Goal: Communication & Community: Answer question/provide support

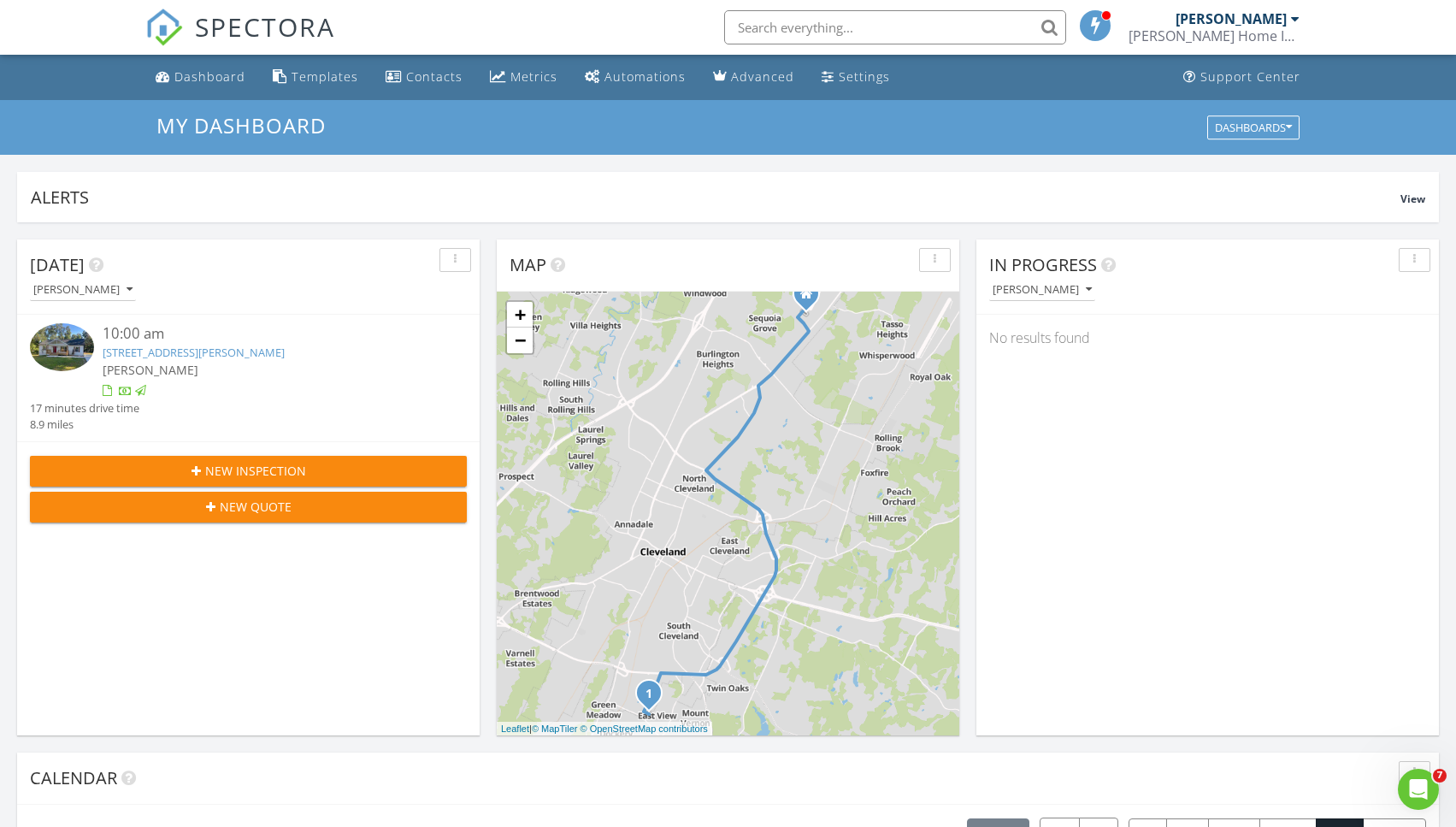
scroll to position [1558, 1457]
click at [196, 73] on div "Dashboard" at bounding box center [210, 77] width 71 height 16
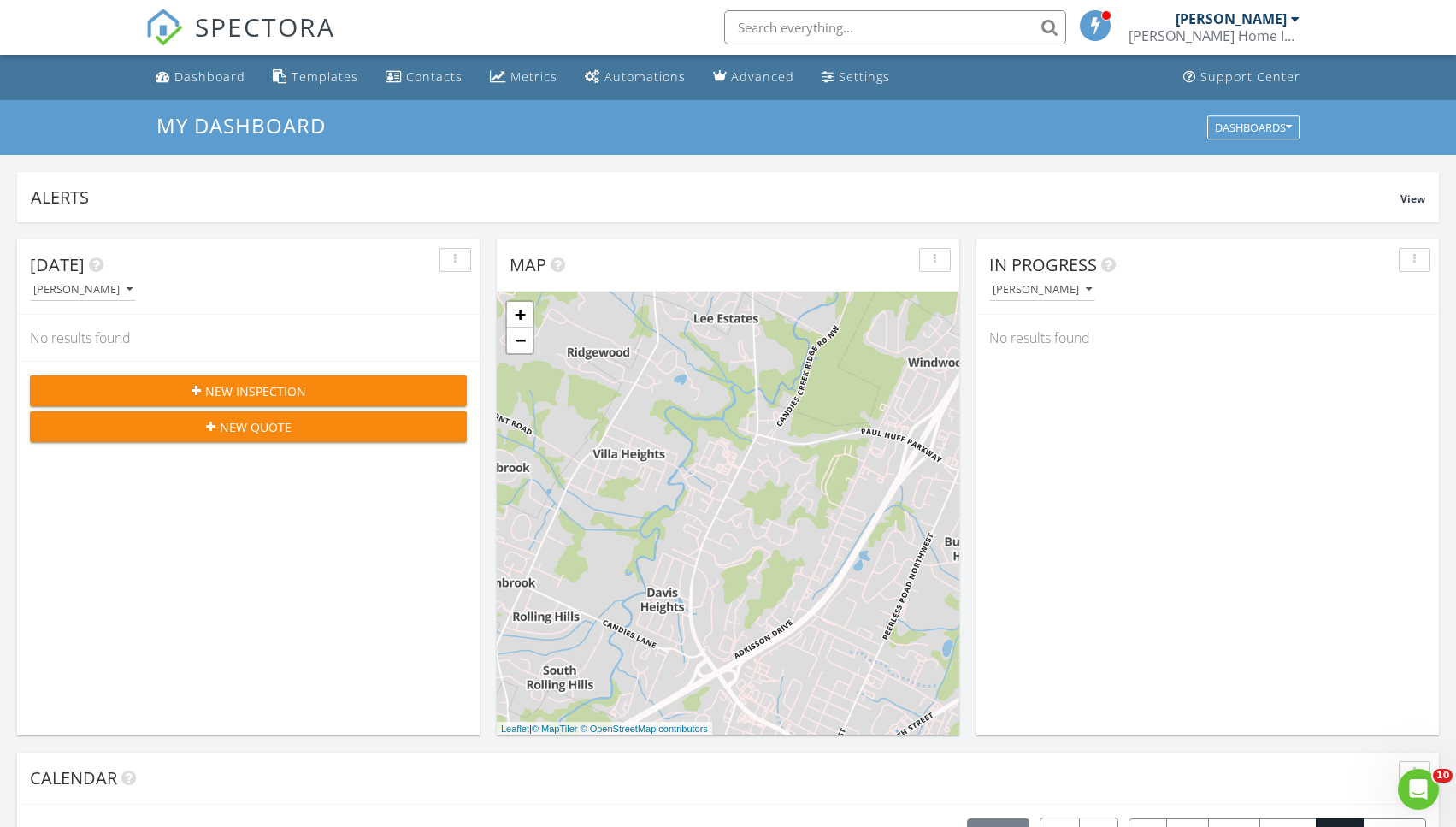
scroll to position [1558, 1457]
click at [1424, 794] on icon "Open Intercom Messenger" at bounding box center [1419, 790] width 29 height 29
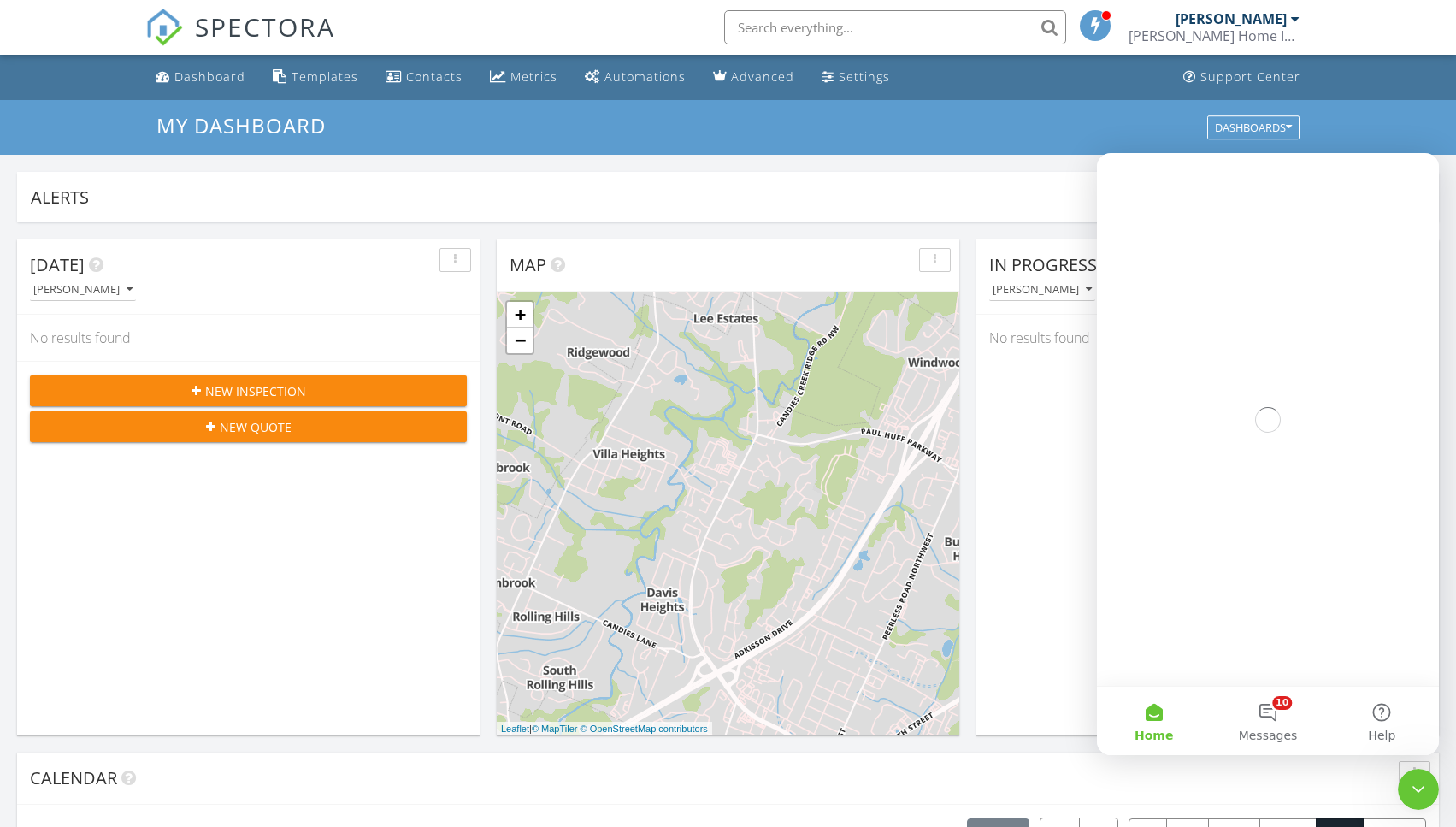
scroll to position [0, 0]
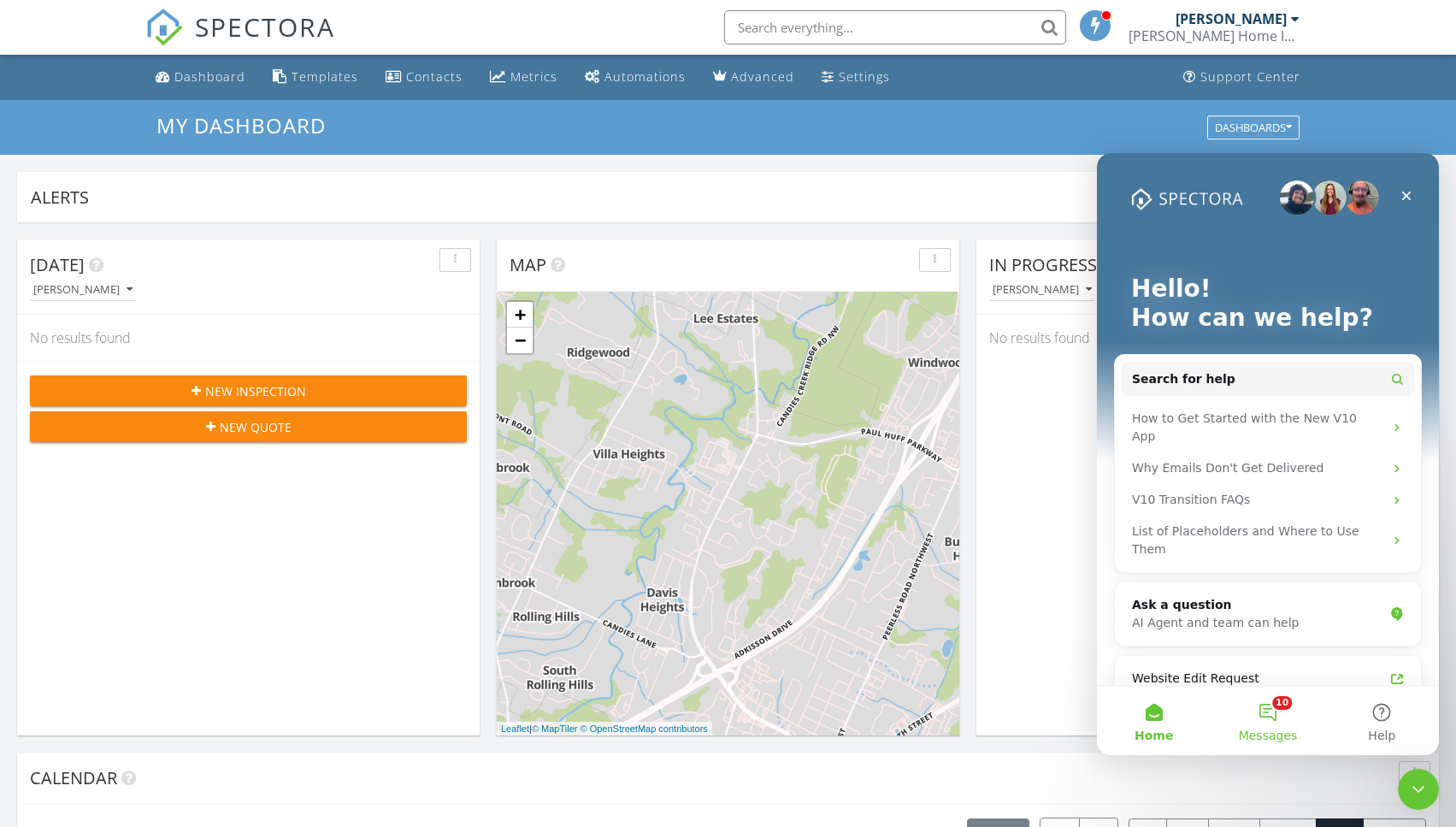
click at [1281, 713] on button "10 Messages" at bounding box center [1268, 721] width 114 height 69
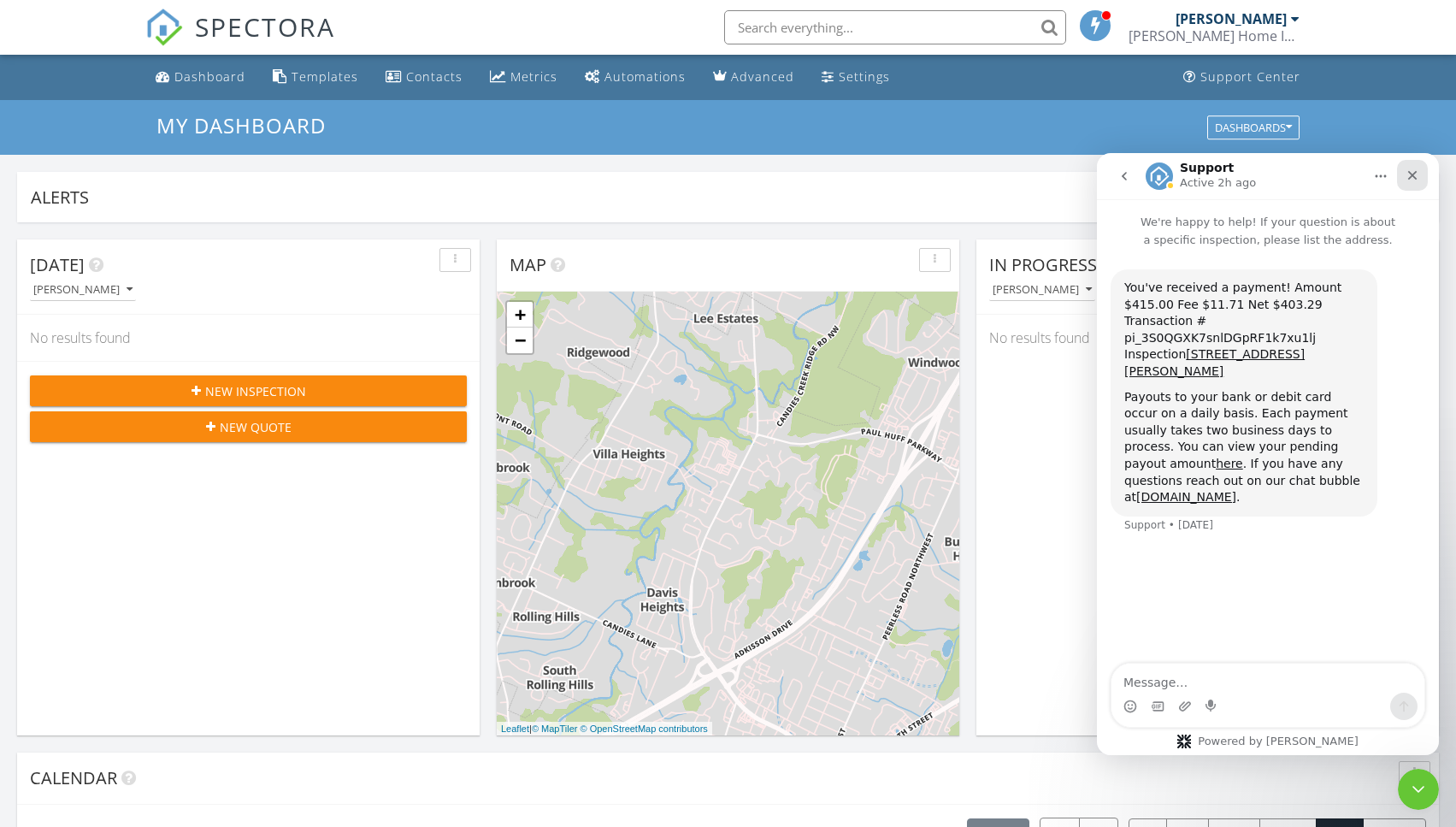
click at [1417, 178] on icon "Close" at bounding box center [1412, 175] width 13 height 13
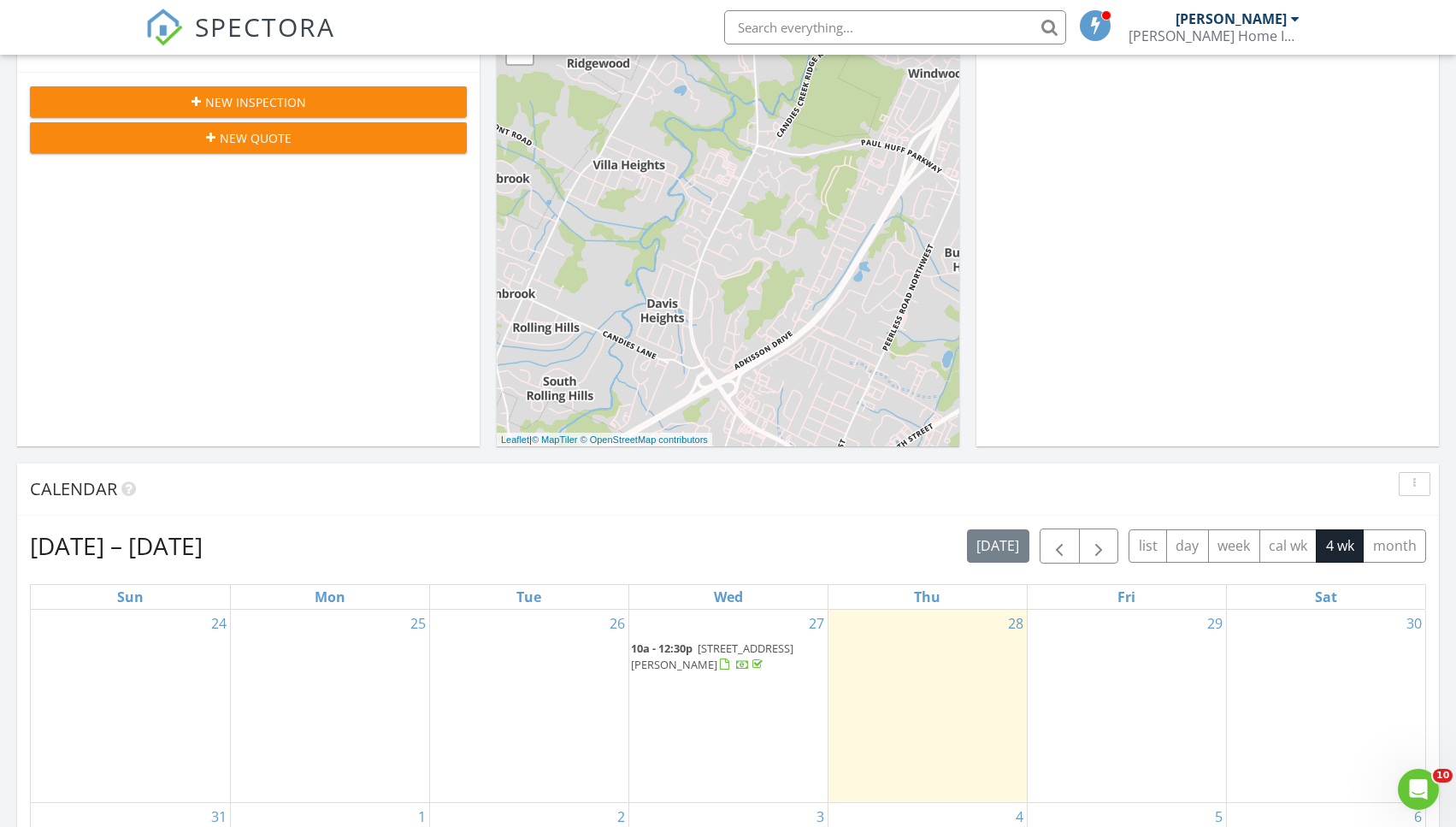
scroll to position [191, 0]
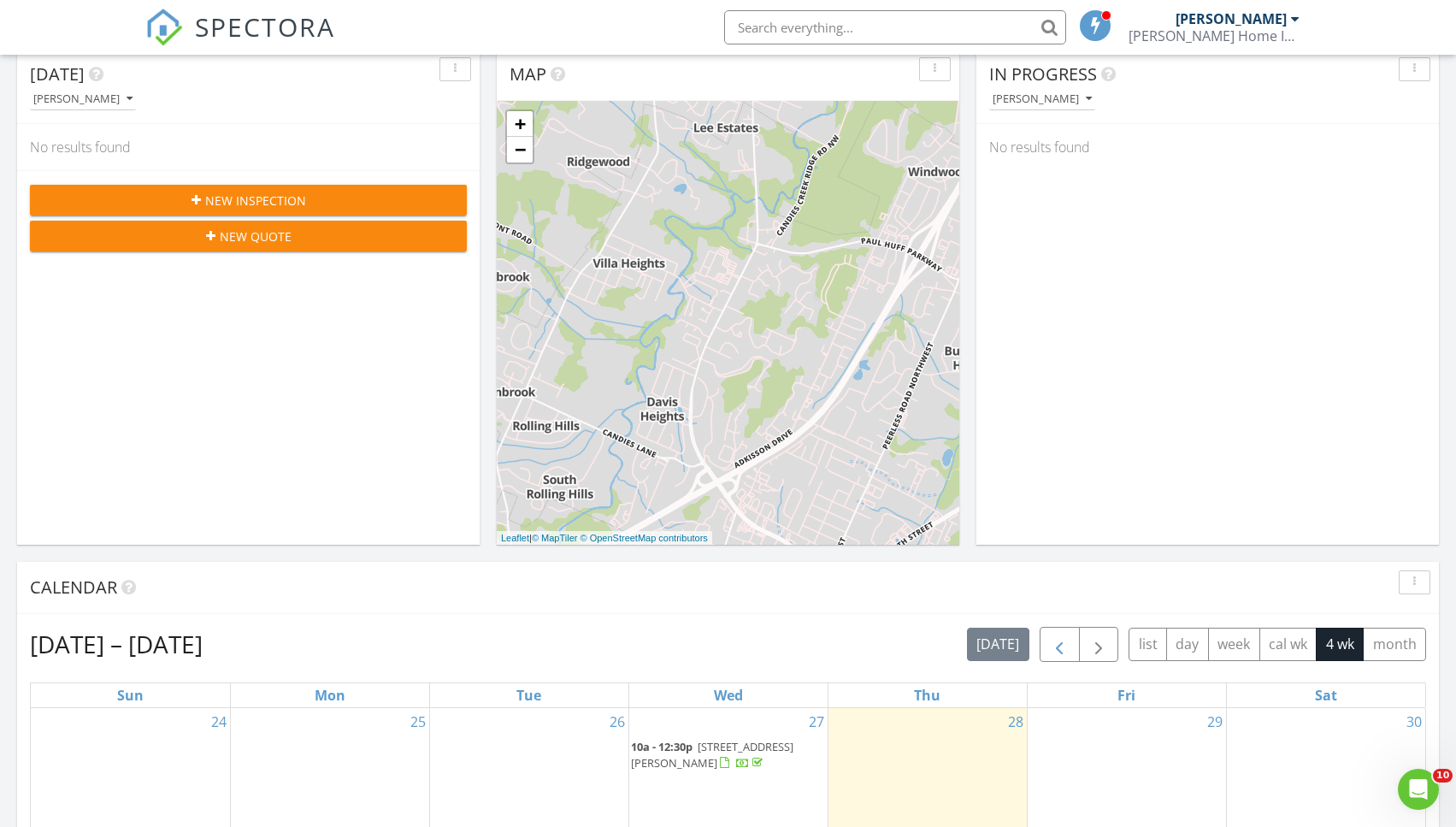
click at [1055, 638] on span "button" at bounding box center [1059, 645] width 21 height 21
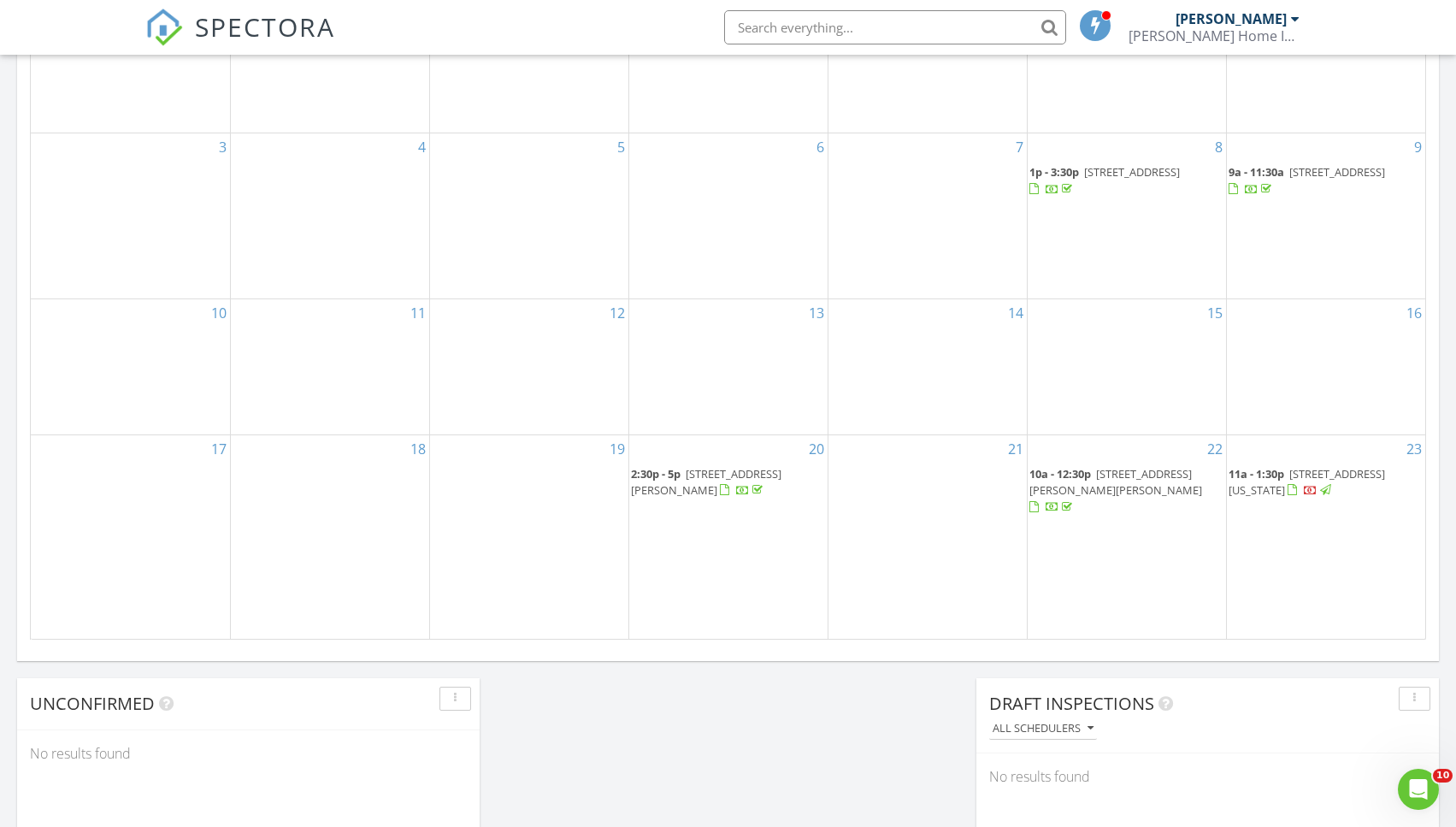
scroll to position [934, 0]
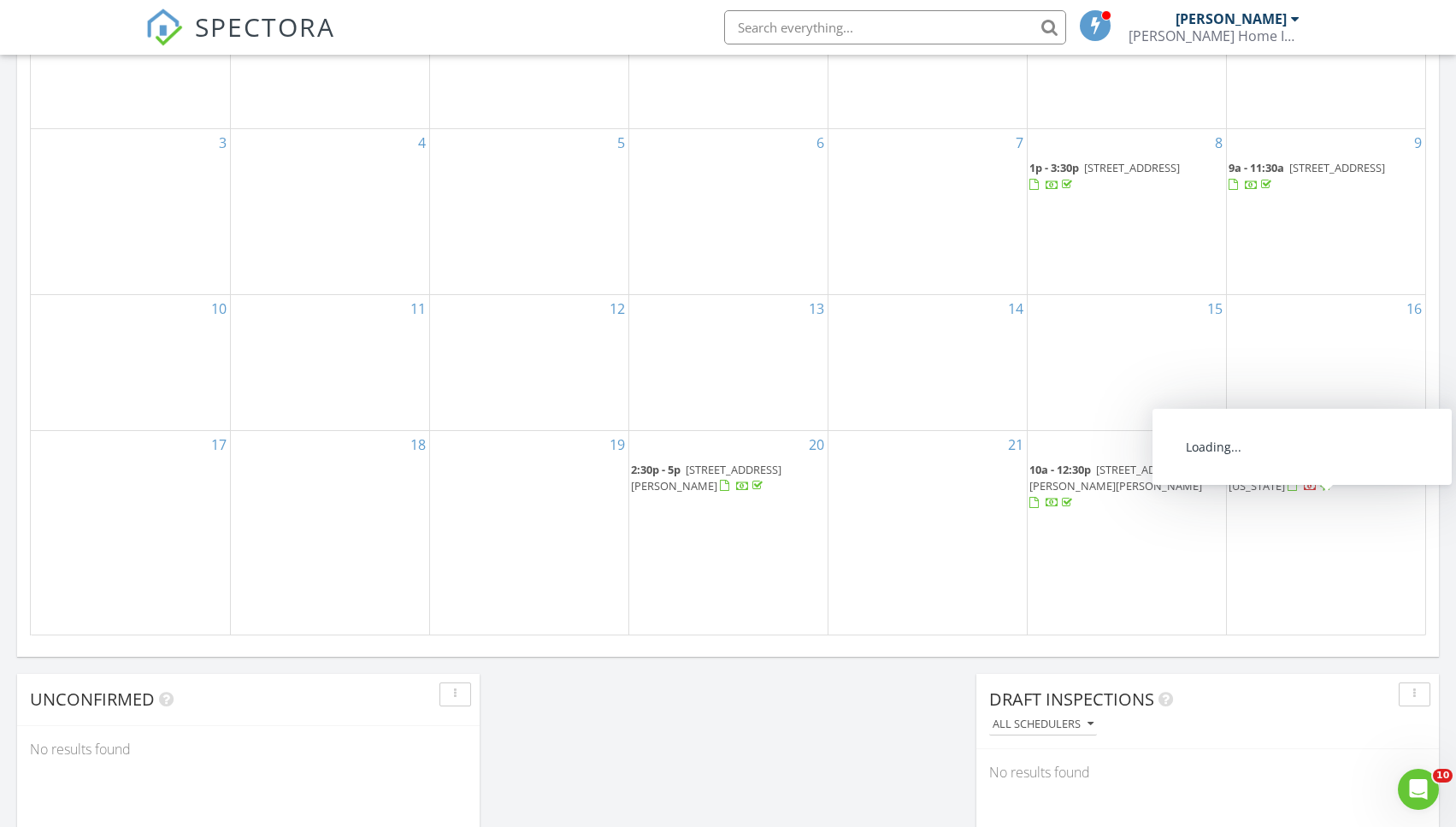
click at [1318, 494] on div at bounding box center [1310, 487] width 13 height 13
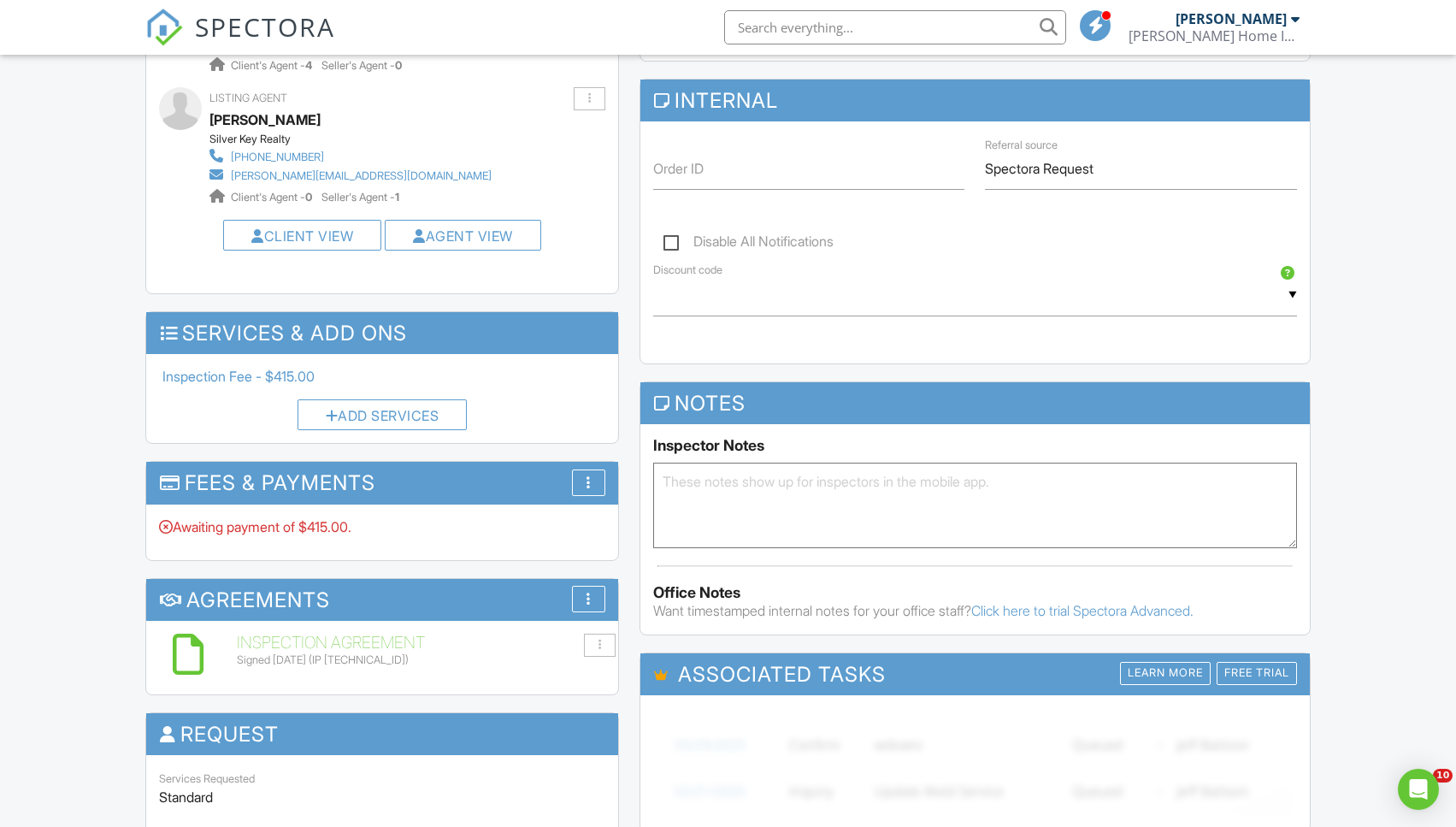
scroll to position [1071, 0]
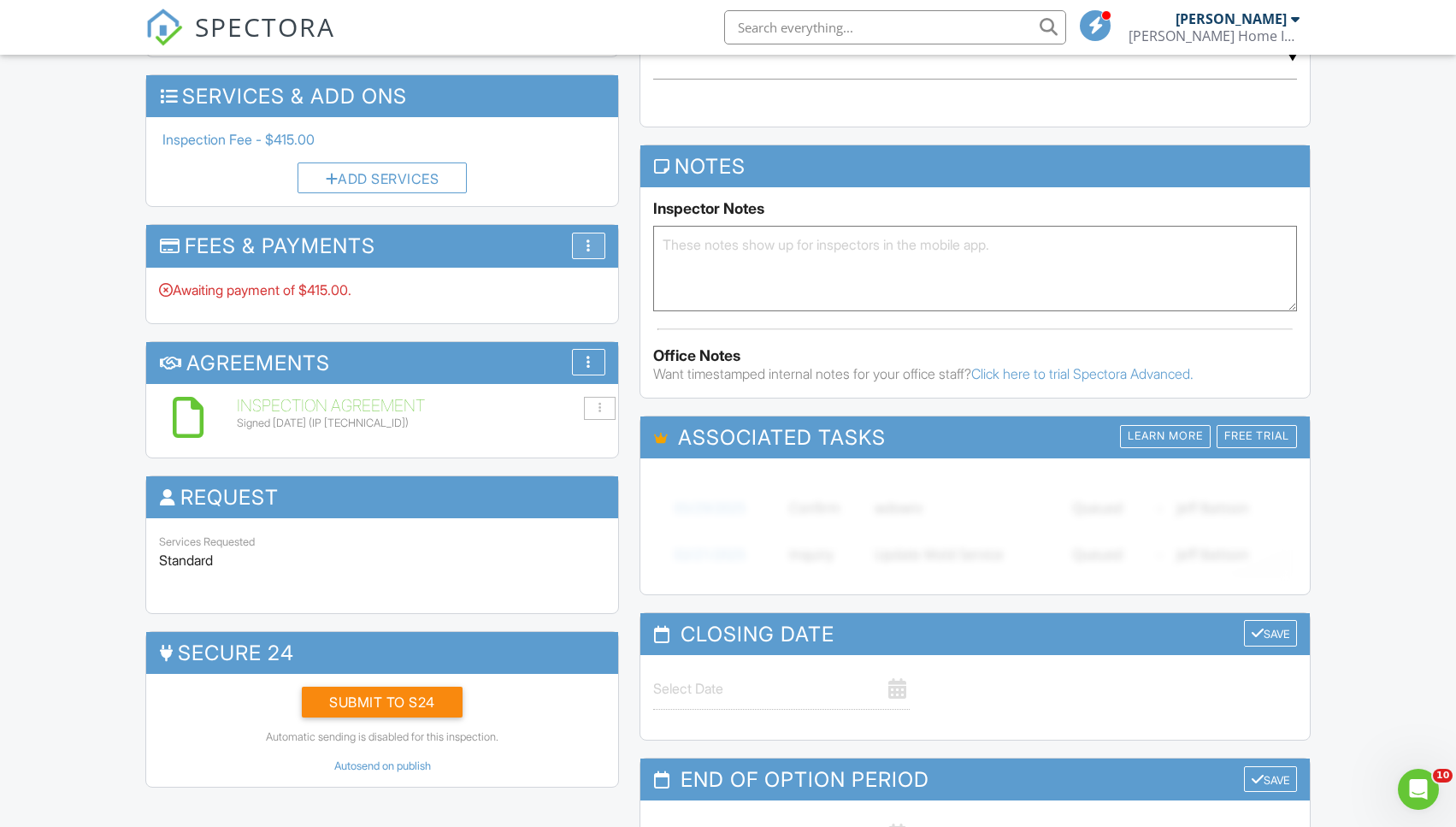
click at [588, 239] on div at bounding box center [588, 245] width 4 height 13
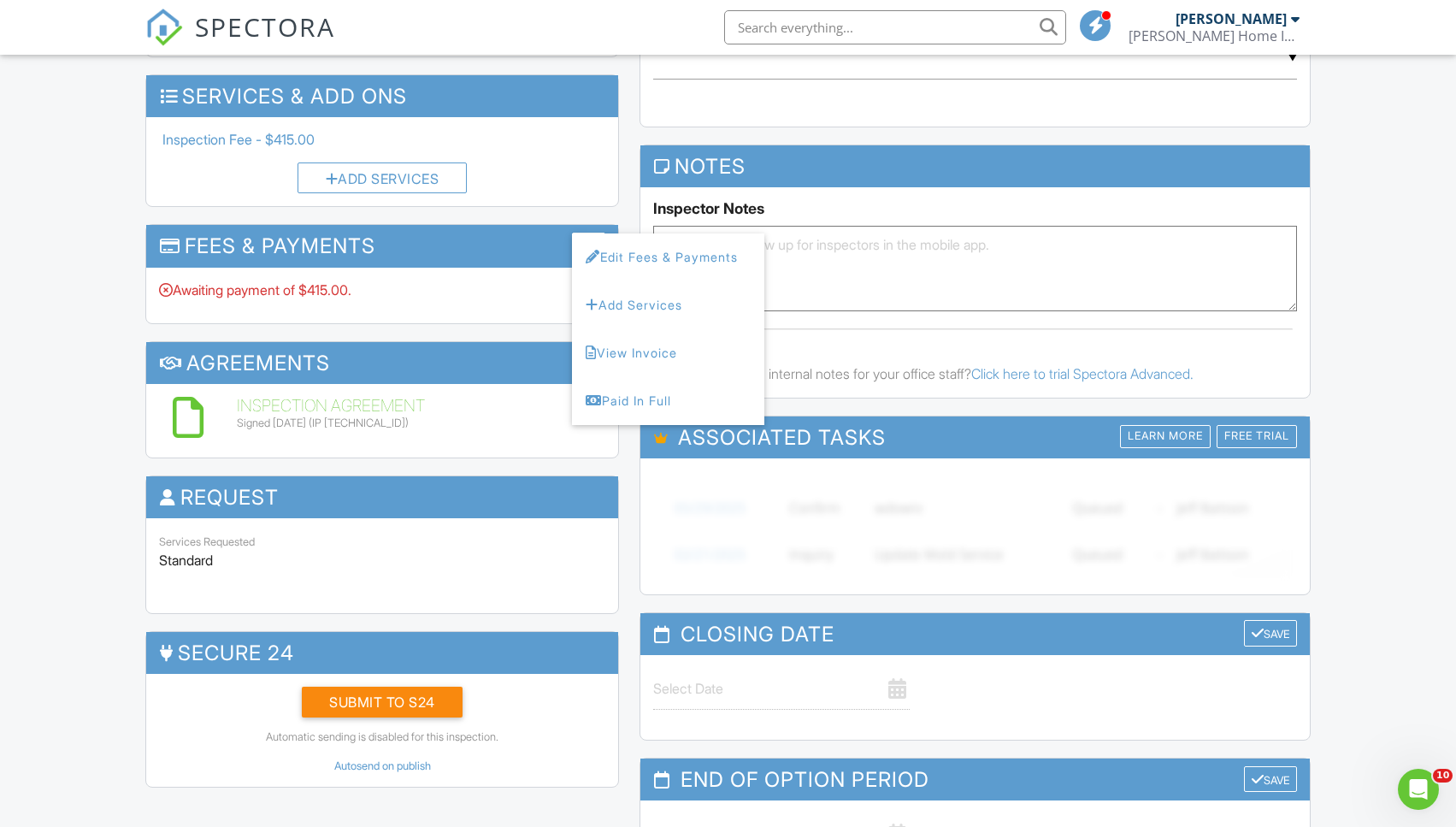
click at [83, 285] on div "Dashboard Templates Contacts Metrics Automations Advanced Settings Support Cent…" at bounding box center [728, 337] width 1456 height 2708
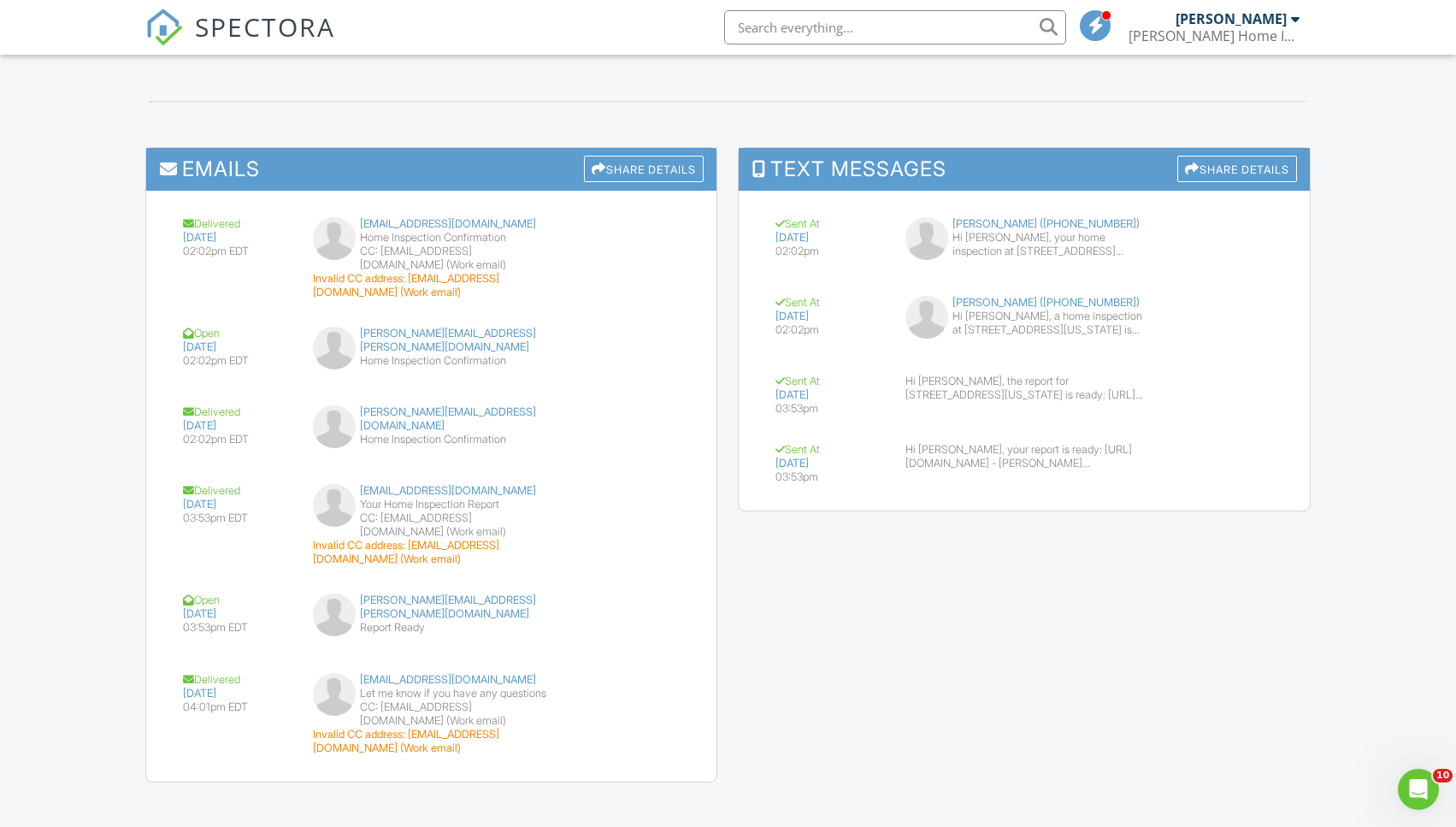
scroll to position [1917, 0]
click at [995, 232] on div "Hi [PERSON_NAME], your home inspection at [STREET_ADDRESS][US_STATE] is schedul…" at bounding box center [1048, 245] width 192 height 28
click at [1413, 782] on icon "Open Intercom Messenger" at bounding box center [1417, 788] width 29 height 29
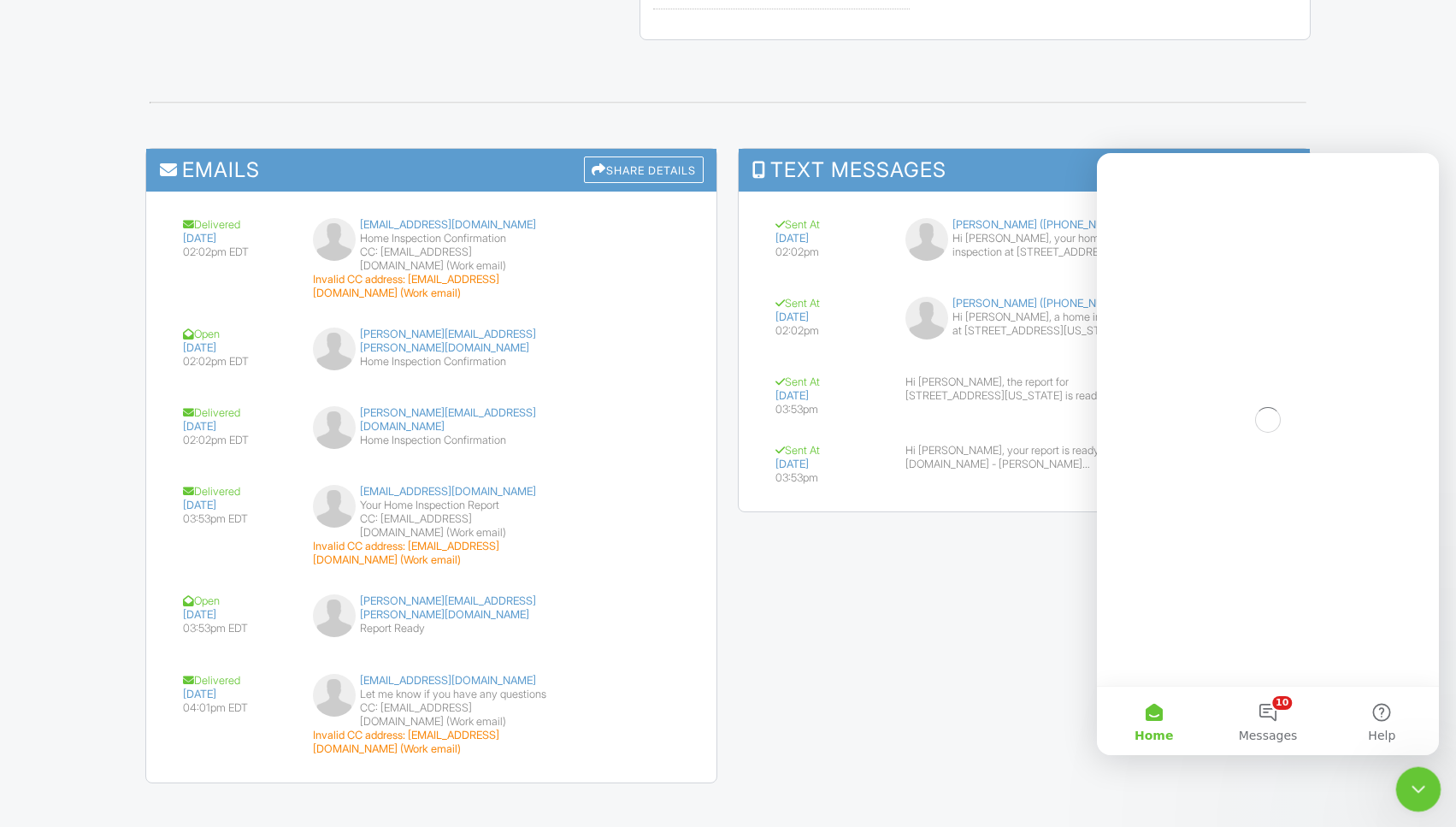
scroll to position [0, 0]
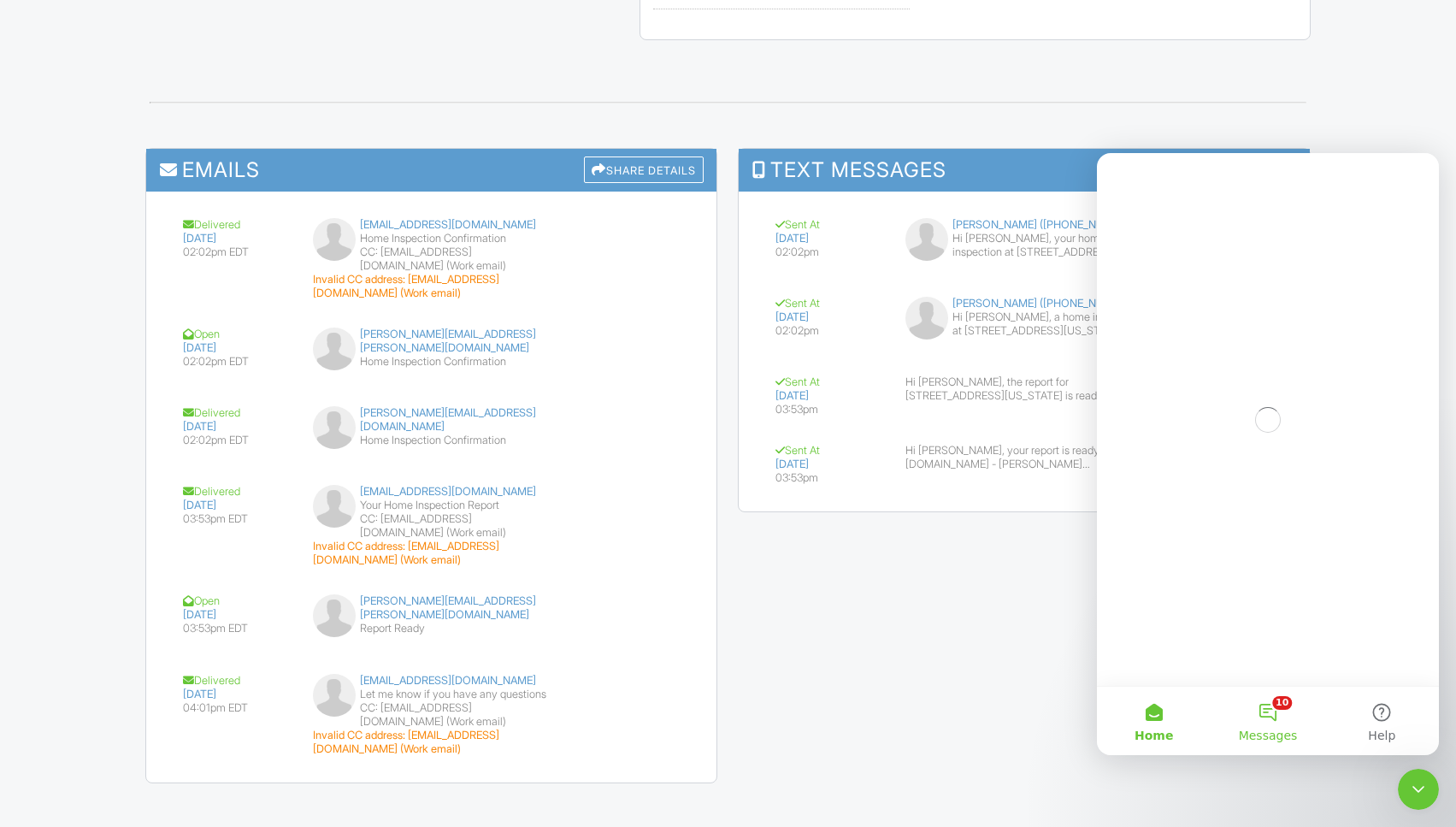
click at [1271, 720] on button "10 Messages" at bounding box center [1268, 721] width 114 height 69
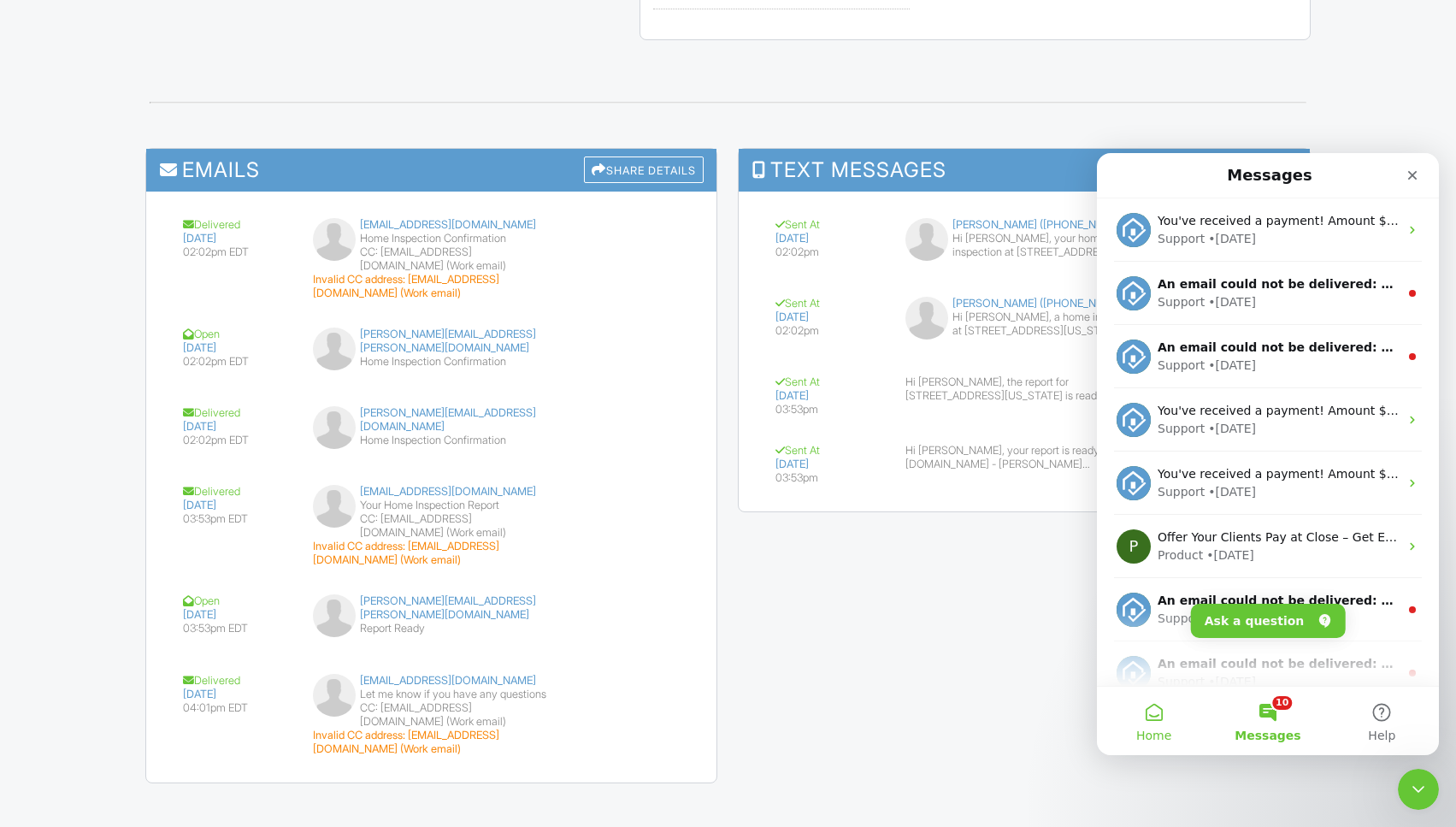
click at [1153, 715] on button "Home" at bounding box center [1154, 721] width 114 height 69
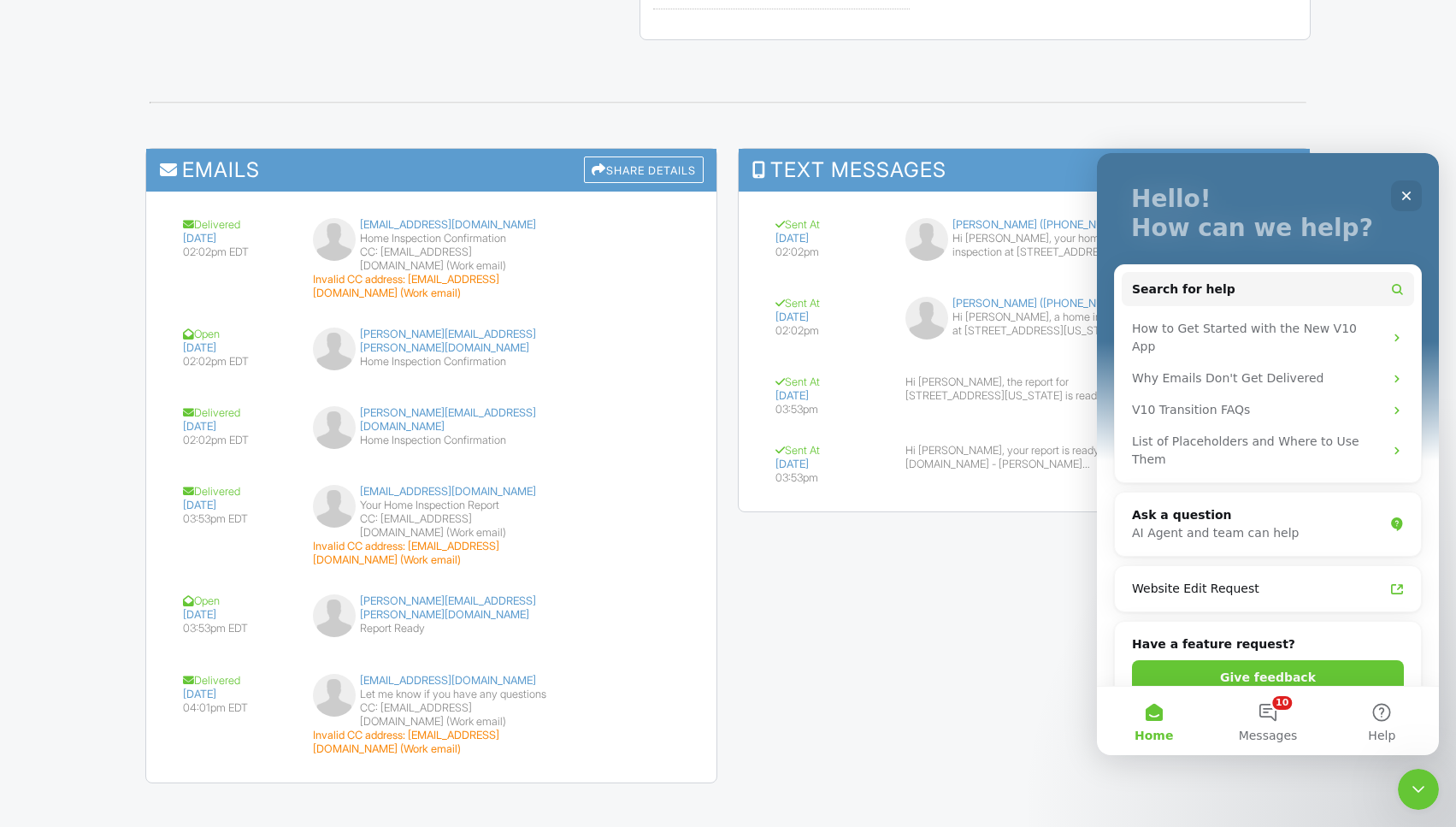
scroll to position [92, 0]
click at [1159, 505] on div "Ask a question" at bounding box center [1258, 514] width 251 height 18
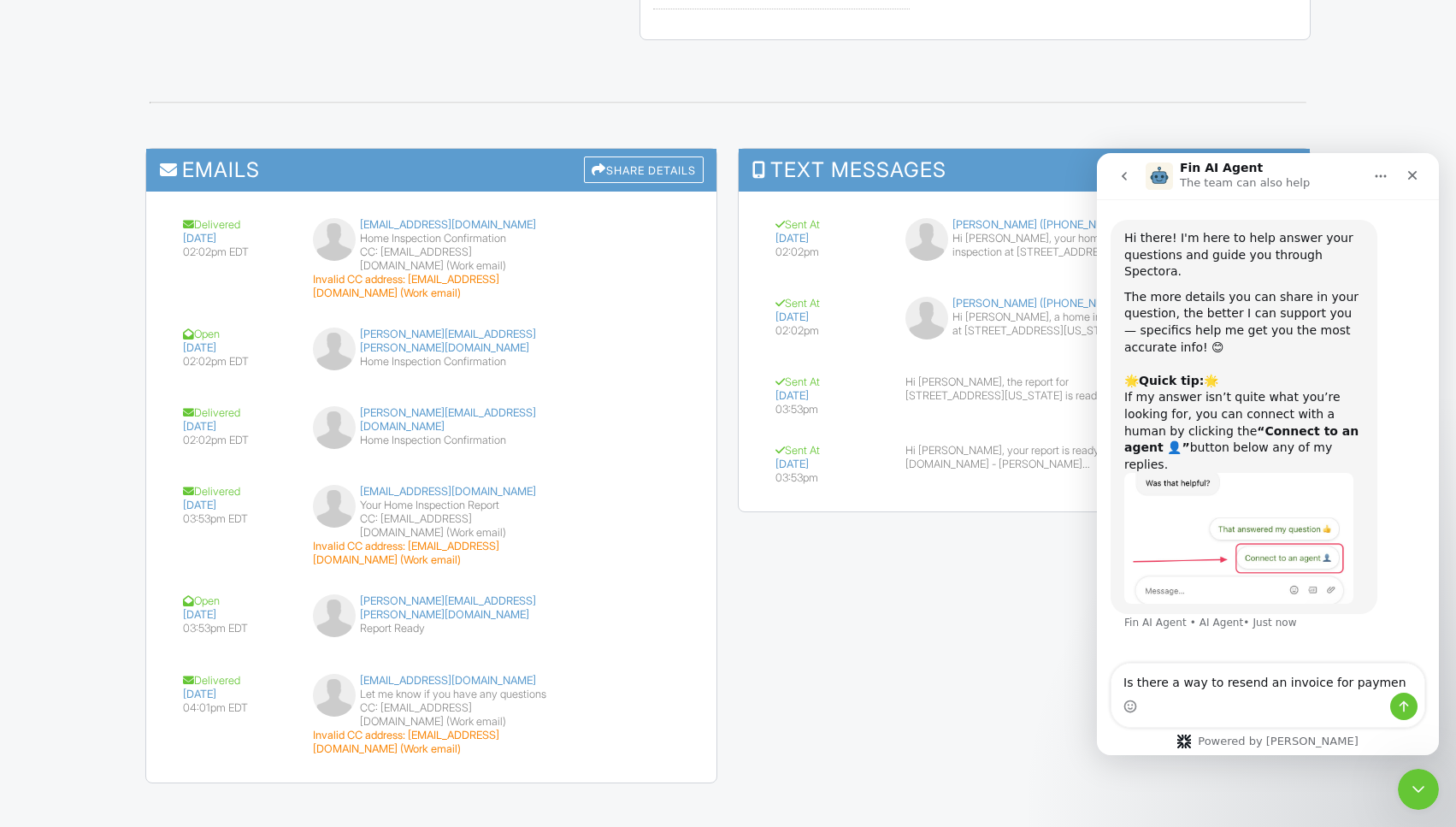
type textarea "Is there a way to resend an invoice for payment"
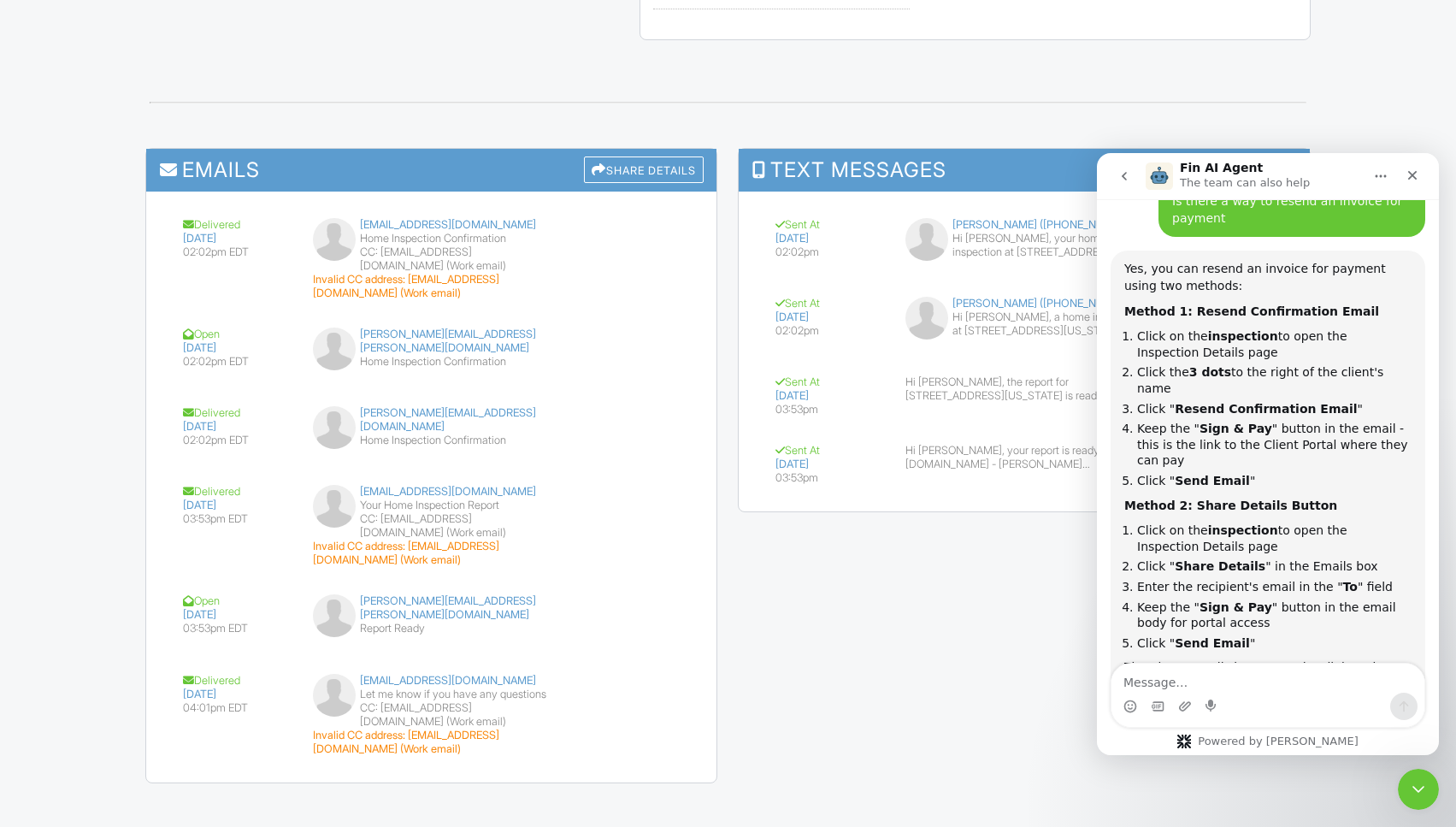
scroll to position [448, 0]
click at [664, 156] on div "Share Details" at bounding box center [644, 170] width 119 height 27
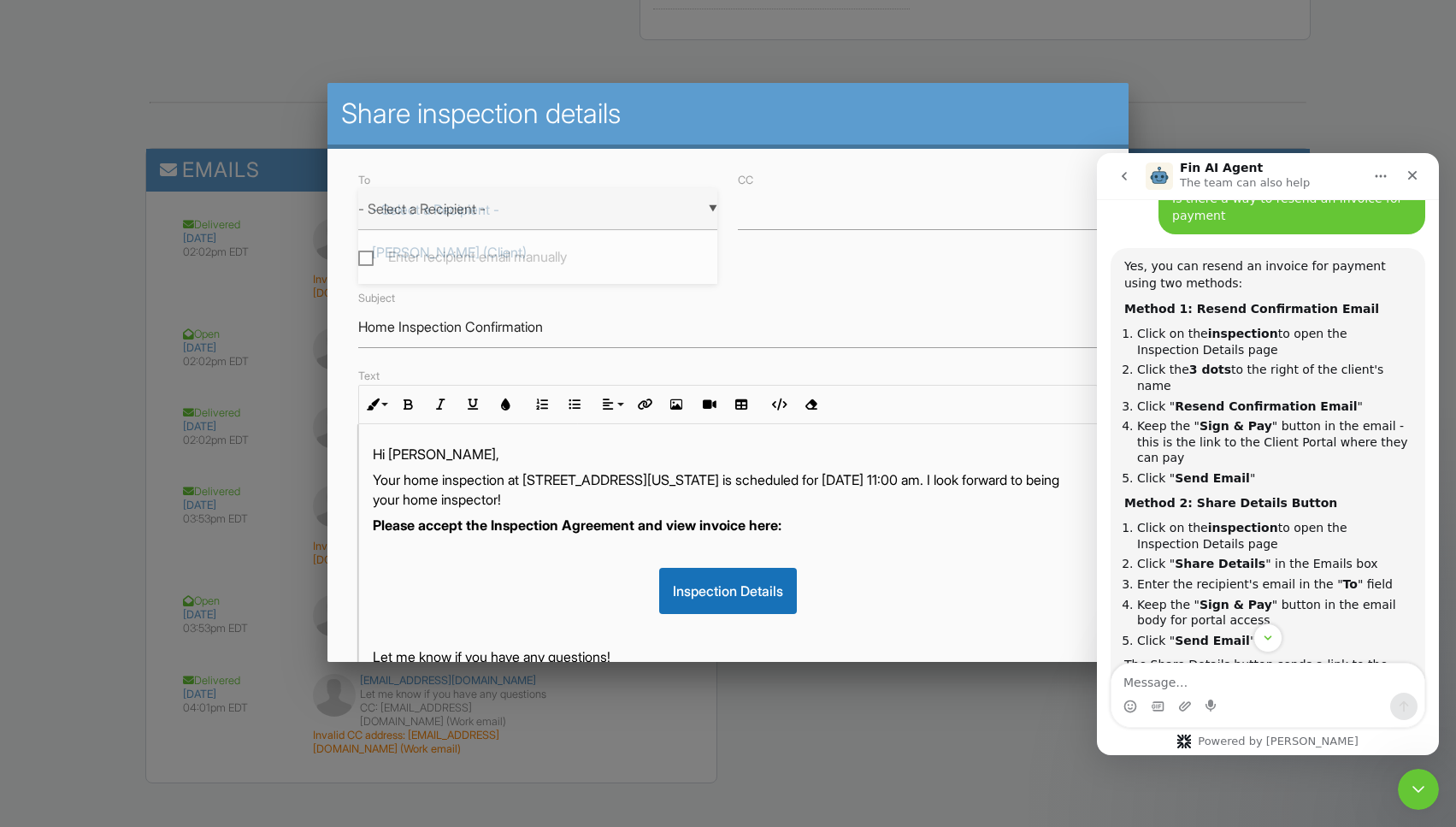
click at [664, 210] on div "▼ - Select a Recipient - - Select a Recipient - Carol Elliott (Client) Zach Tho…" at bounding box center [538, 209] width 359 height 42
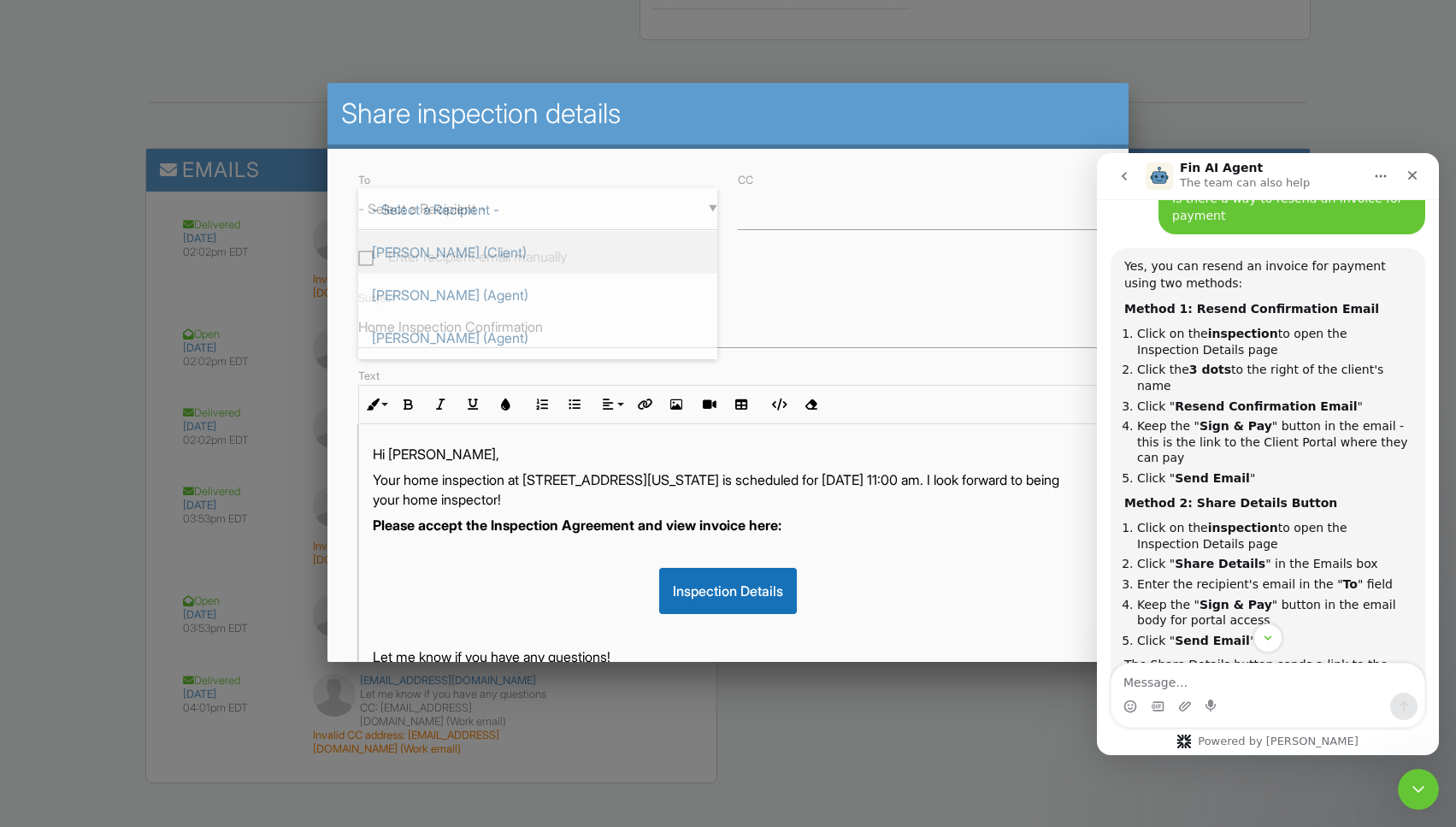
click at [537, 254] on span "[PERSON_NAME] (Client)" at bounding box center [538, 252] width 359 height 43
type input "[PERSON_NAME] (Client)"
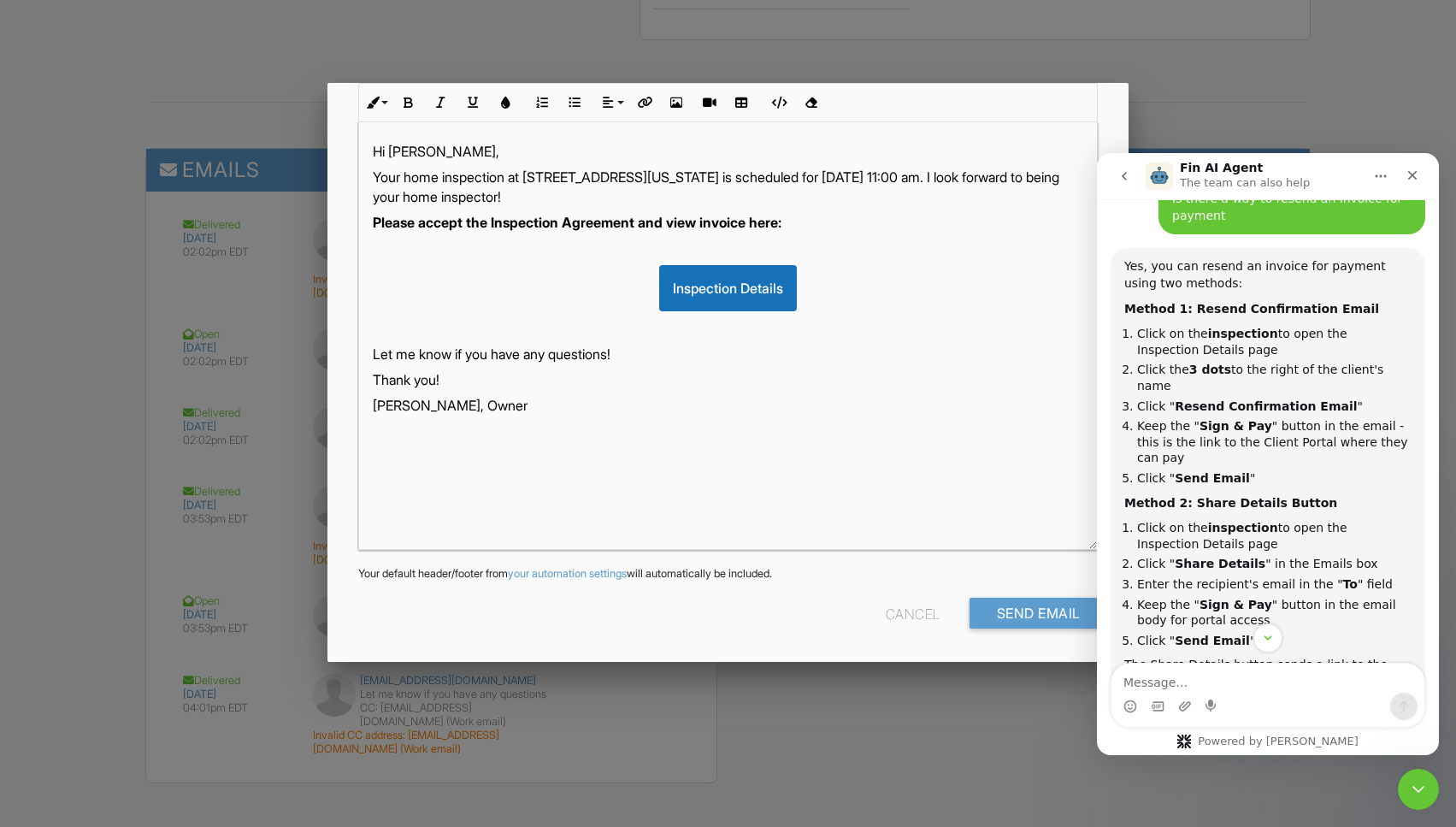
scroll to position [302, 0]
click at [924, 608] on div "Cancel" at bounding box center [912, 614] width 54 height 31
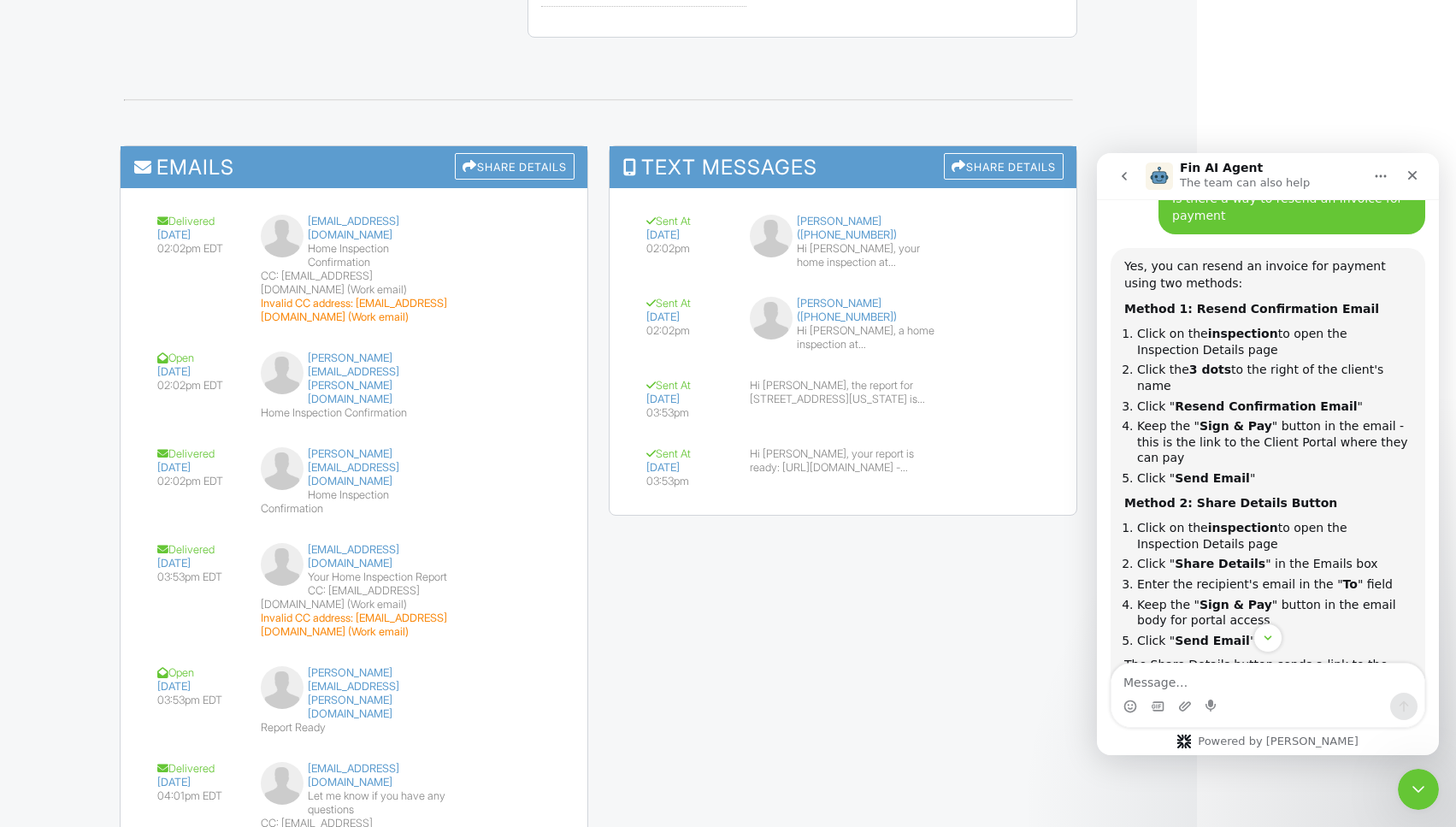
scroll to position [0, 0]
click at [586, 306] on div "Delivered 08/21/2025 02:02pm EDT libertycarol@comcast.net Home Inspection Confi…" at bounding box center [354, 543] width 467 height 710
click at [1219, 0] on html "SPECTORA Blake Goodner Goodner Home Inspections Role: Inspector Dashboard New I…" at bounding box center [728, 0] width 1456 height 0
click at [1418, 170] on icon "Close" at bounding box center [1412, 175] width 13 height 13
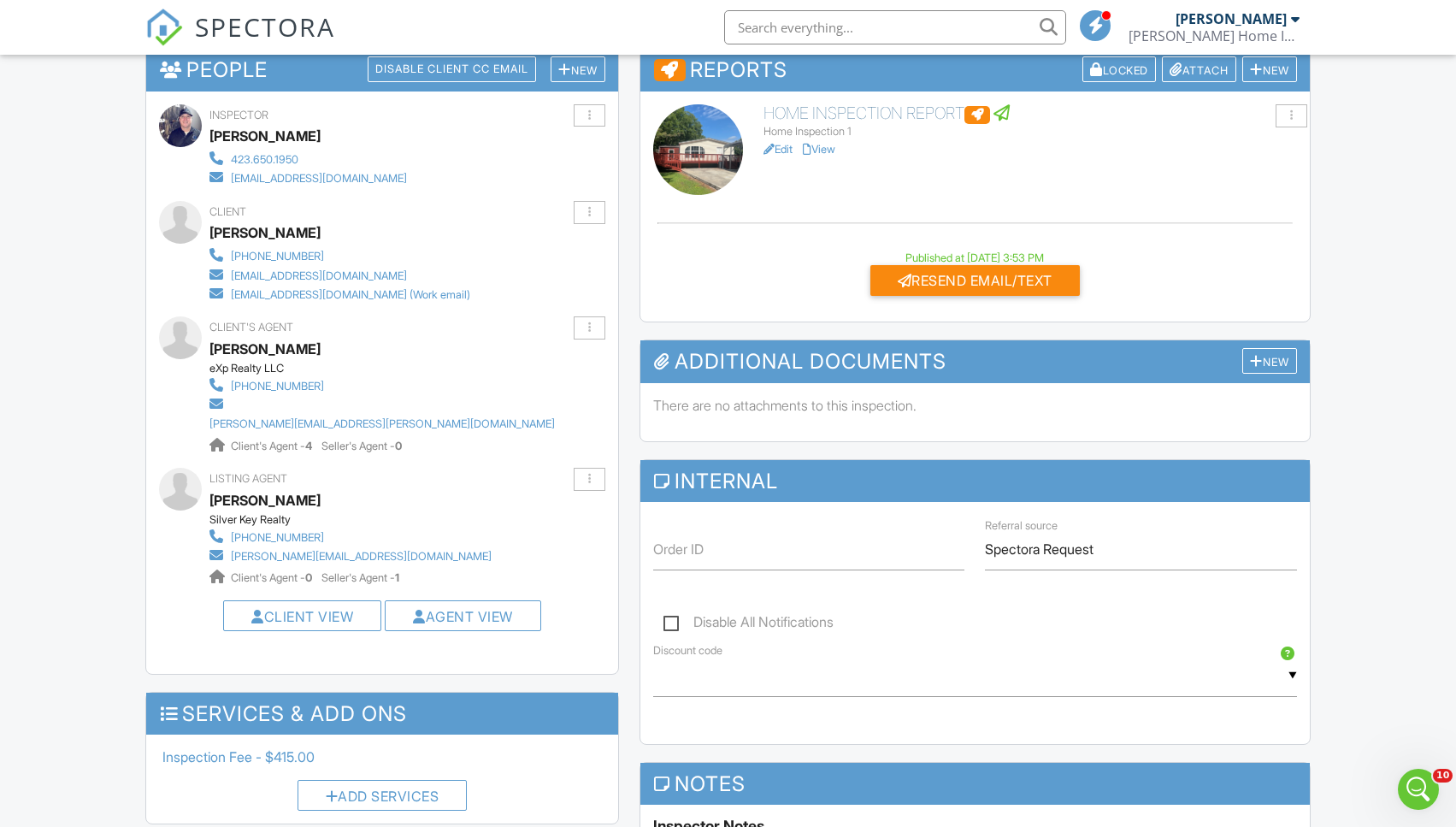
scroll to position [440, 0]
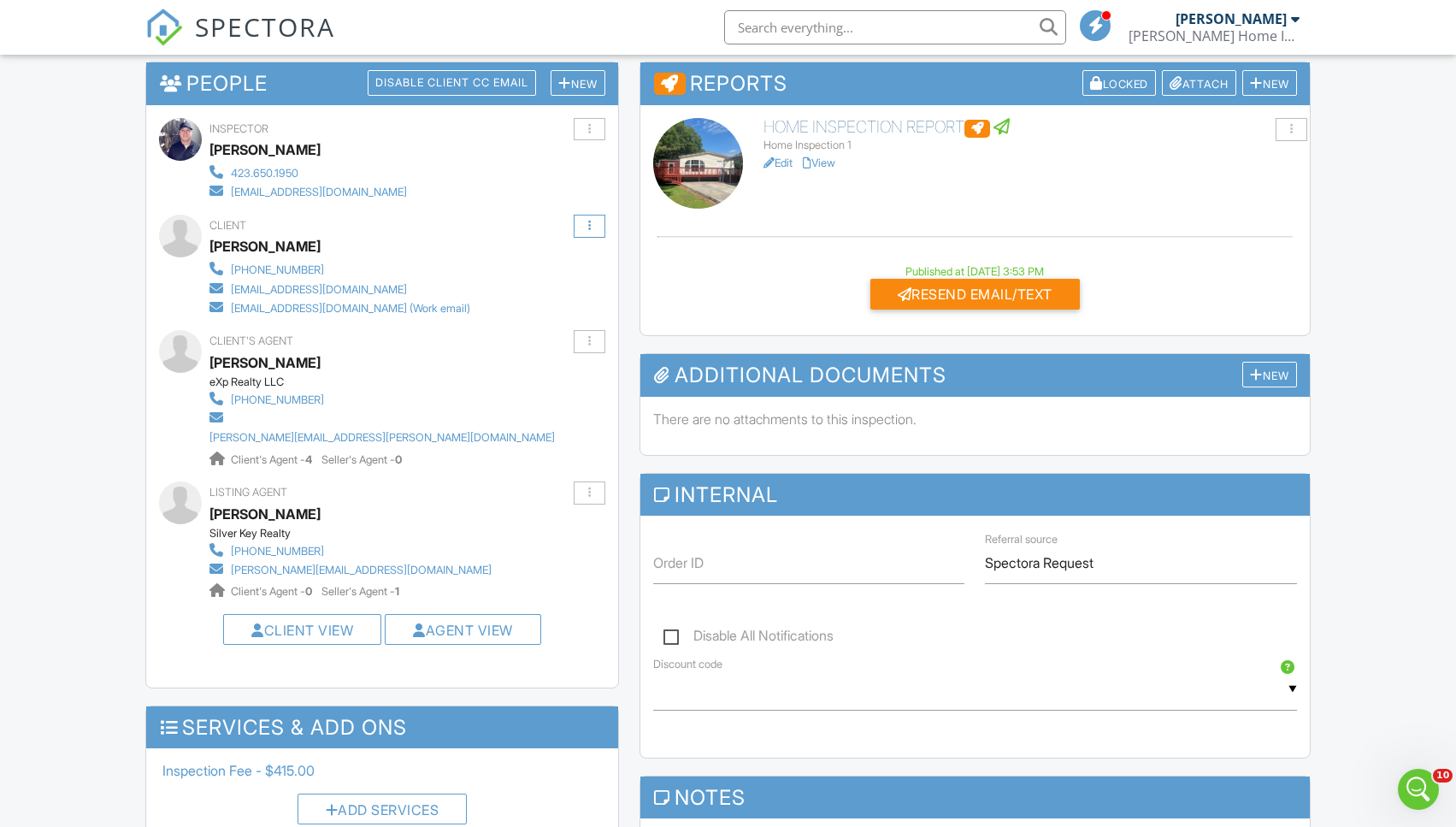
click at [598, 225] on div at bounding box center [588, 227] width 31 height 23
click at [502, 301] on li "Resend Confirmation Email" at bounding box center [509, 310] width 193 height 48
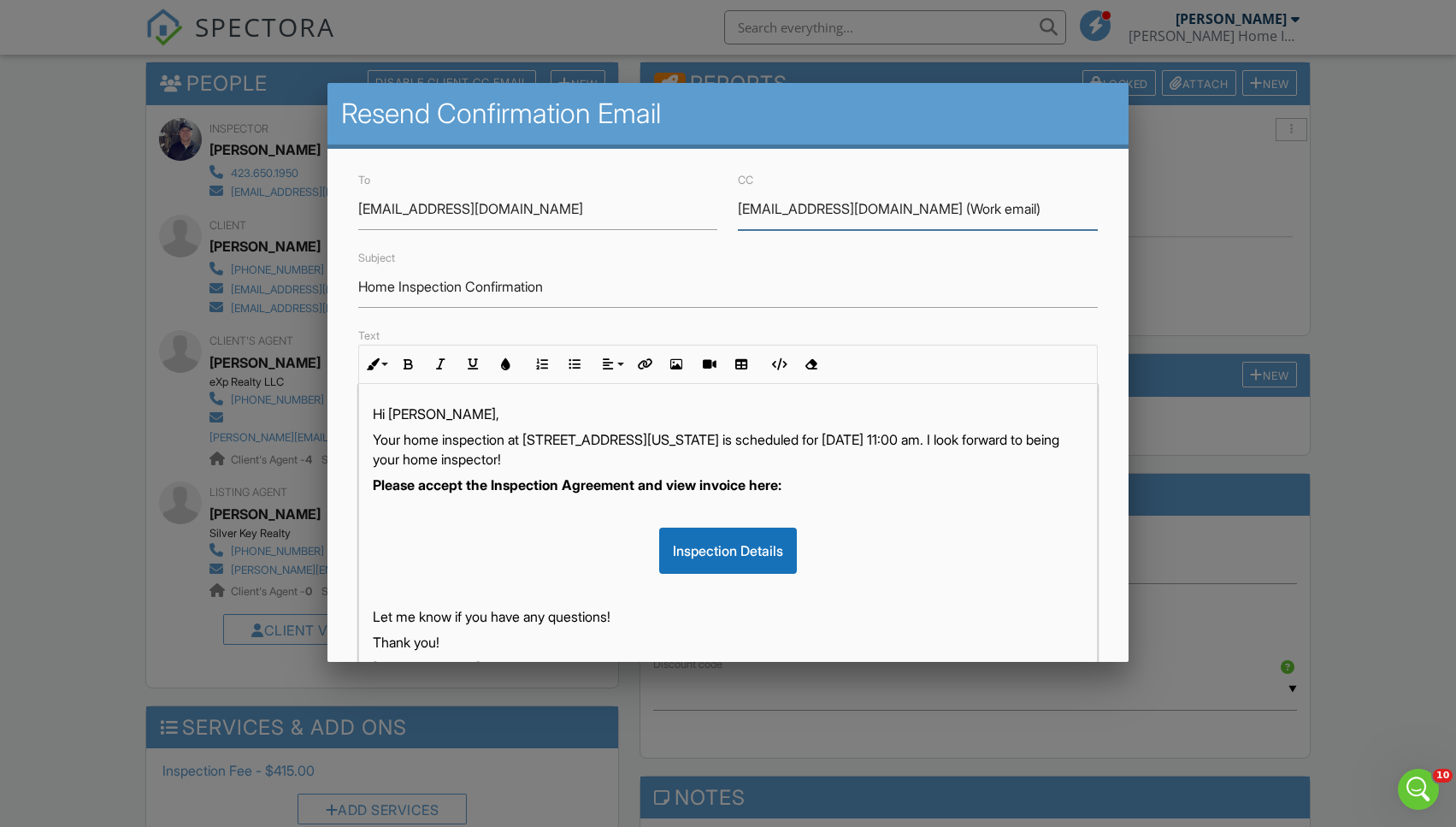
drag, startPoint x: 1031, startPoint y: 206, endPoint x: 743, endPoint y: 208, distance: 288.0
type input "a"
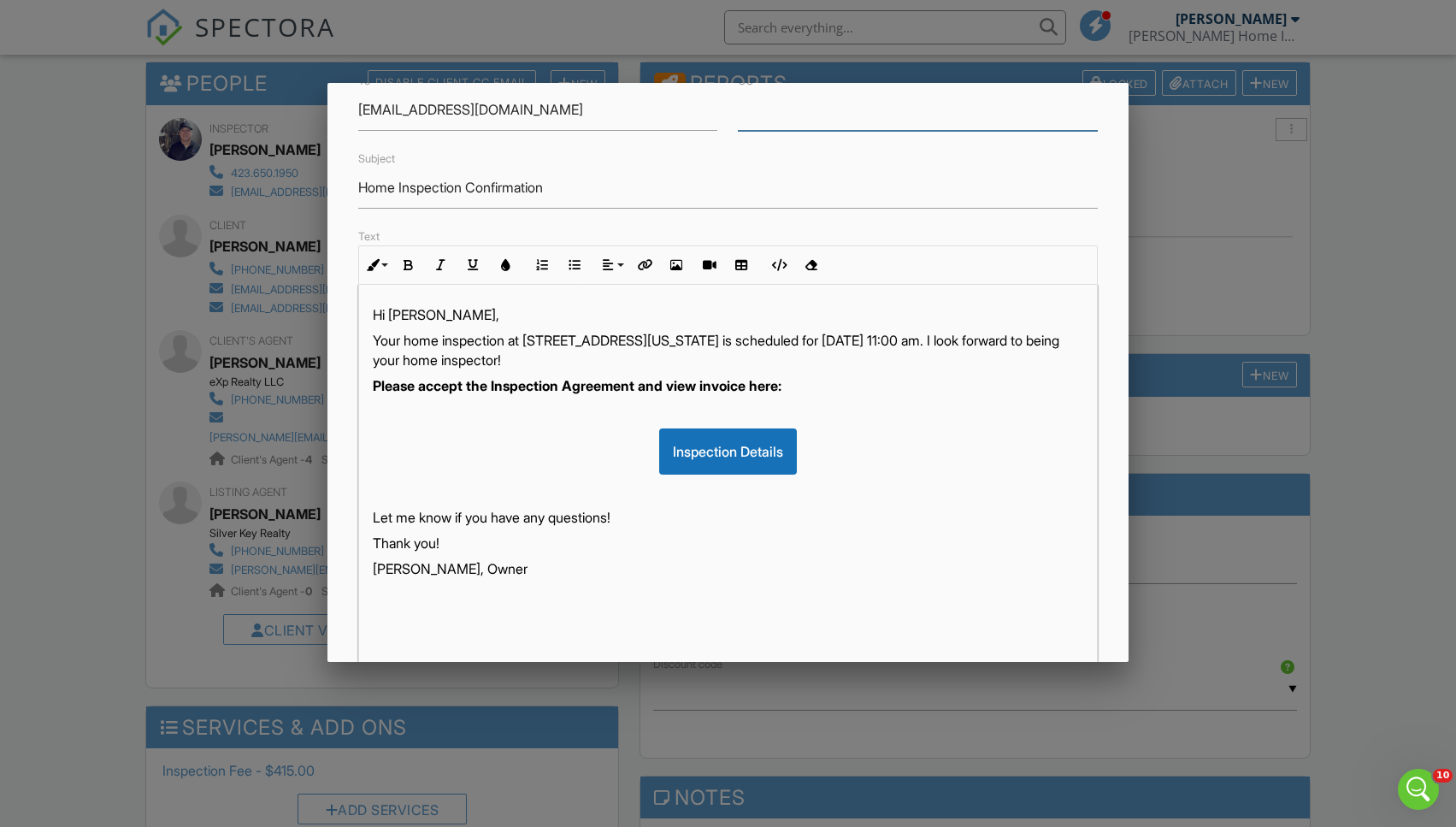
scroll to position [82, 0]
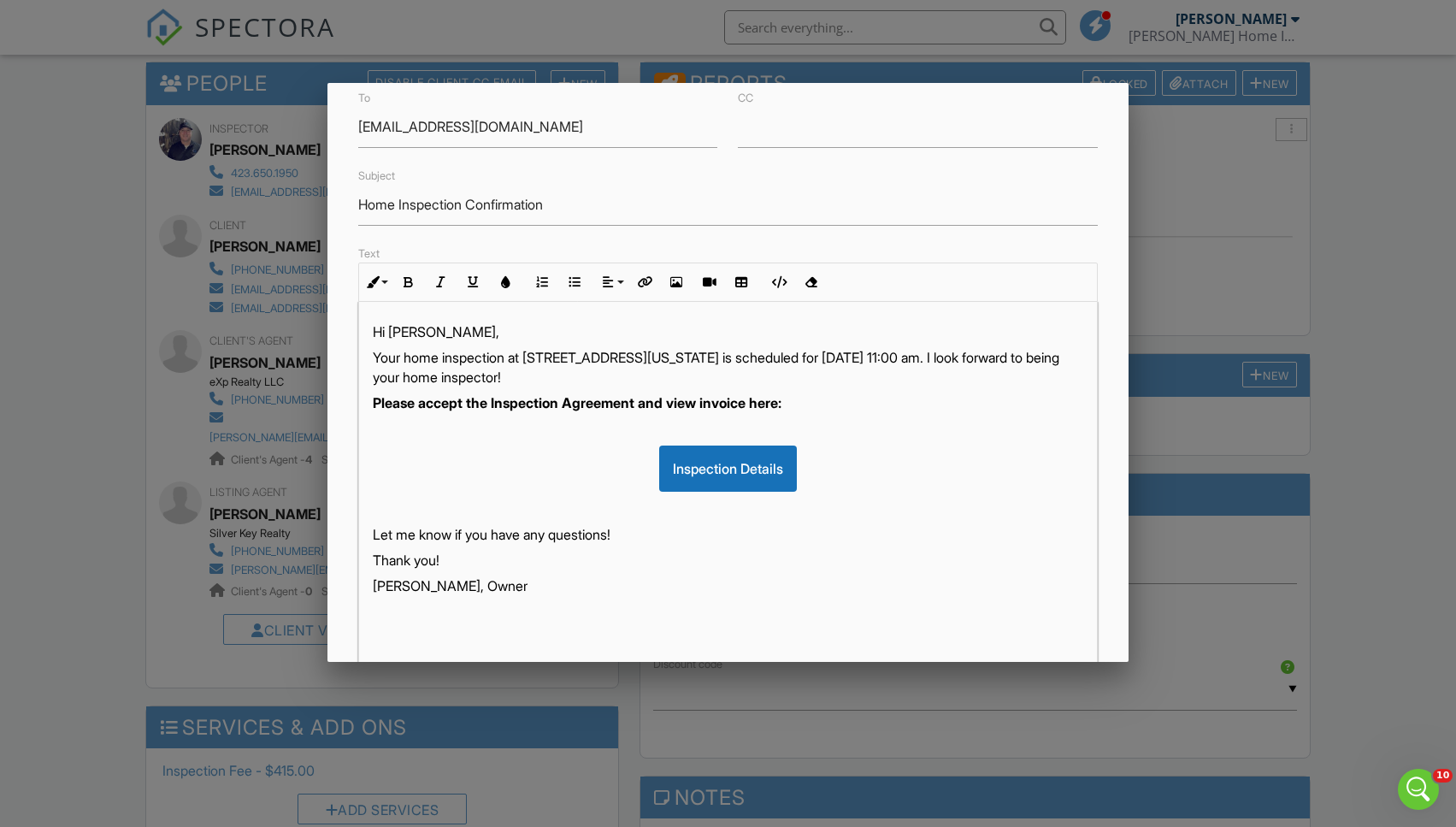
drag, startPoint x: 661, startPoint y: 369, endPoint x: 642, endPoint y: 366, distance: 19.2
click at [608, 368] on p "Your home inspection at [STREET_ADDRESS][US_STATE] is scheduled for [DATE] 11:0…" at bounding box center [728, 367] width 711 height 38
click at [662, 368] on p "Your home inspection at [STREET_ADDRESS][US_STATE] is scheduled for [DATE] 11:0…" at bounding box center [728, 367] width 711 height 38
click at [378, 354] on p "Your home inspection at [STREET_ADDRESS][US_STATE] is scheduled for [DATE] 11:0…" at bounding box center [728, 367] width 711 height 38
drag, startPoint x: 876, startPoint y: 356, endPoint x: 726, endPoint y: 360, distance: 150.1
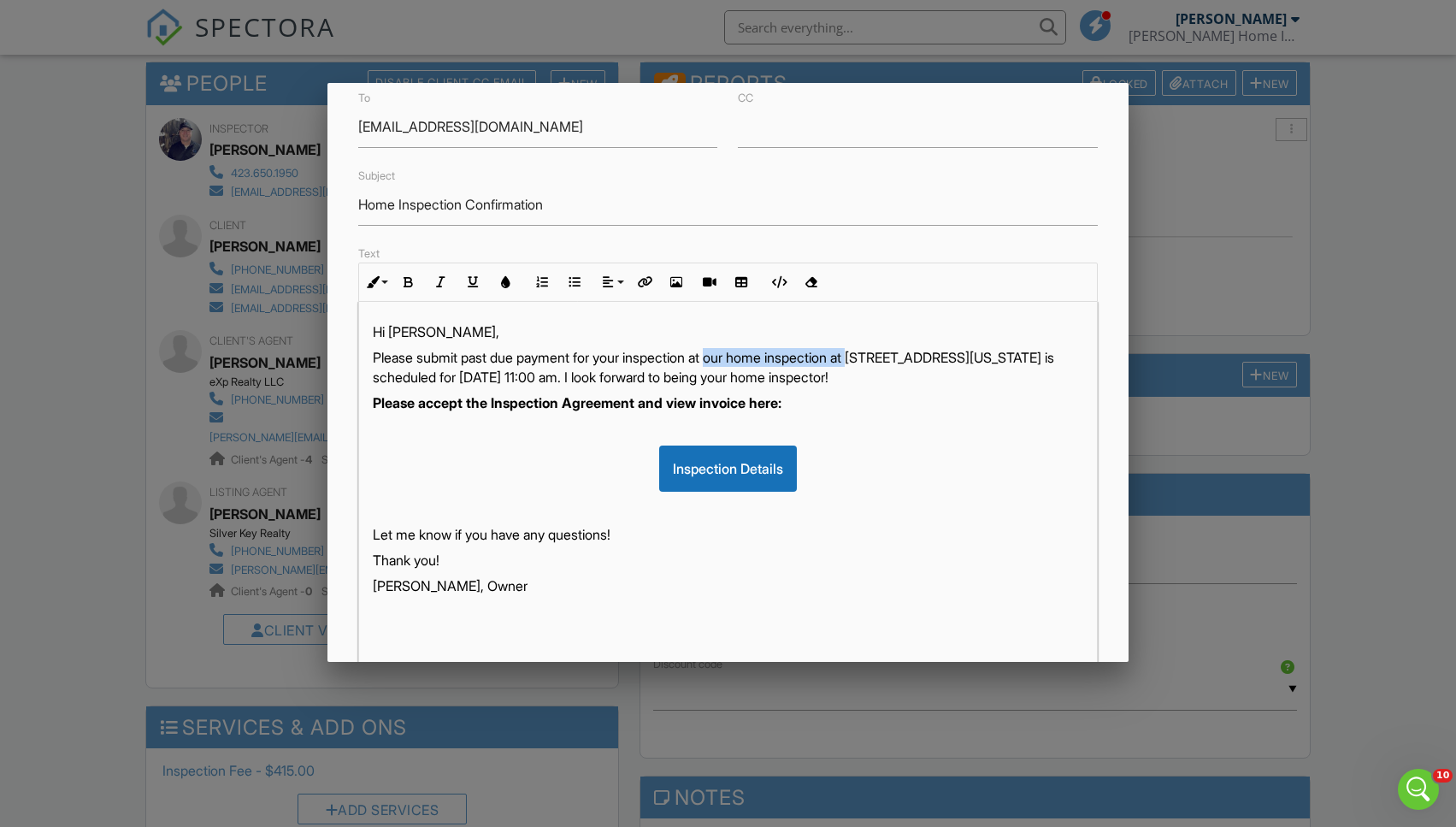
click at [726, 360] on p "Please submit past due payment for your inspection at our home inspection at 11…" at bounding box center [728, 367] width 711 height 38
drag, startPoint x: 832, startPoint y: 376, endPoint x: 1005, endPoint y: 358, distance: 173.9
click at [1005, 358] on p "Please submit past due payment for your inspection at 114 Washington Avenue, Et…" at bounding box center [728, 367] width 711 height 38
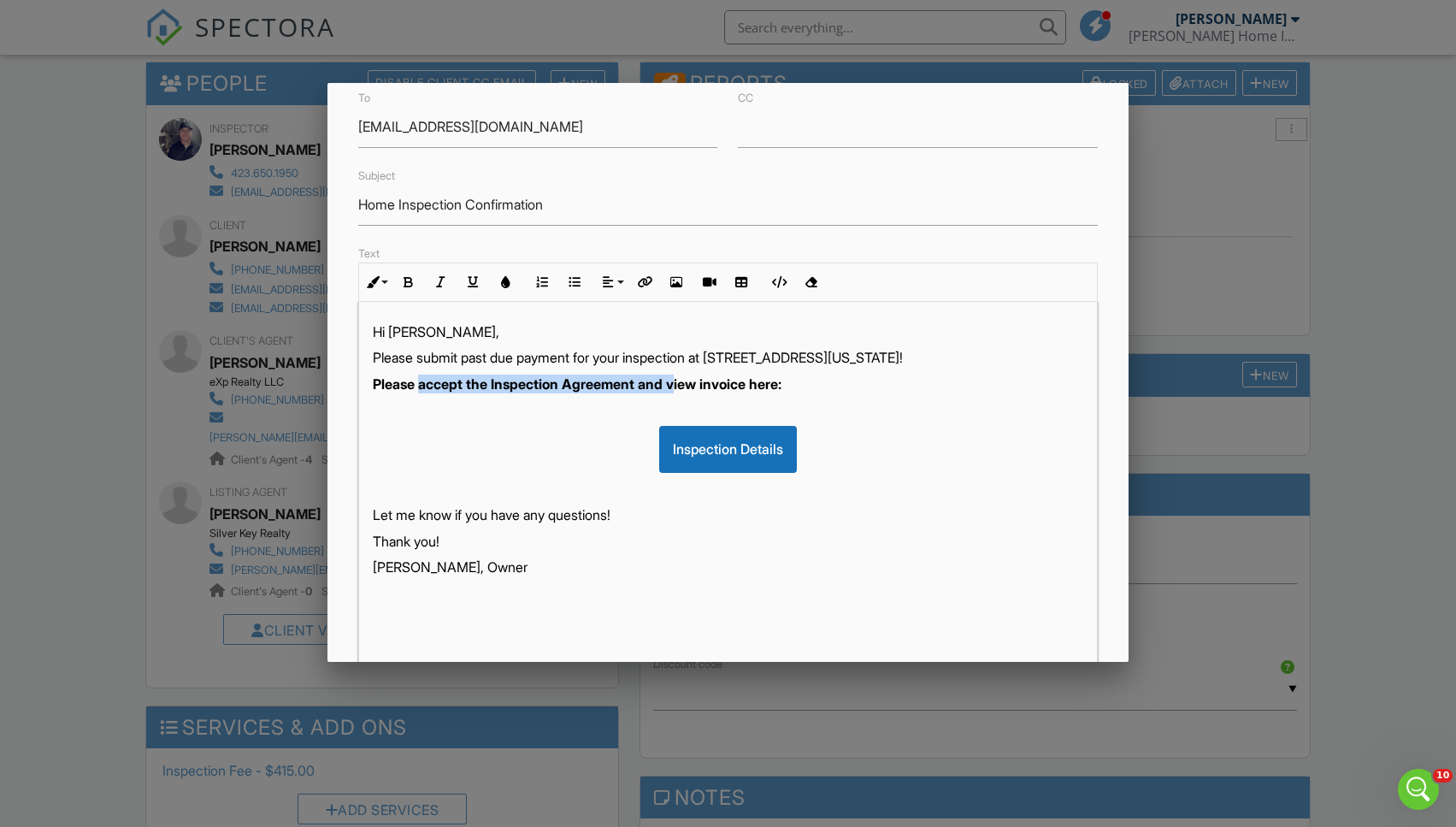
drag, startPoint x: 687, startPoint y: 383, endPoint x: 424, endPoint y: 386, distance: 263.0
click at [424, 386] on strong "Please accept the Inspection Agreement and view invoice here:" at bounding box center [577, 384] width 408 height 17
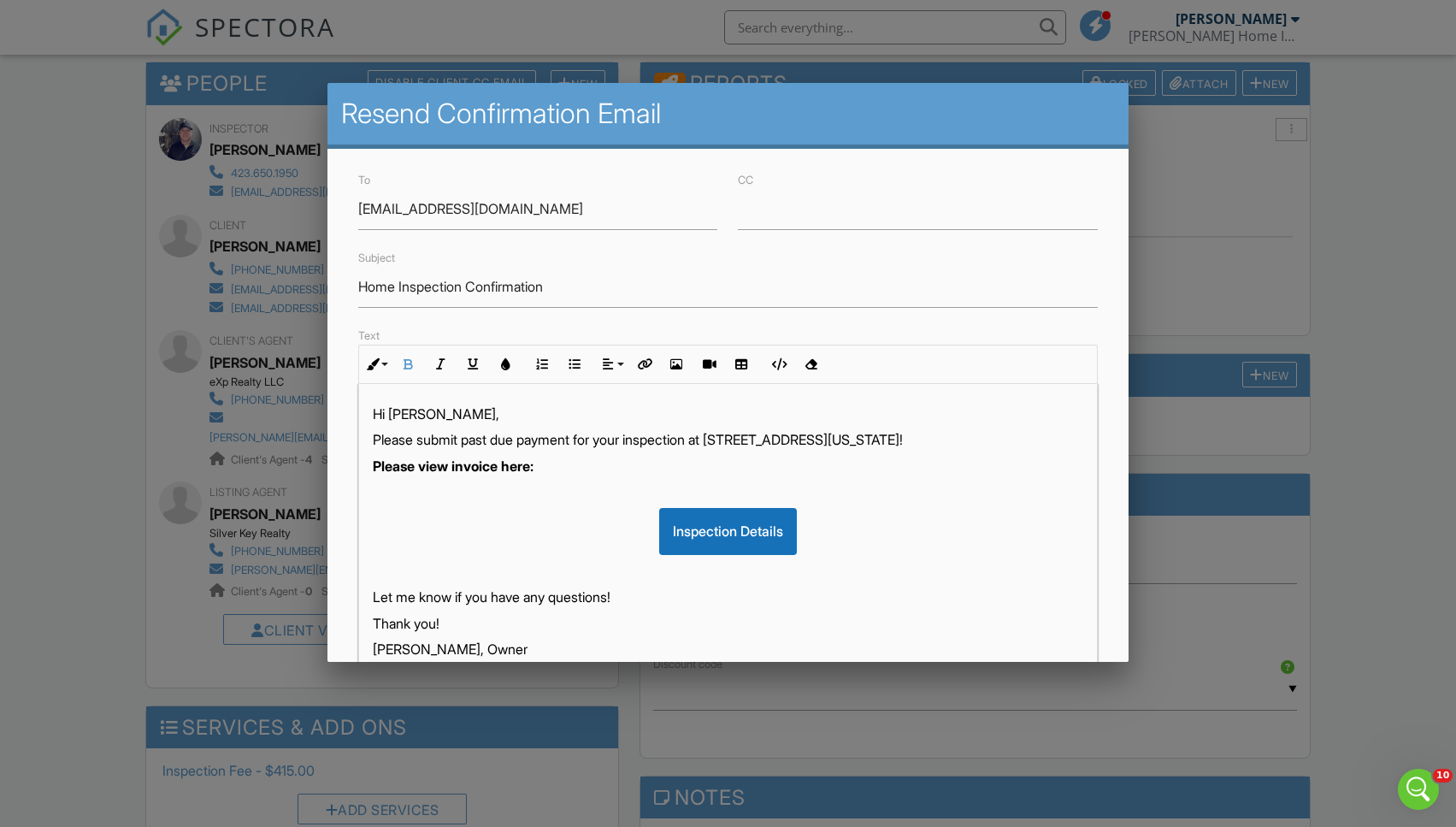
scroll to position [2, 0]
click at [850, 217] on input "CC" at bounding box center [917, 209] width 359 height 42
drag, startPoint x: 644, startPoint y: 106, endPoint x: 712, endPoint y: 106, distance: 68.0
click at [712, 106] on h2 "Resend Confirmation Email" at bounding box center [728, 113] width 774 height 34
click at [741, 108] on h2 "Resend Confirmation Email" at bounding box center [728, 113] width 774 height 34
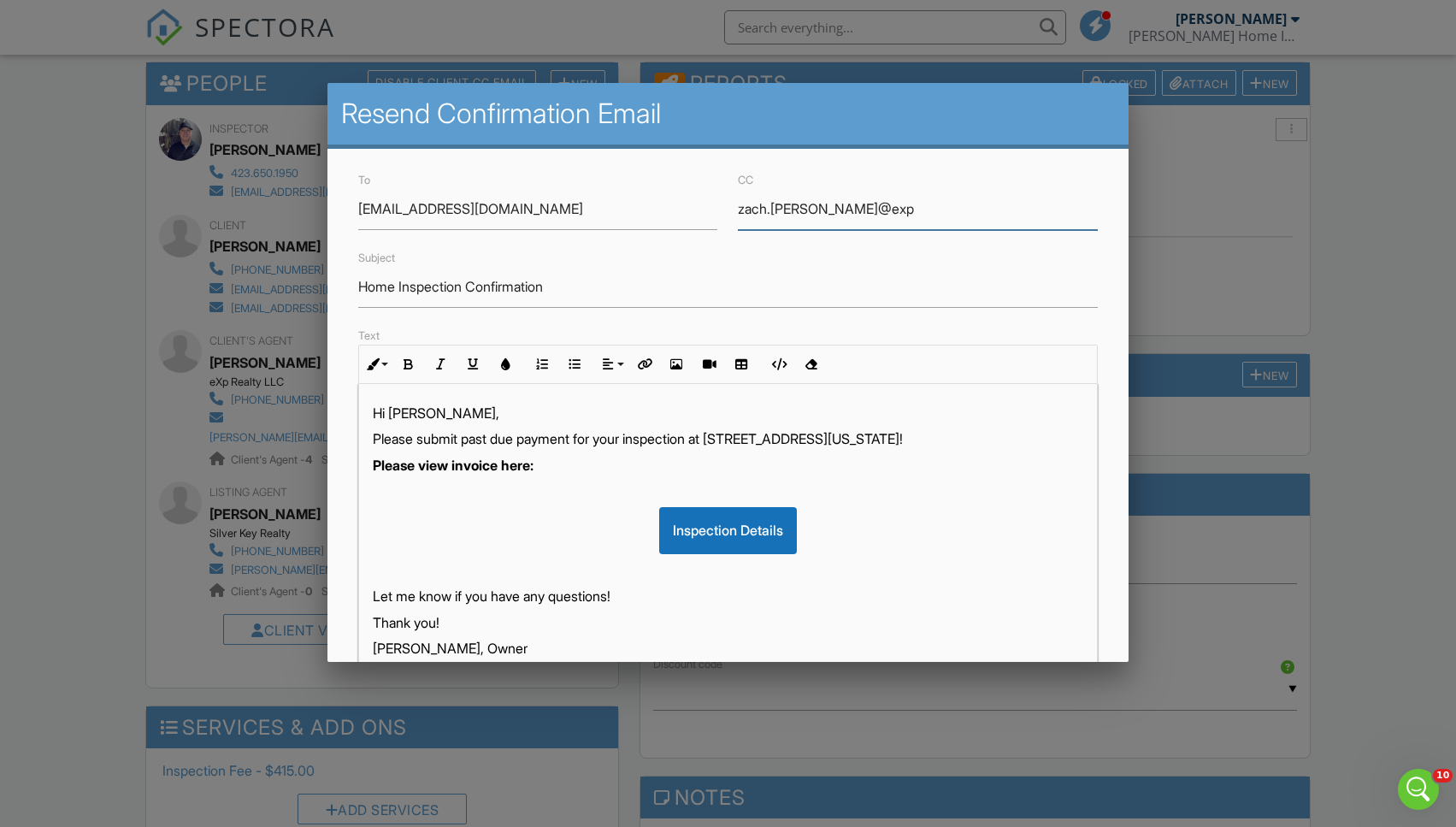
click at [879, 209] on input "zach.thomas@exp" at bounding box center [917, 209] width 359 height 42
type input "[PERSON_NAME][EMAIL_ADDRESS][PERSON_NAME][DOMAIN_NAME]"
click at [999, 436] on p "Please submit past due payment for your inspection at 114 Washington Avenue, Et…" at bounding box center [728, 438] width 711 height 19
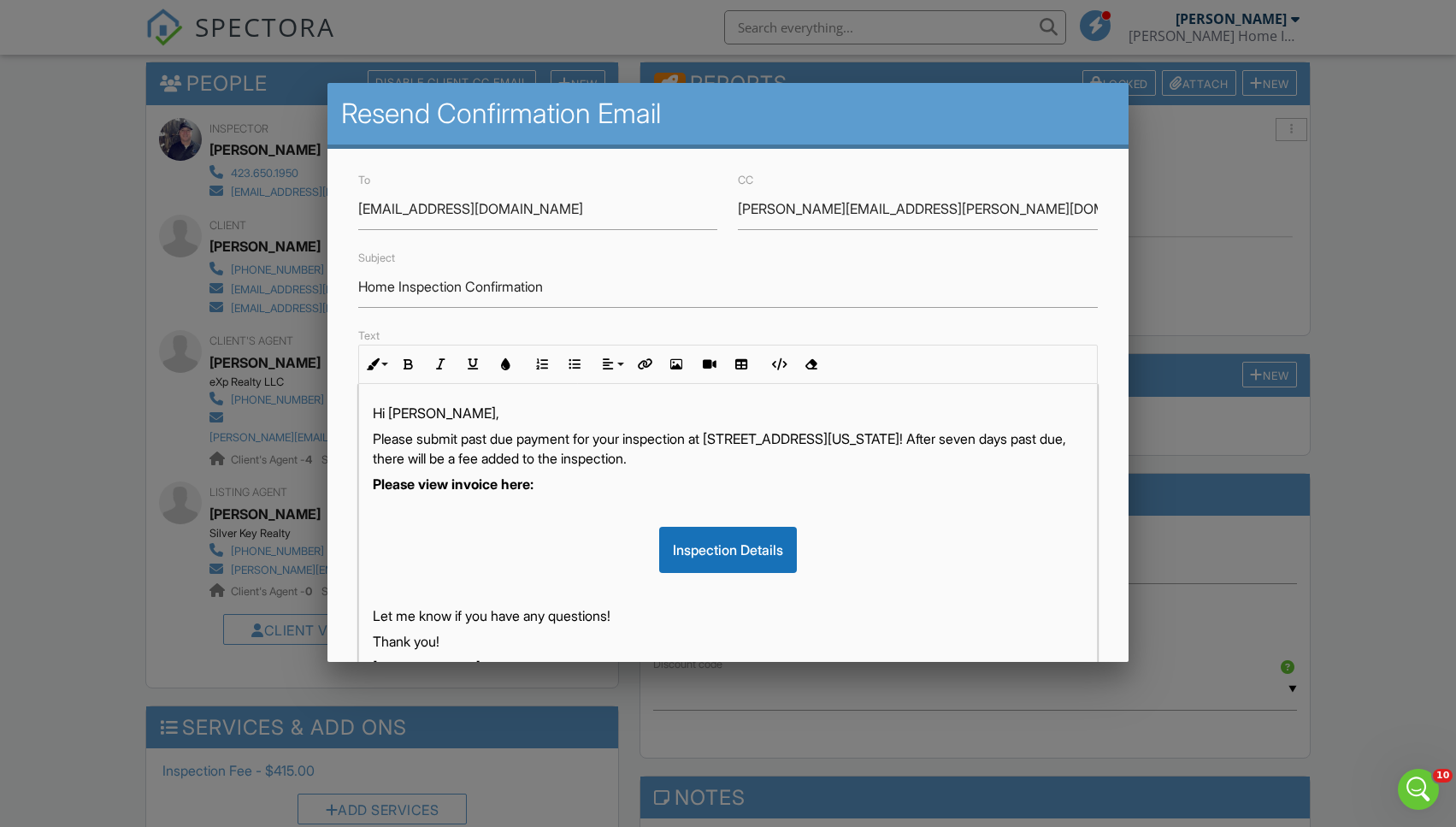
click at [566, 455] on p "Please submit past due payment for your inspection at 114 Washington Avenue, Et…" at bounding box center [728, 448] width 711 height 38
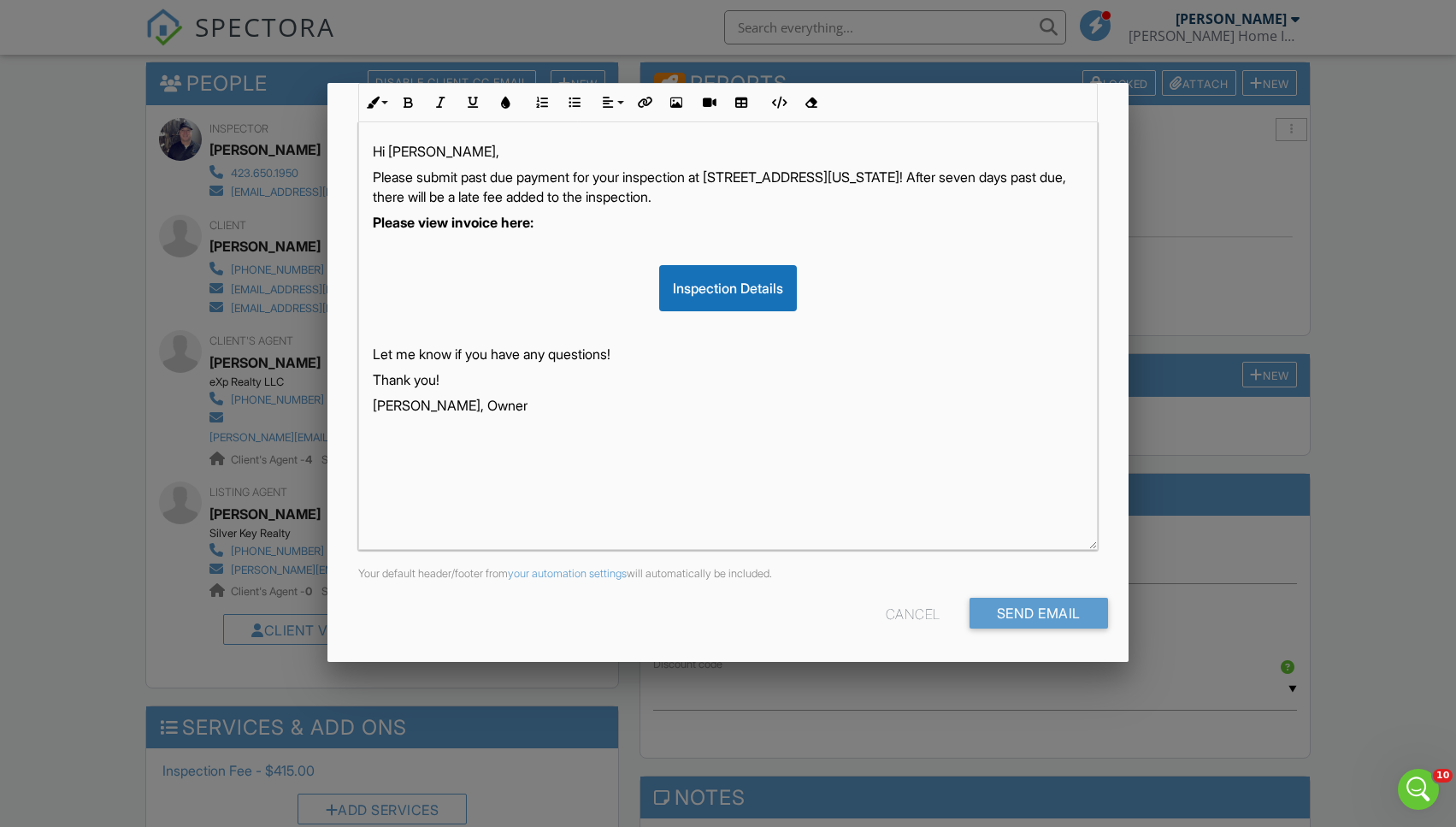
scroll to position [261, 0]
type input "Home Inspection Invoice"
click at [1021, 612] on input "Send Email" at bounding box center [1038, 614] width 138 height 31
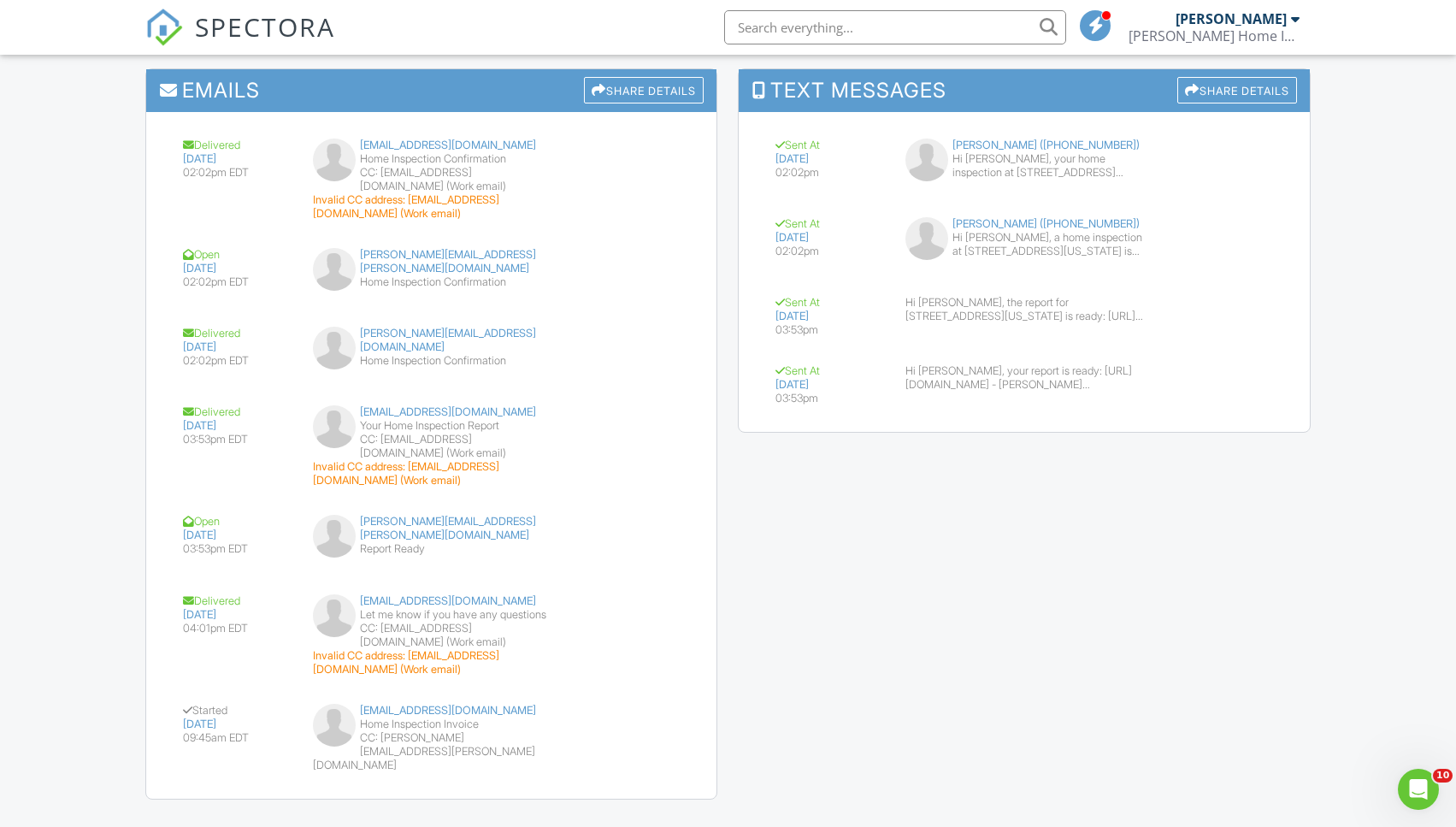
scroll to position [1996, 0]
click at [439, 732] on div "CC: zach.thomas@exprealty.com" at bounding box center [432, 753] width 239 height 41
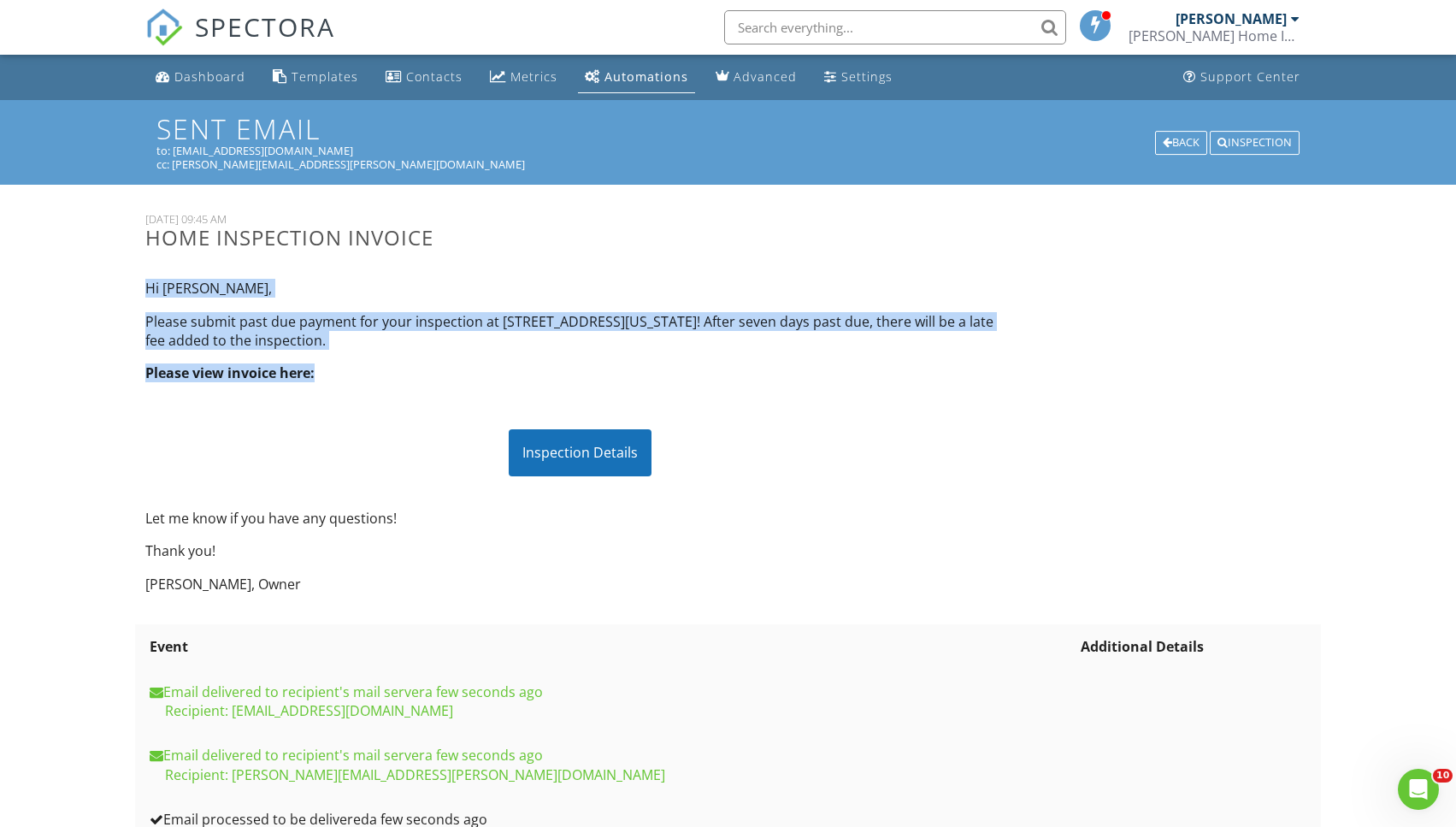
drag, startPoint x: 144, startPoint y: 288, endPoint x: 333, endPoint y: 376, distance: 208.5
click at [333, 376] on div "Hi [PERSON_NAME], Please submit past due payment for your inspection at [STREET…" at bounding box center [580, 436] width 889 height 343
click at [1163, 140] on div at bounding box center [1167, 143] width 10 height 11
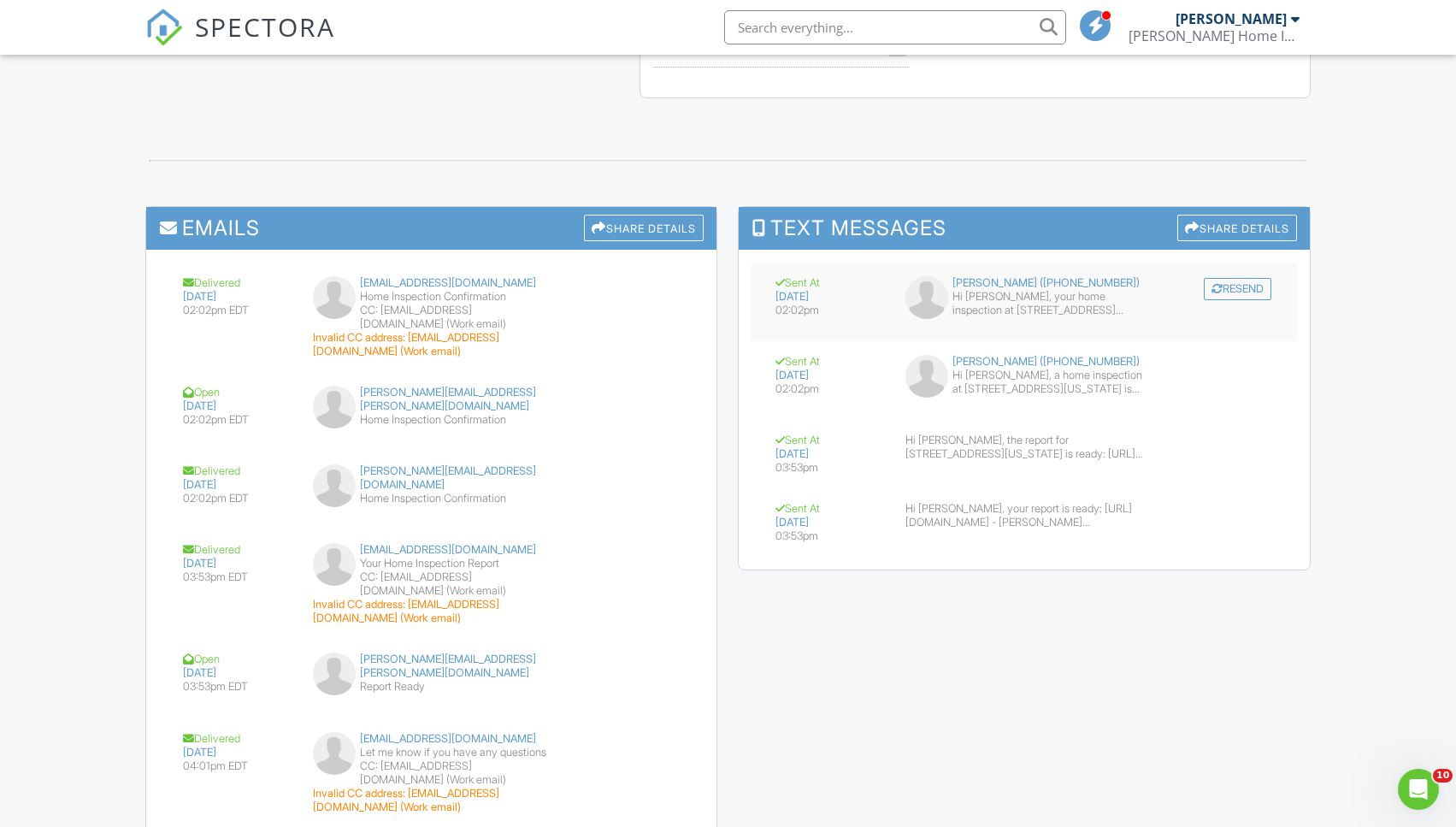
click at [1052, 290] on div "Hi [PERSON_NAME], your home inspection at [STREET_ADDRESS][US_STATE] is schedul…" at bounding box center [1048, 303] width 192 height 28
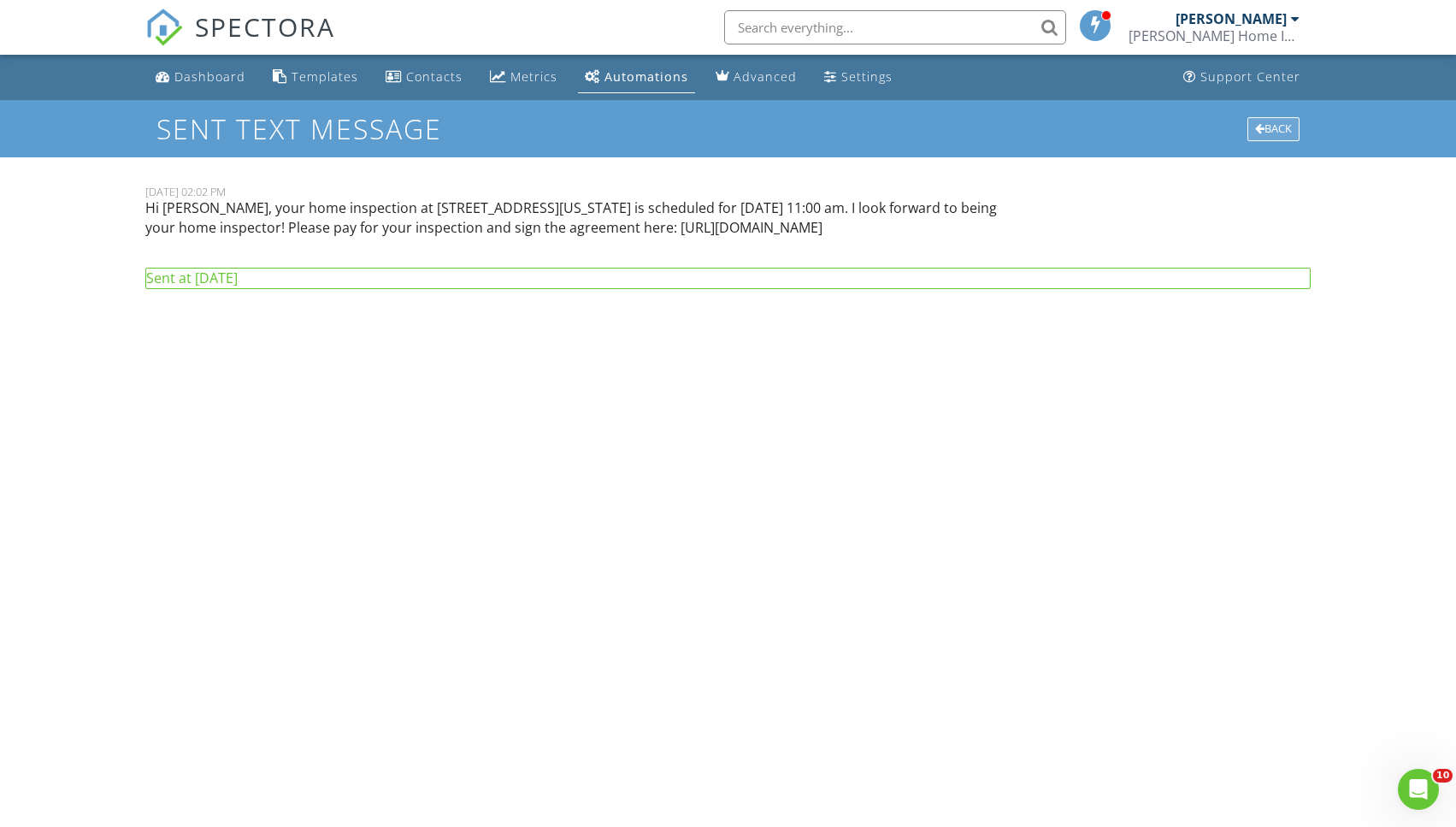
click at [1279, 131] on div "Back" at bounding box center [1273, 128] width 52 height 24
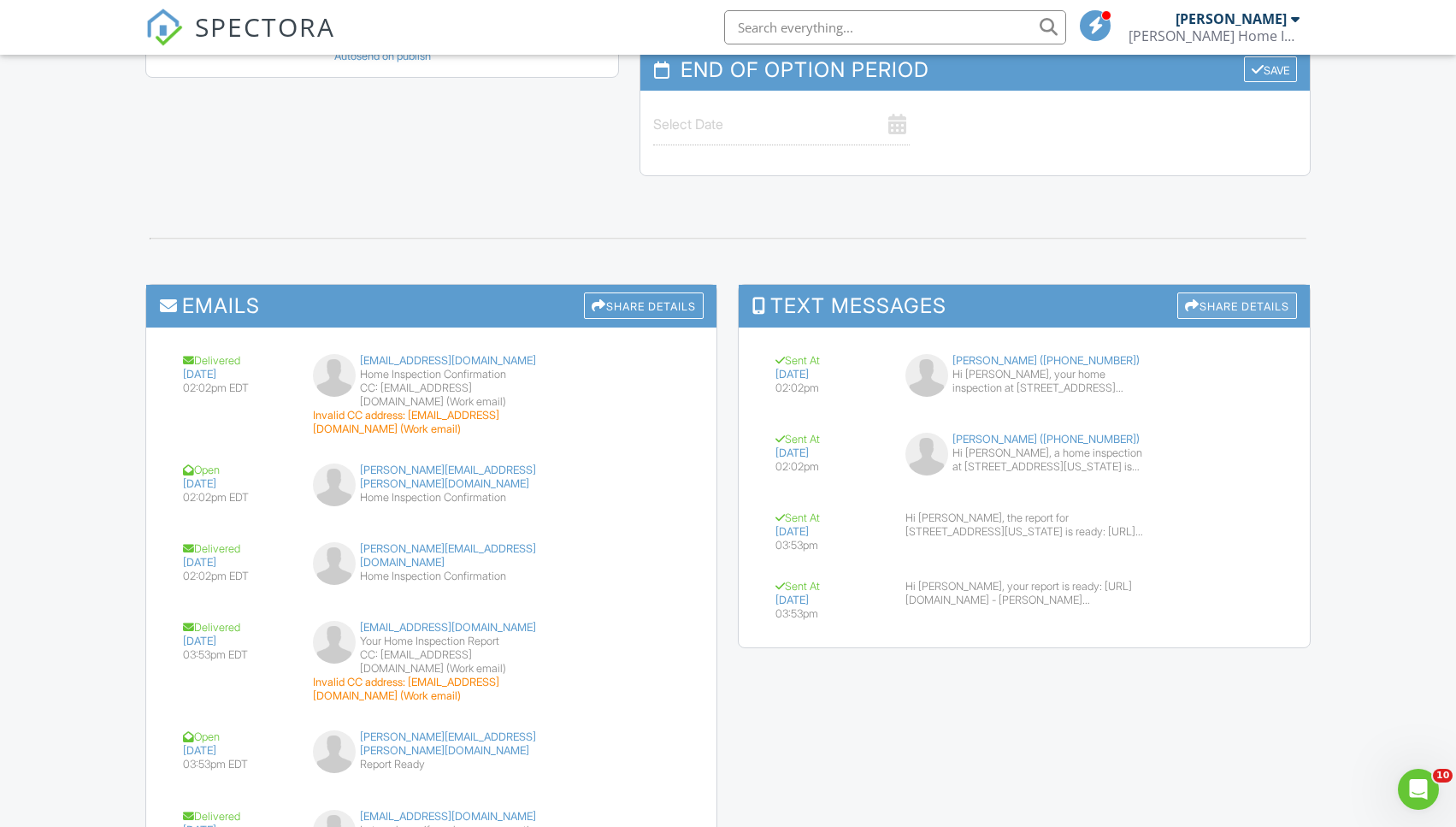
scroll to position [1783, 0]
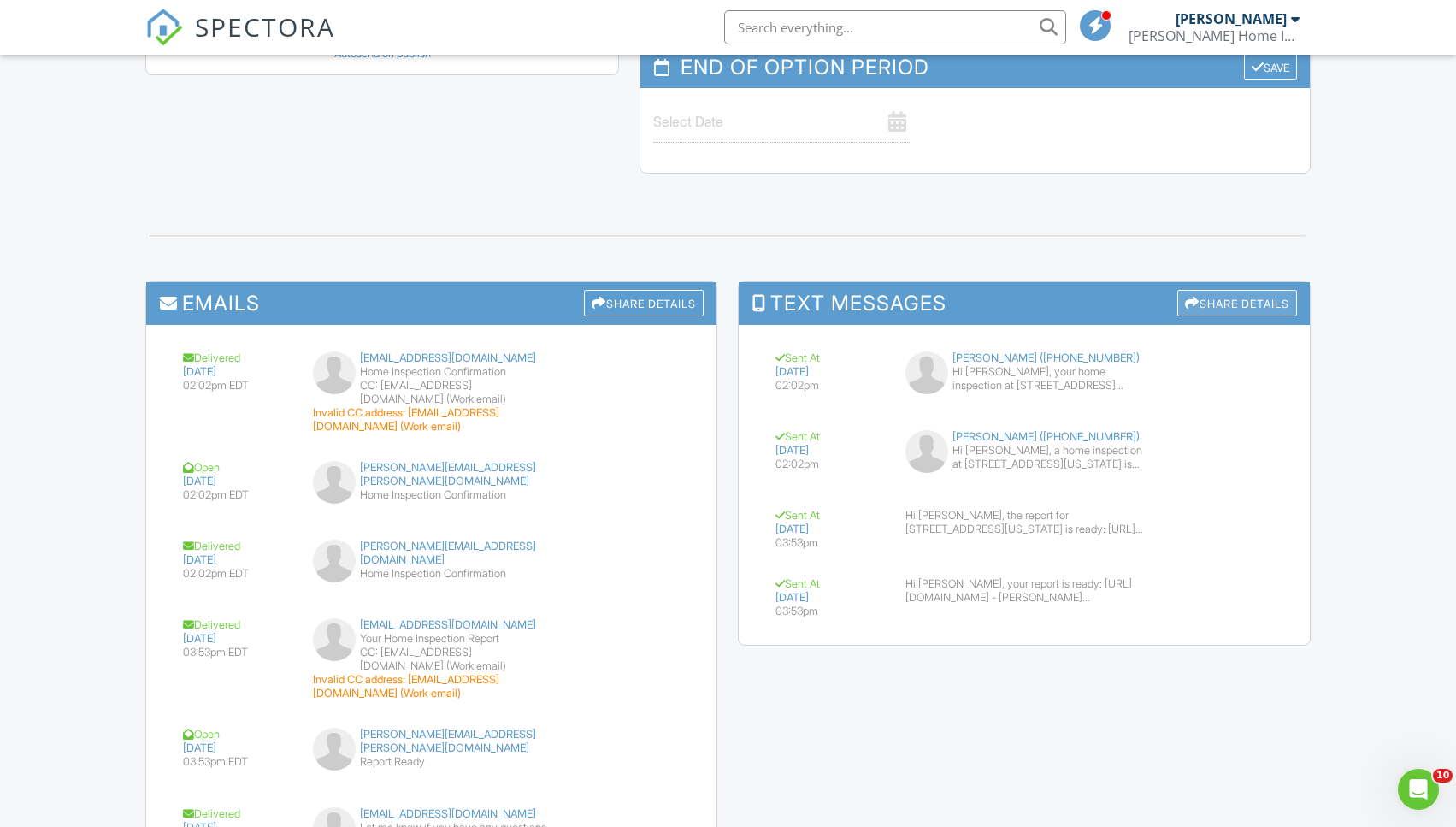
click at [1236, 290] on div "Share Details" at bounding box center [1237, 303] width 119 height 27
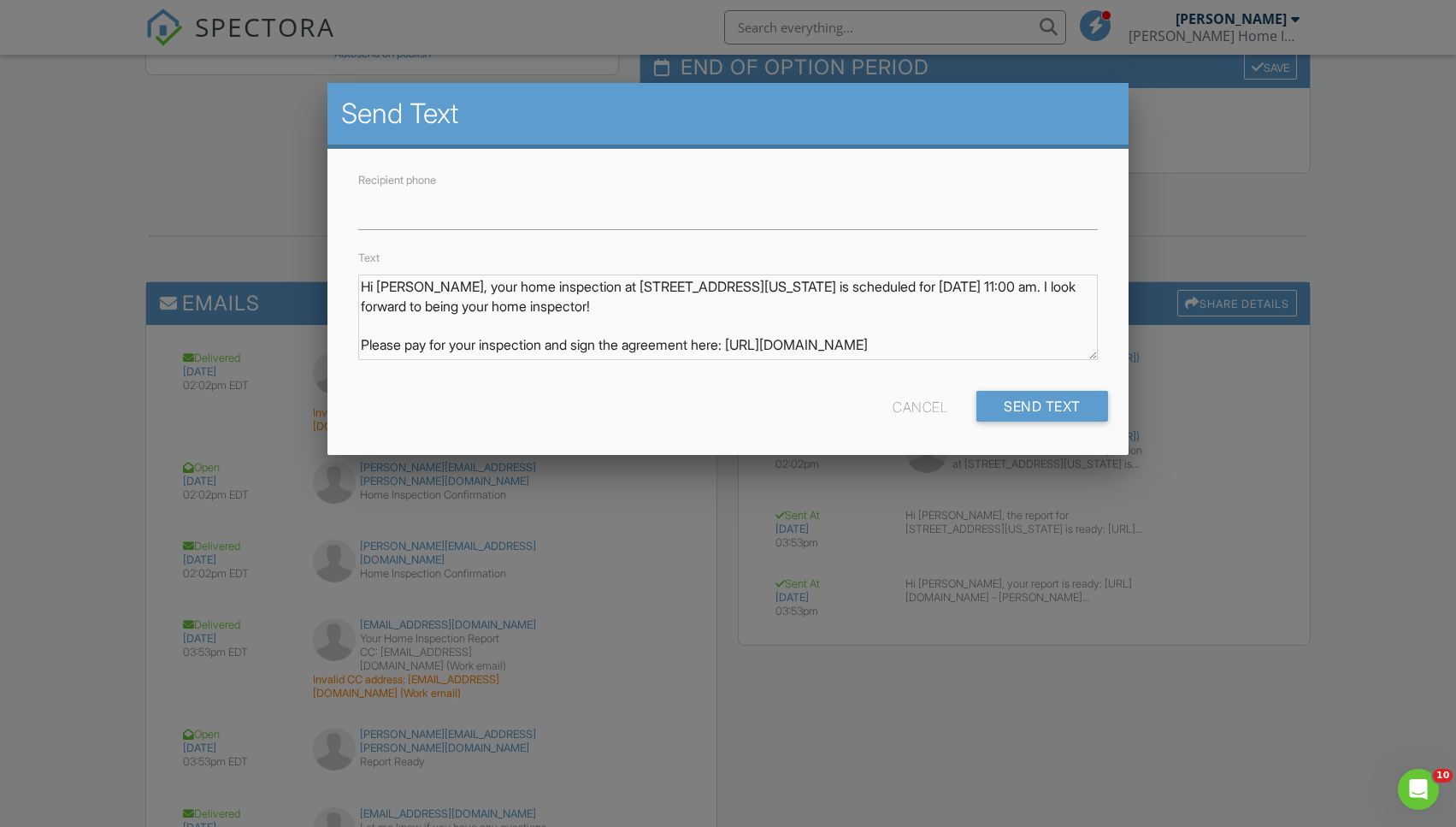
drag, startPoint x: 744, startPoint y: 343, endPoint x: 364, endPoint y: 284, distance: 384.6
click at [364, 284] on textarea "Hi Carol, your home inspection at 114 Washington Avenue, Etowah, TN 37331 is sc…" at bounding box center [728, 318] width 739 height 86
click at [429, 307] on textarea "Hi Carol, your home inspection at 114 Washington Avenue, Etowah, TN 37331 is sc…" at bounding box center [728, 318] width 739 height 86
click at [429, 307] on textarea "Hi [PERSON_NAME], your home inspection at [STREET_ADDRESS][US_STATE] is schedul…" at bounding box center [728, 318] width 739 height 86
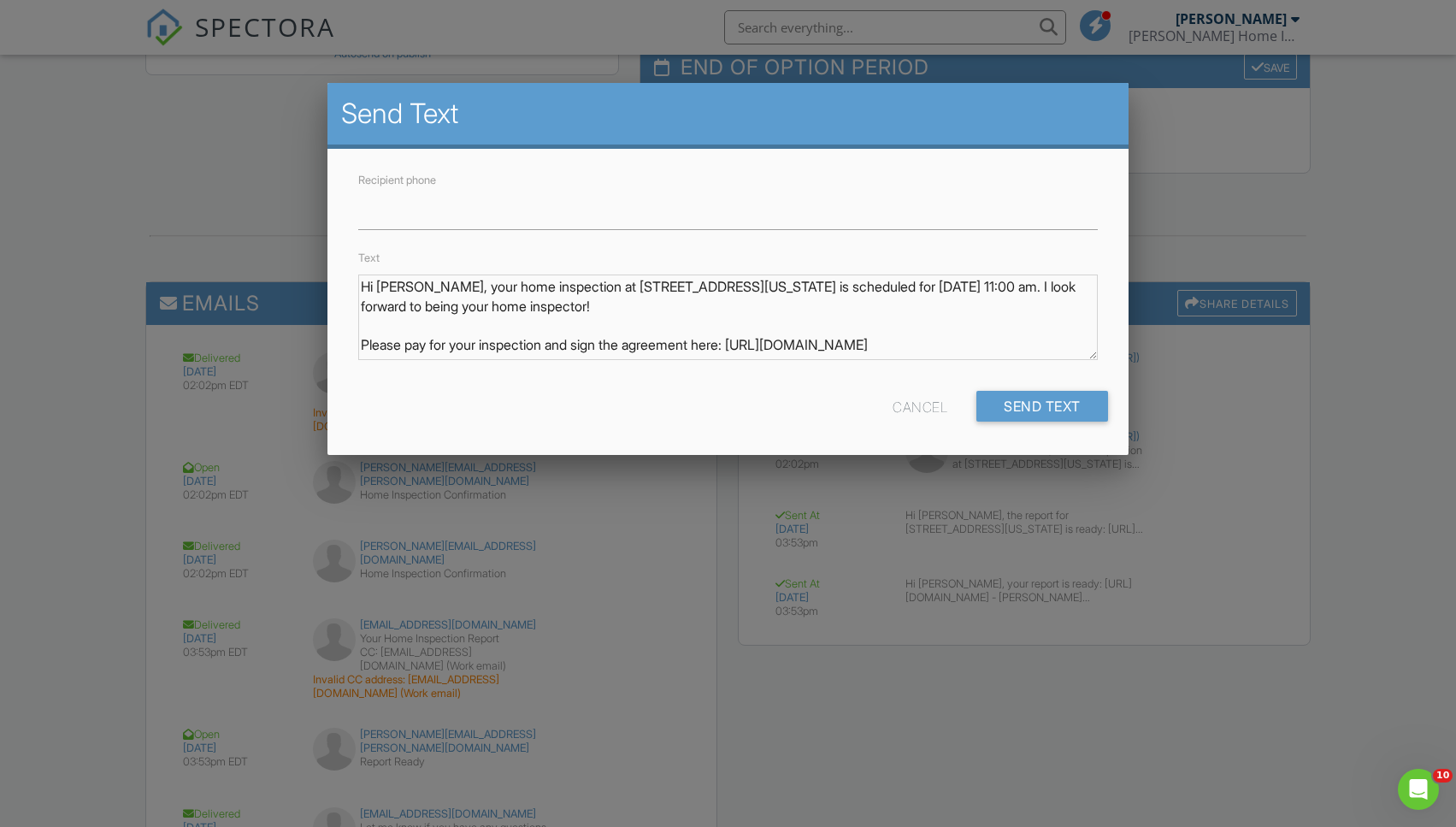
click at [919, 400] on div "Cancel" at bounding box center [919, 406] width 54 height 31
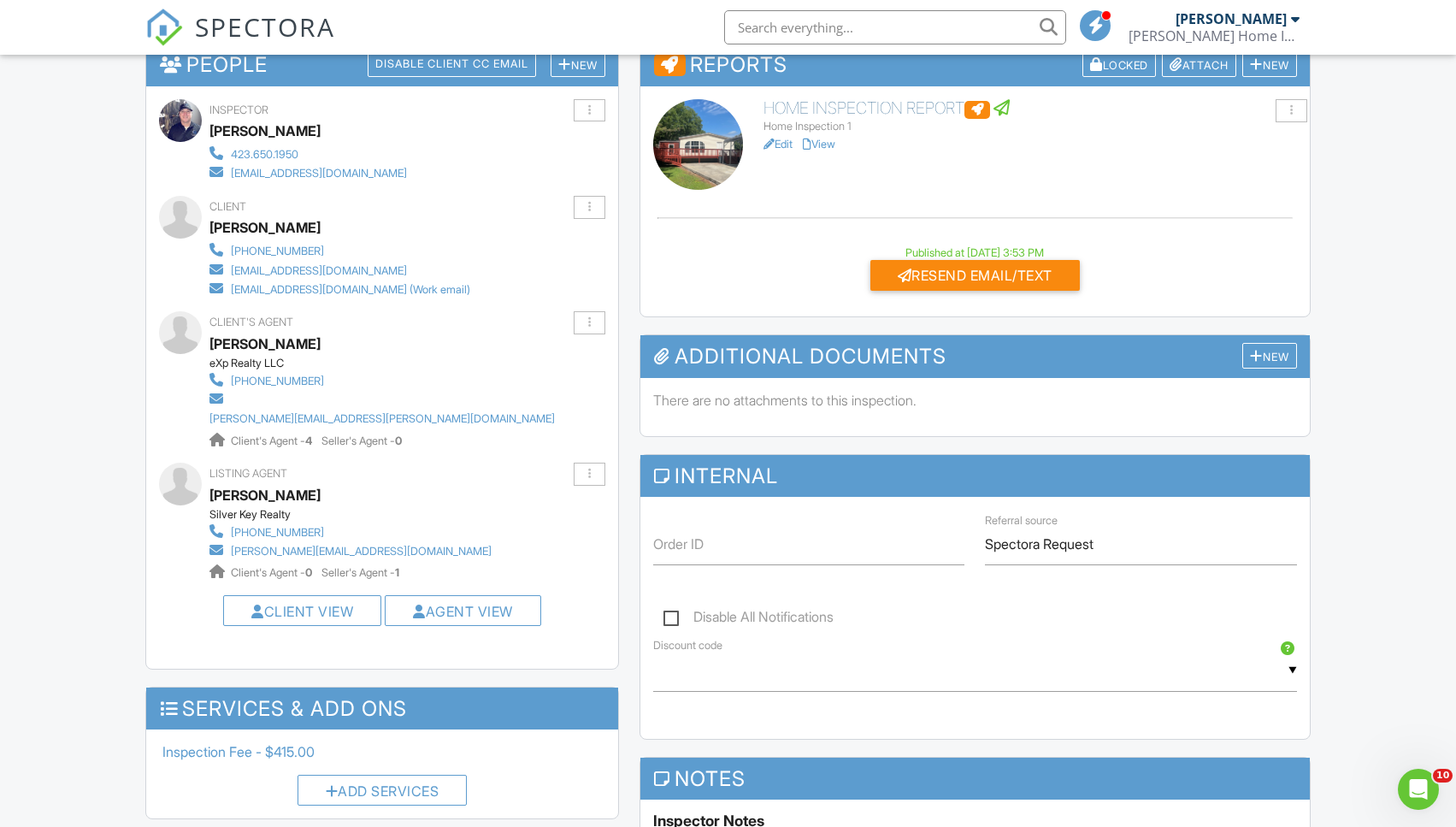
scroll to position [458, 0]
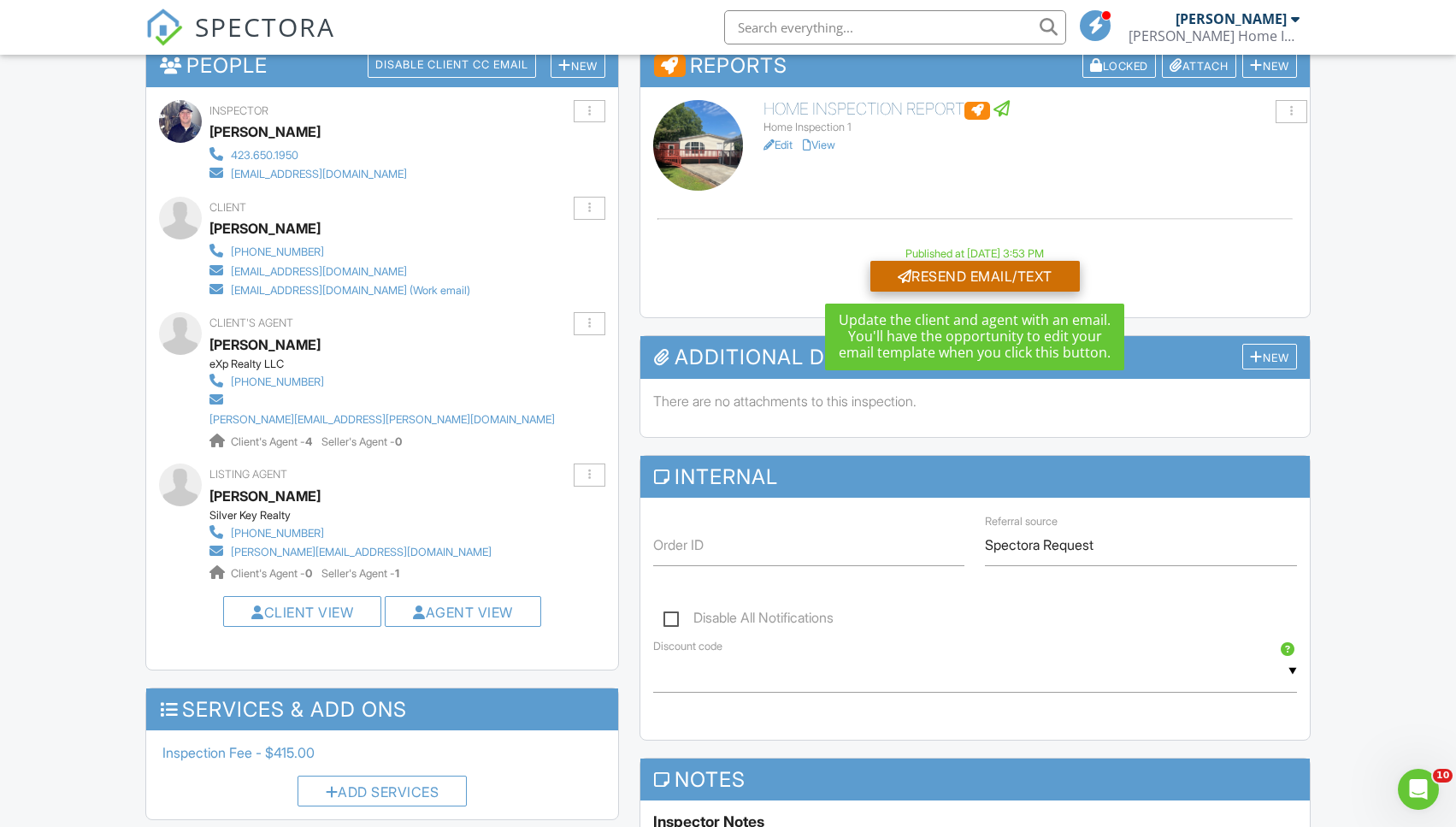
click at [1033, 277] on div "Resend Email/Text" at bounding box center [975, 276] width 210 height 31
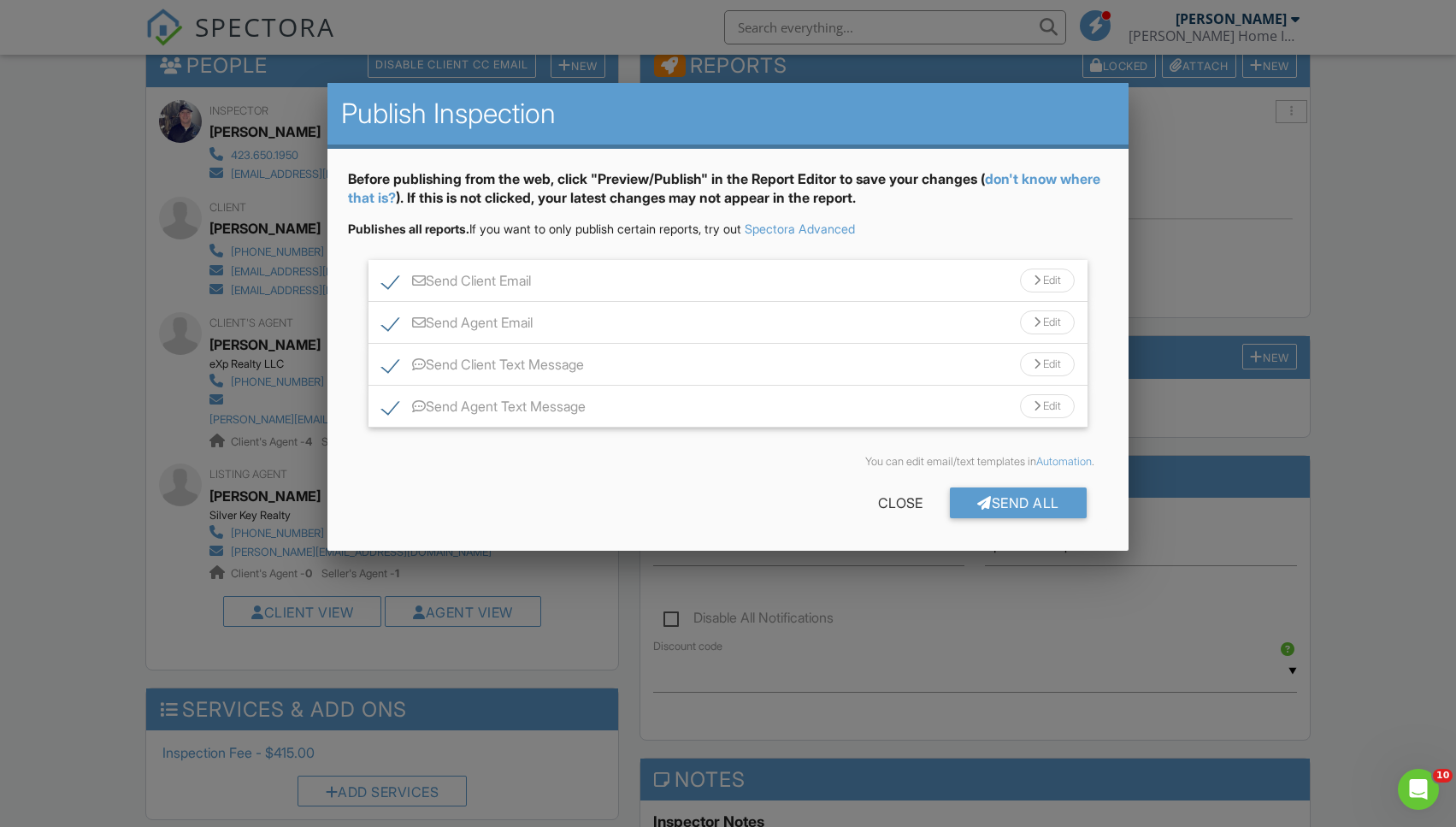
click at [391, 281] on label "Send Client Email" at bounding box center [457, 284] width 149 height 21
checkbox input "false"
click at [393, 329] on label "Send Agent Email" at bounding box center [457, 326] width 151 height 21
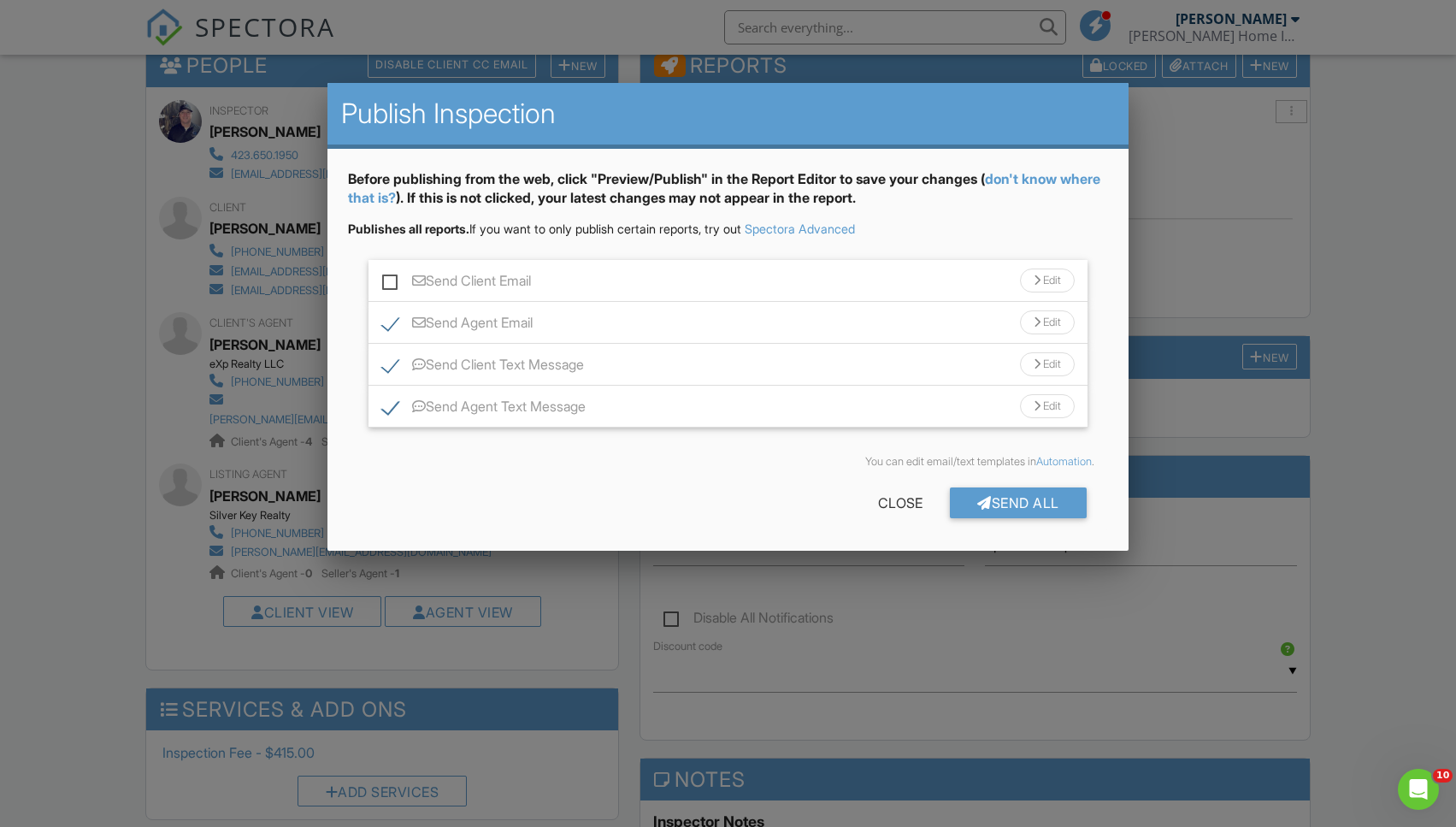
checkbox input "false"
click at [397, 400] on label "Send Agent Text Message" at bounding box center [484, 409] width 203 height 21
checkbox input "false"
click at [608, 355] on div "Send Client Text Message Edit" at bounding box center [728, 364] width 719 height 42
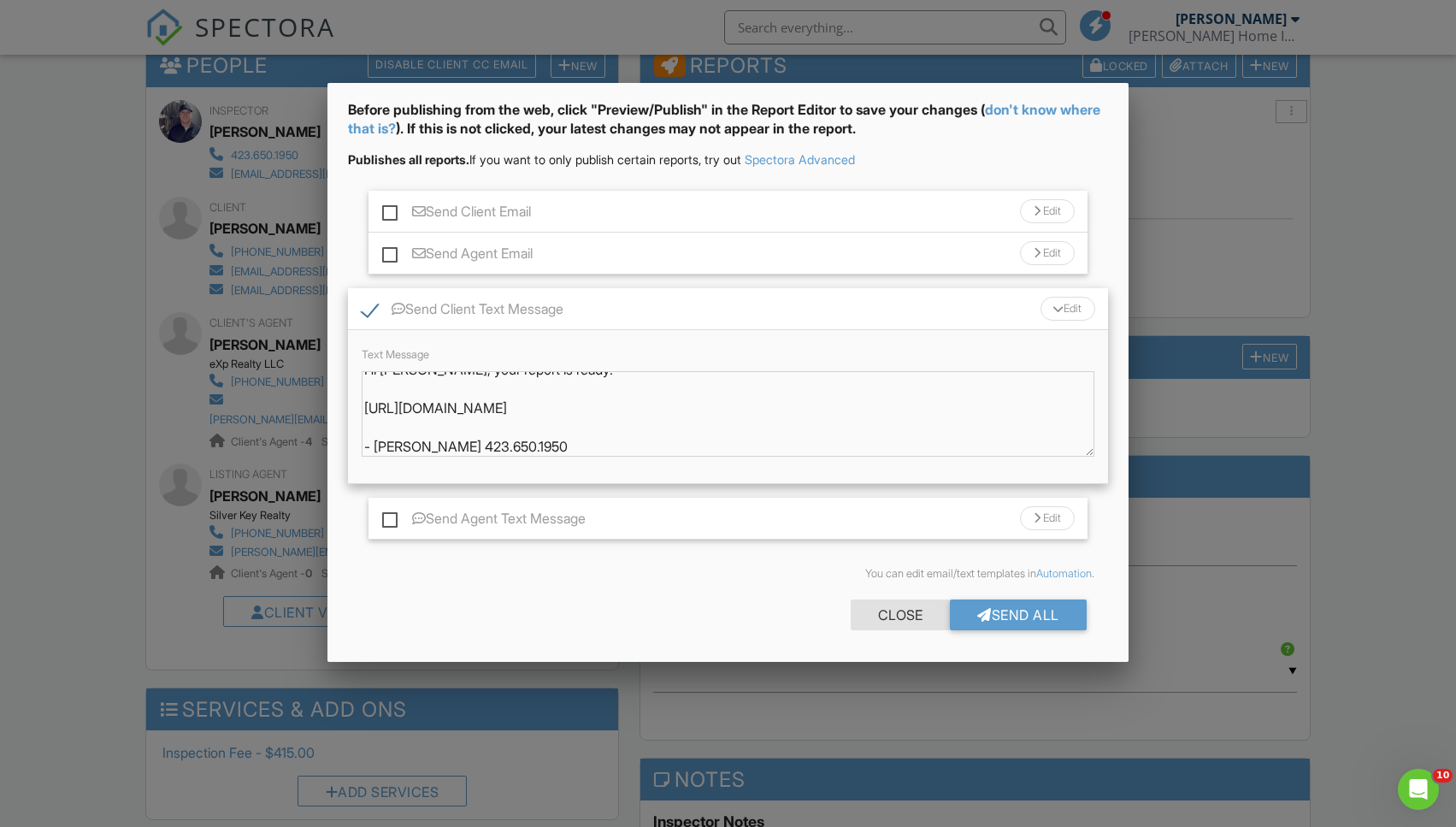
scroll to position [69, 0]
click at [898, 611] on div "Close" at bounding box center [900, 616] width 99 height 31
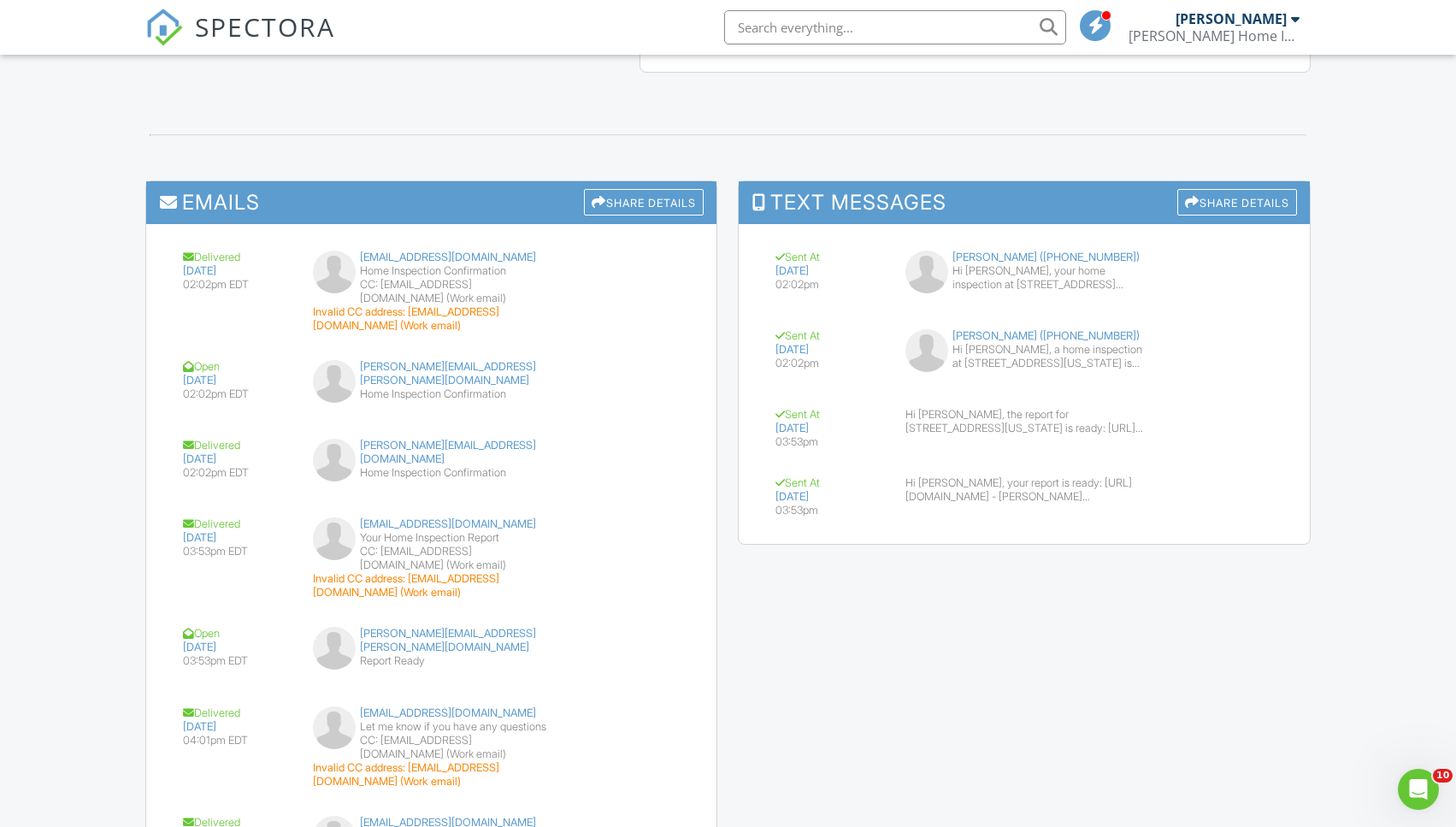
scroll to position [1876, 0]
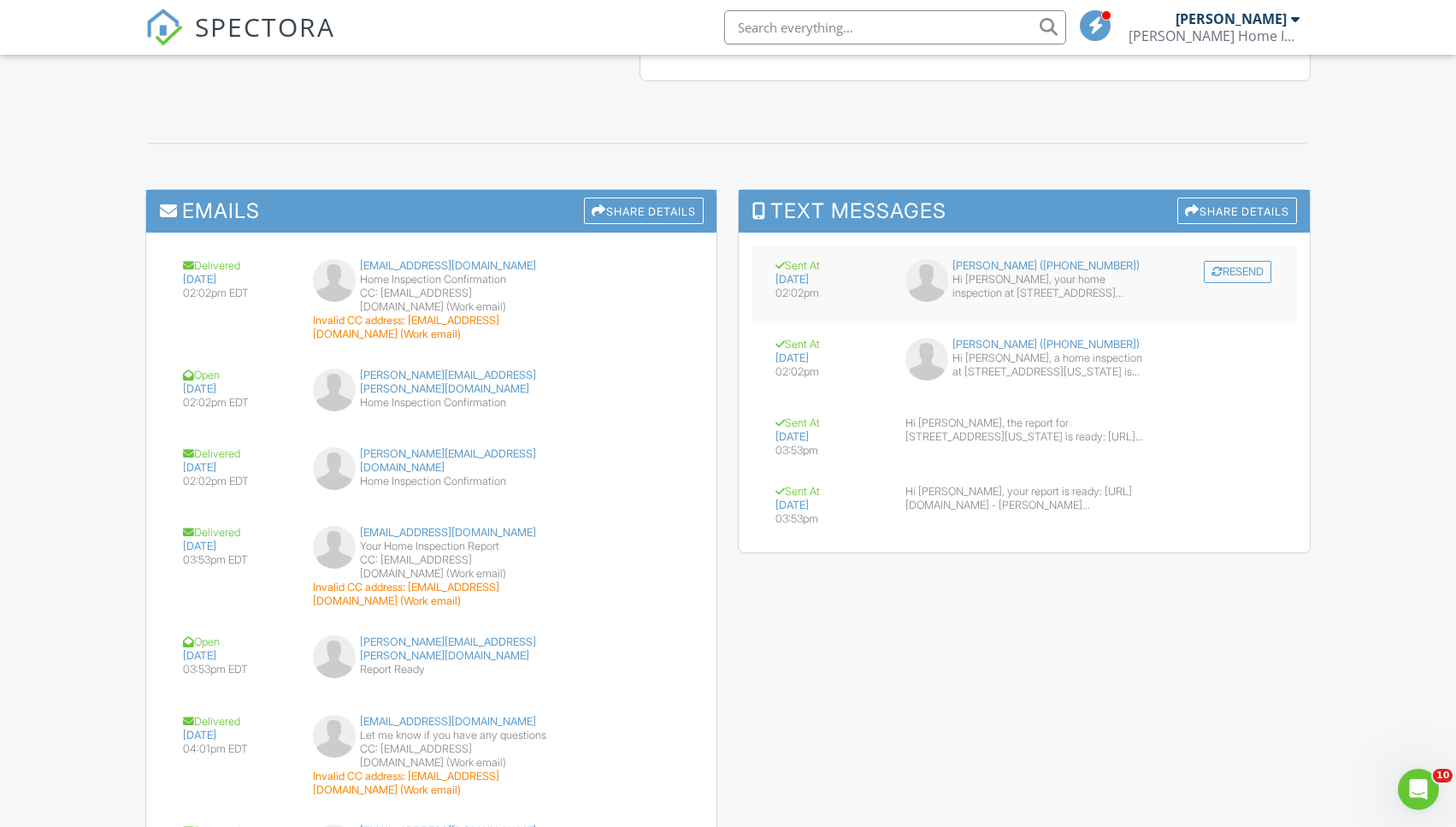
click at [1006, 273] on div "Hi [PERSON_NAME], your home inspection at [STREET_ADDRESS][US_STATE] is schedul…" at bounding box center [1048, 286] width 192 height 28
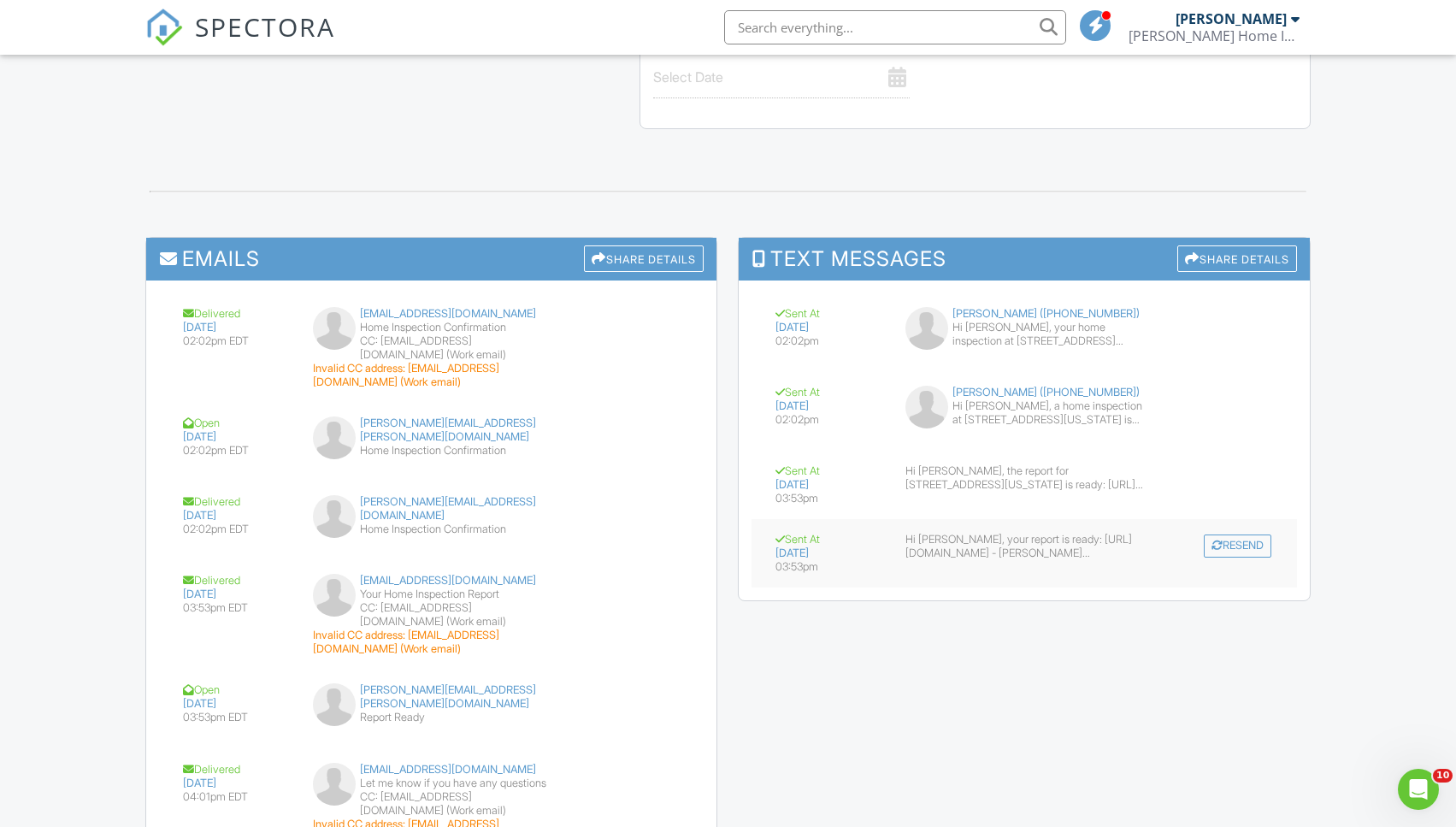
scroll to position [1827, 0]
click at [1035, 322] on div "Hi [PERSON_NAME], your home inspection at [STREET_ADDRESS][US_STATE] is schedul…" at bounding box center [1048, 335] width 192 height 28
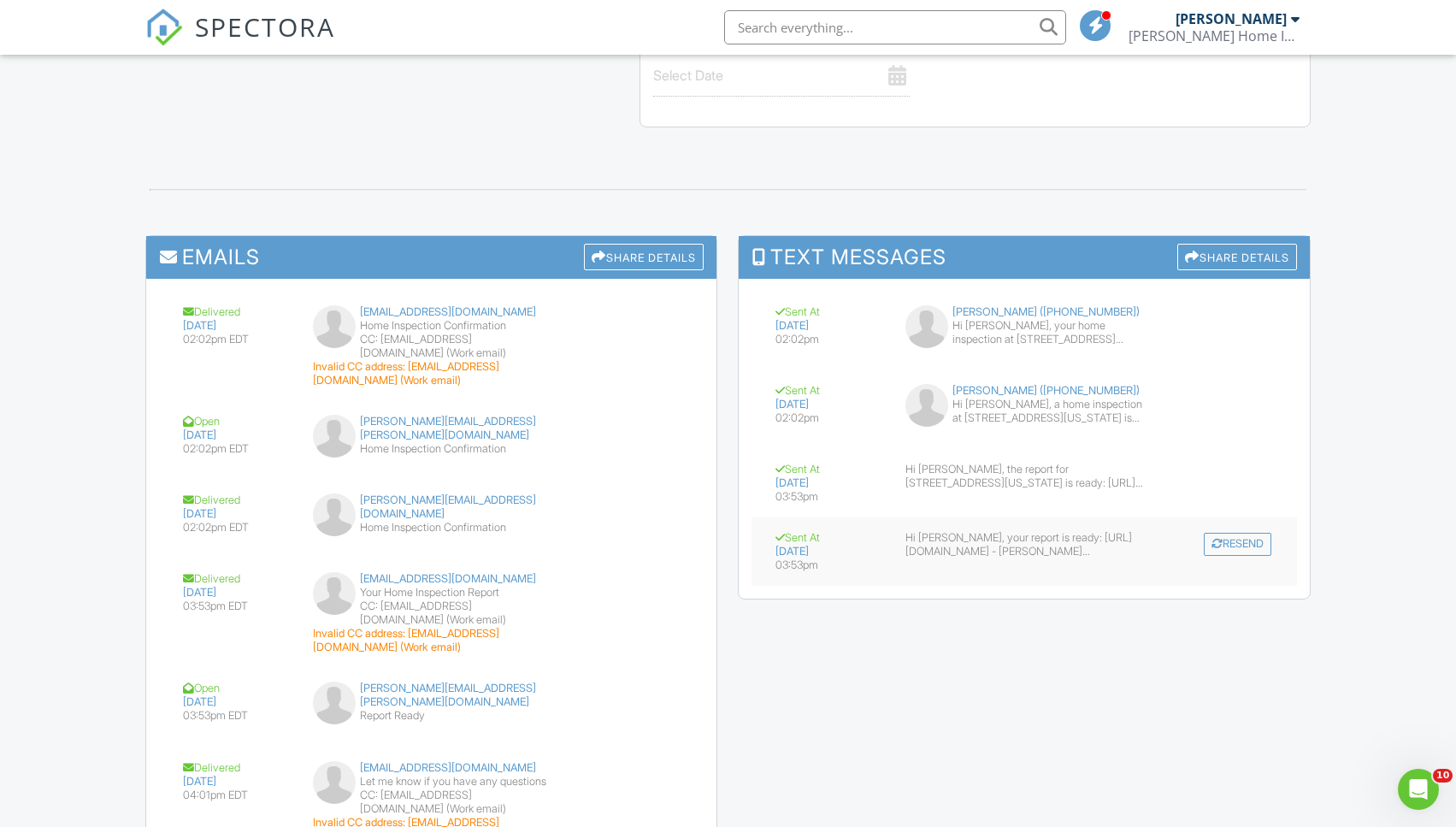
click at [1008, 532] on div "Hi [PERSON_NAME], your report is ready: [URL][DOMAIN_NAME] - [PERSON_NAME] 423.…" at bounding box center [1025, 545] width 239 height 28
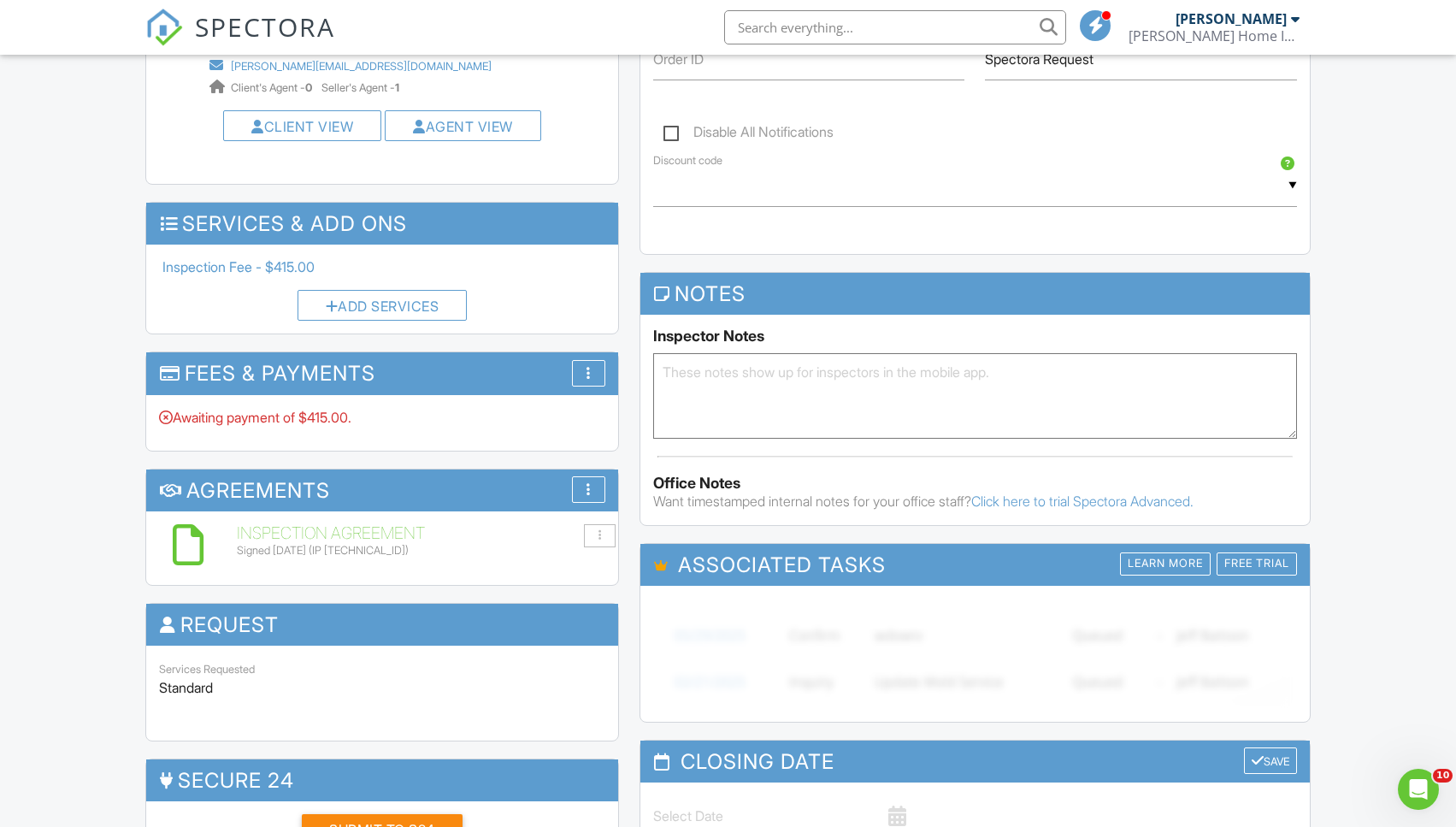
scroll to position [944, 0]
click at [584, 360] on div "More" at bounding box center [588, 374] width 33 height 27
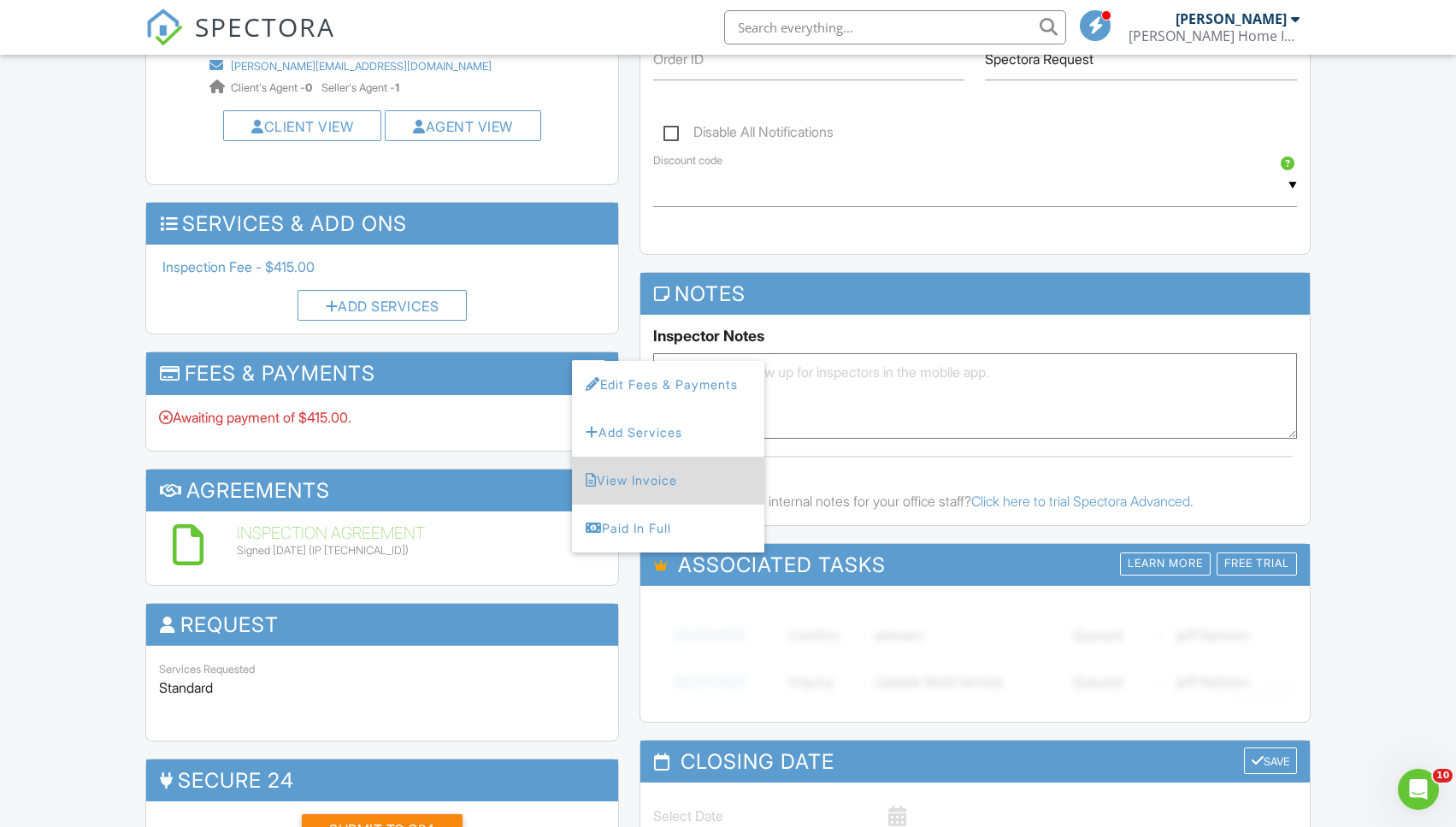
click at [673, 457] on li "View Invoice" at bounding box center [669, 481] width 193 height 48
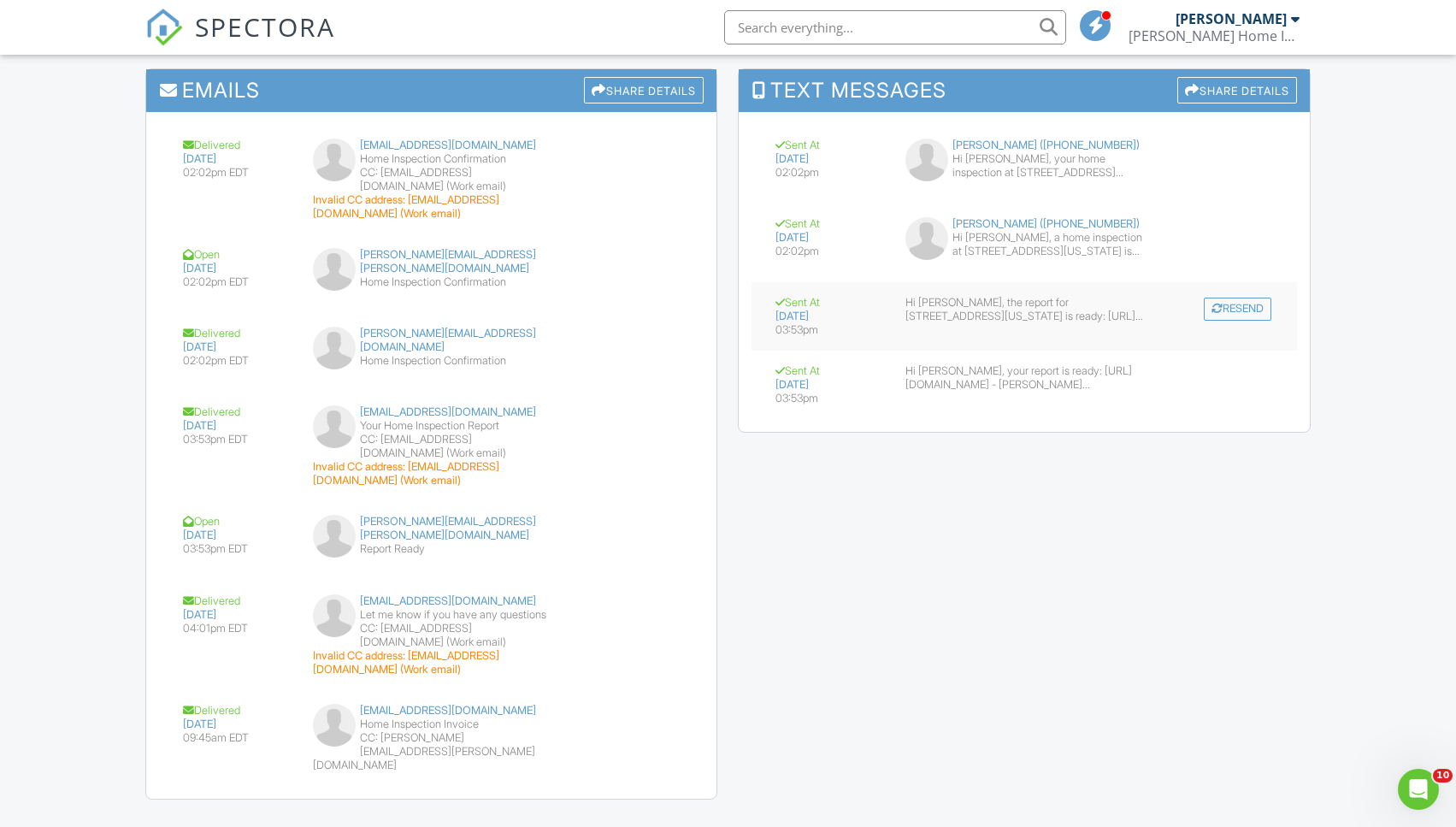
scroll to position [1996, 0]
click at [1227, 367] on button "Resend" at bounding box center [1238, 378] width 68 height 23
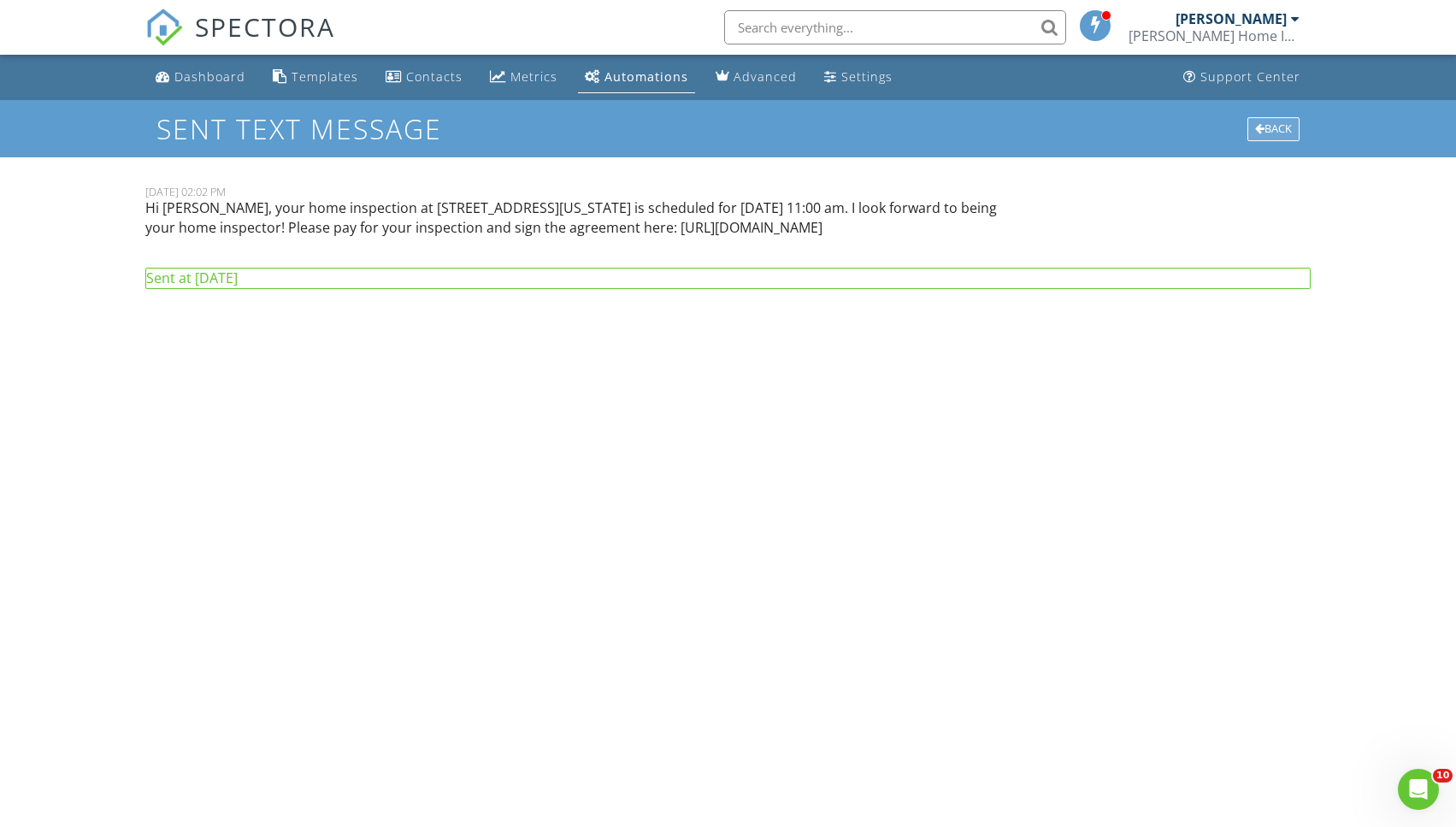
click at [1271, 120] on div "Back" at bounding box center [1273, 128] width 52 height 24
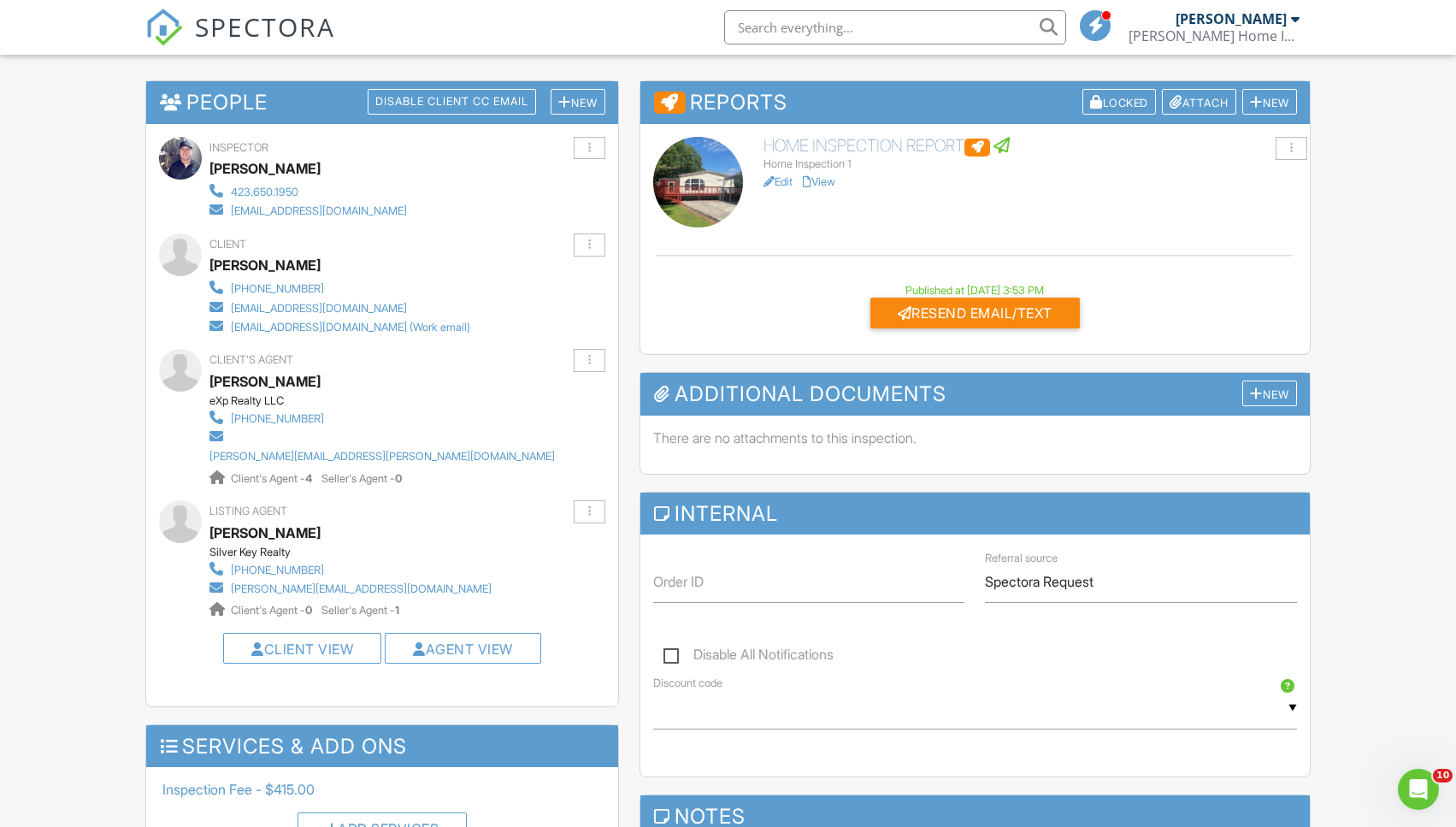
scroll to position [422, 0]
click at [594, 239] on div at bounding box center [588, 244] width 31 height 23
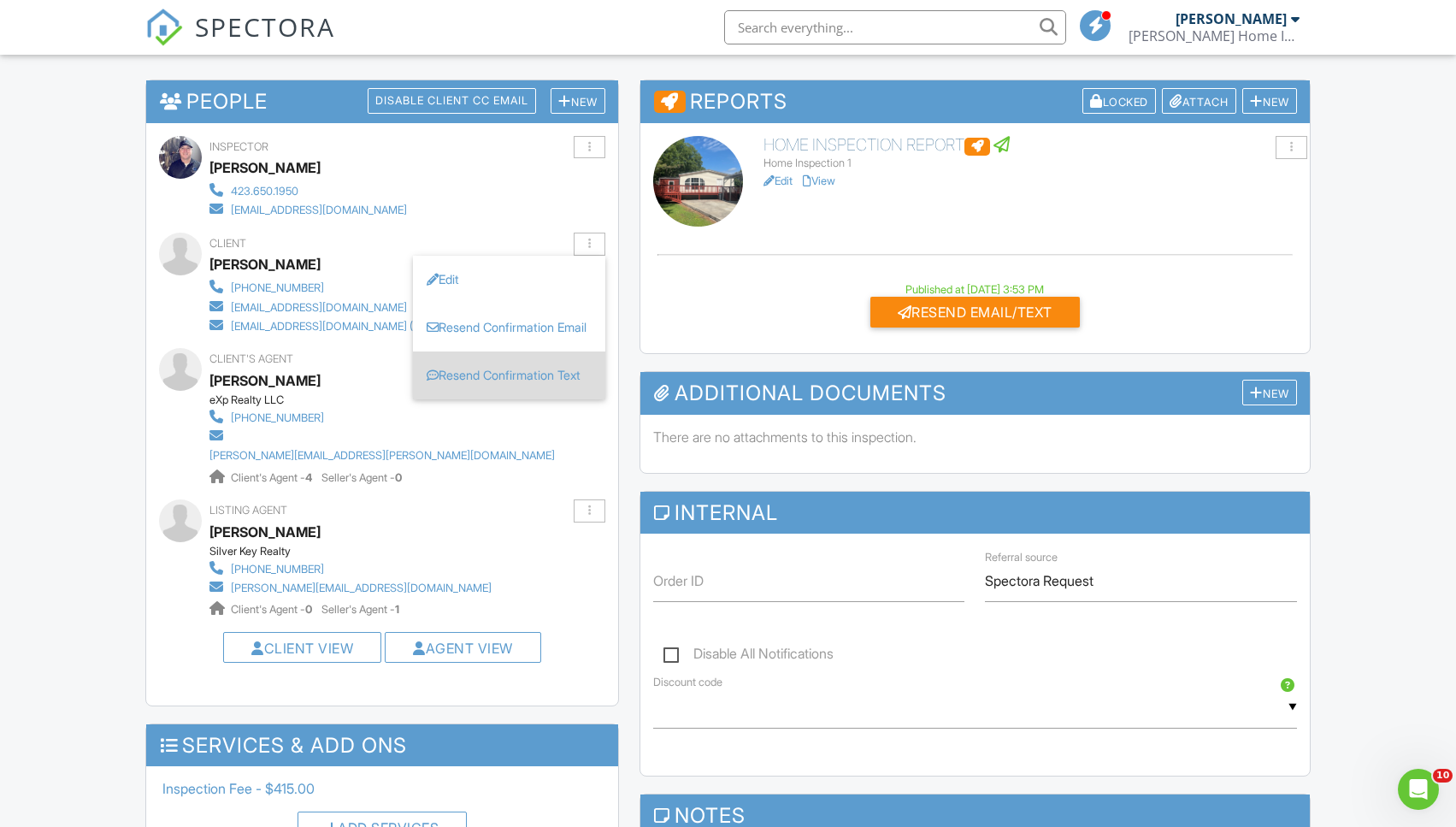
click at [534, 400] on li "Resend Confirmation Text" at bounding box center [509, 376] width 193 height 48
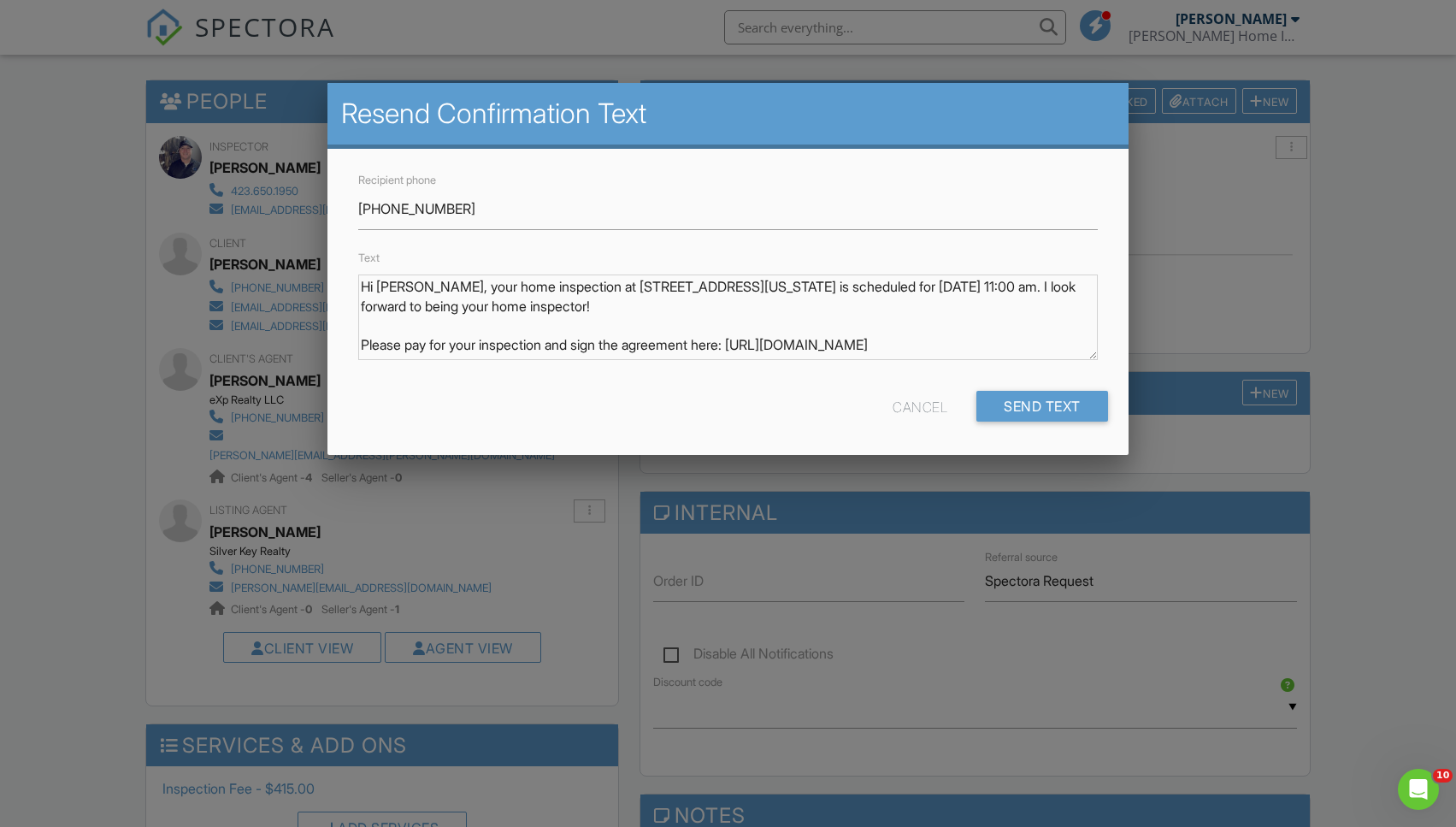
click at [750, 345] on textarea "Hi [PERSON_NAME], your home inspection at [STREET_ADDRESS][US_STATE] is schedul…" at bounding box center [728, 318] width 739 height 86
click at [745, 344] on textarea "Hi [PERSON_NAME], your home inspection at [STREET_ADDRESS][US_STATE] is schedul…" at bounding box center [728, 318] width 739 height 86
click at [763, 341] on textarea "Hi [PERSON_NAME], your home inspection at [STREET_ADDRESS][US_STATE] is schedul…" at bounding box center [728, 318] width 739 height 86
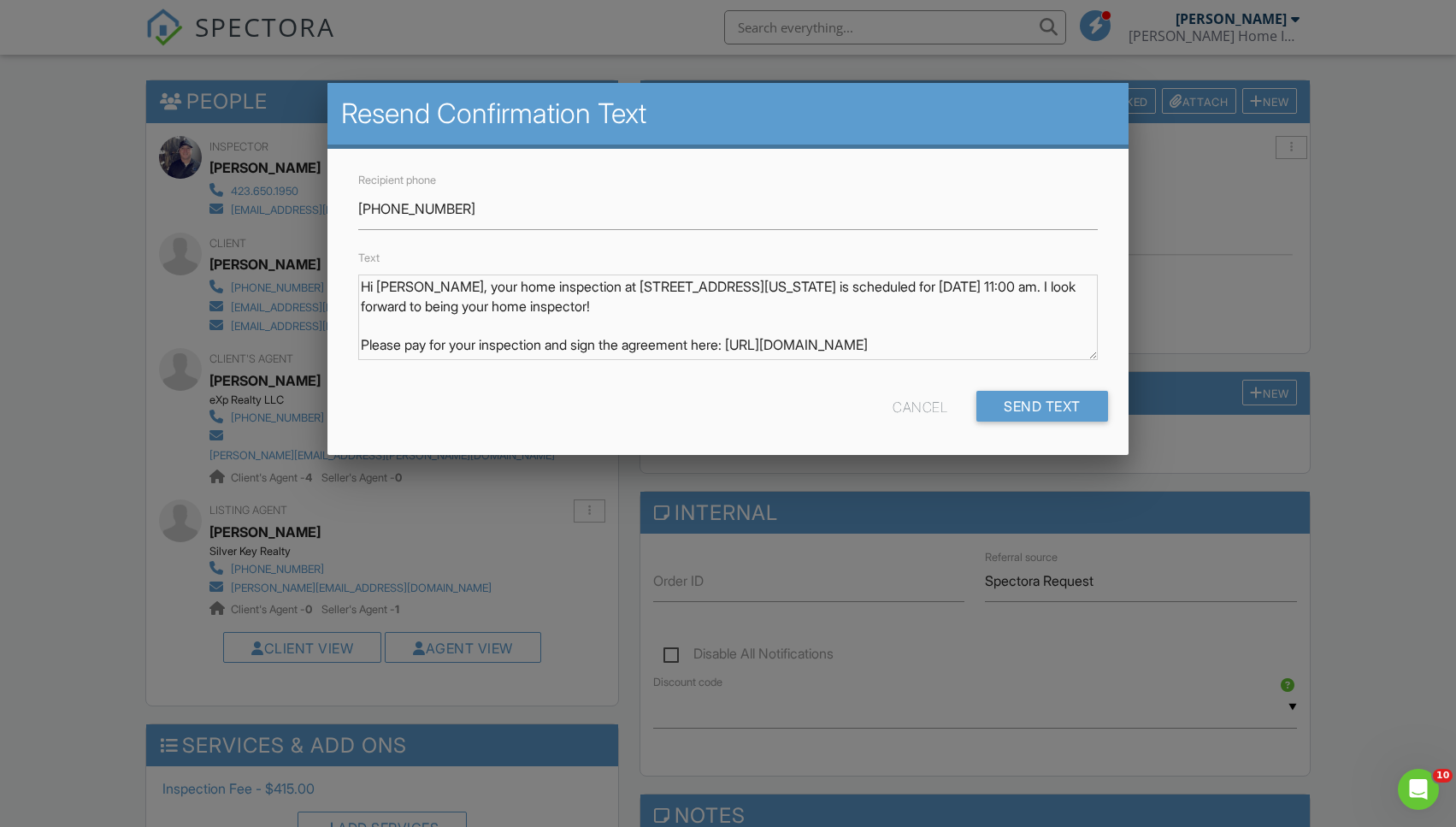
click at [813, 322] on textarea "Hi [PERSON_NAME], your home inspection at [STREET_ADDRESS][US_STATE] is schedul…" at bounding box center [728, 318] width 739 height 86
click at [978, 336] on textarea "Hi [PERSON_NAME], your home inspection at [STREET_ADDRESS][US_STATE] is schedul…" at bounding box center [728, 318] width 739 height 86
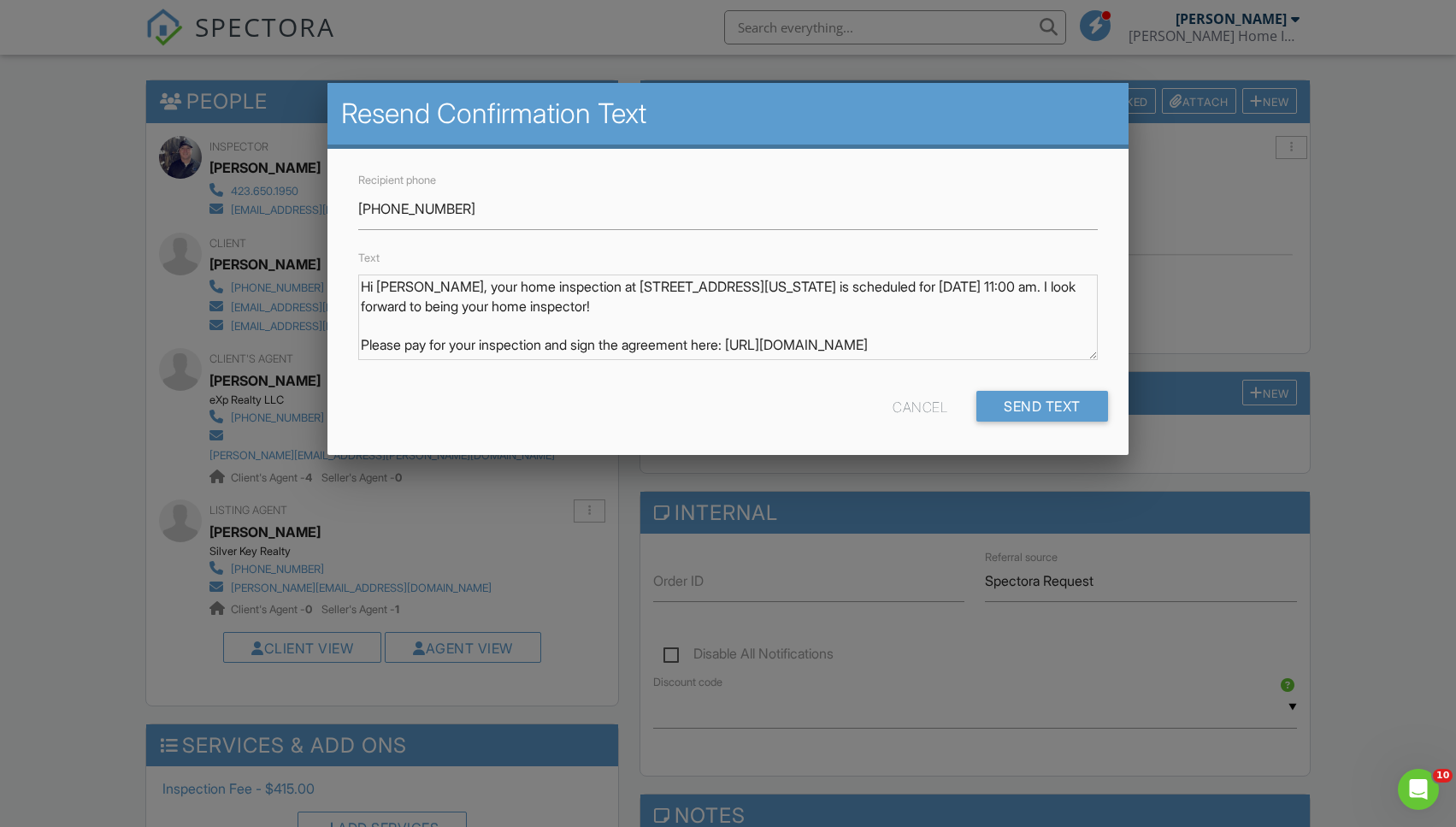
click at [921, 397] on div "Cancel" at bounding box center [919, 406] width 54 height 31
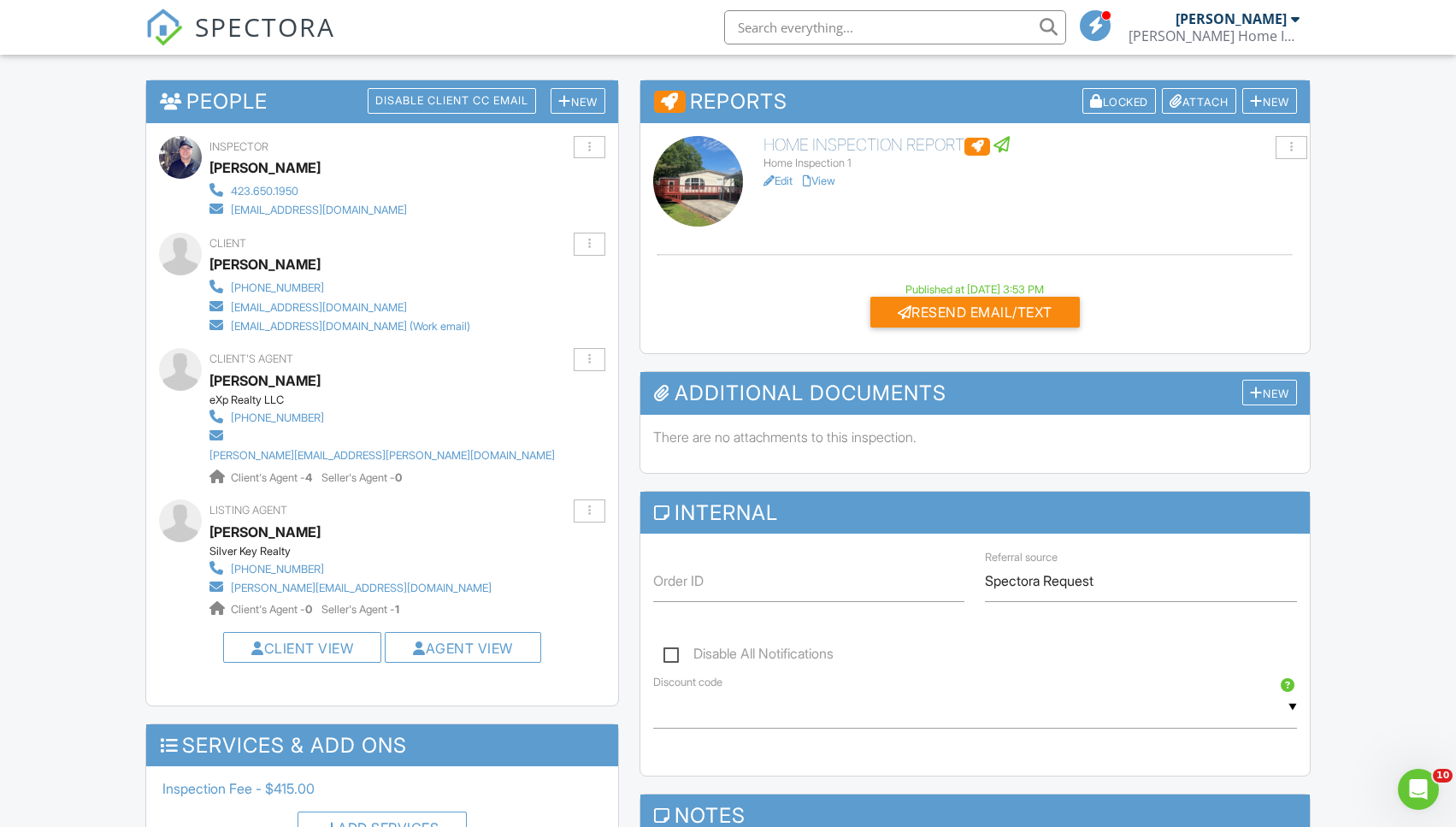
click at [286, 284] on div "[PHONE_NUMBER]" at bounding box center [277, 287] width 94 height 13
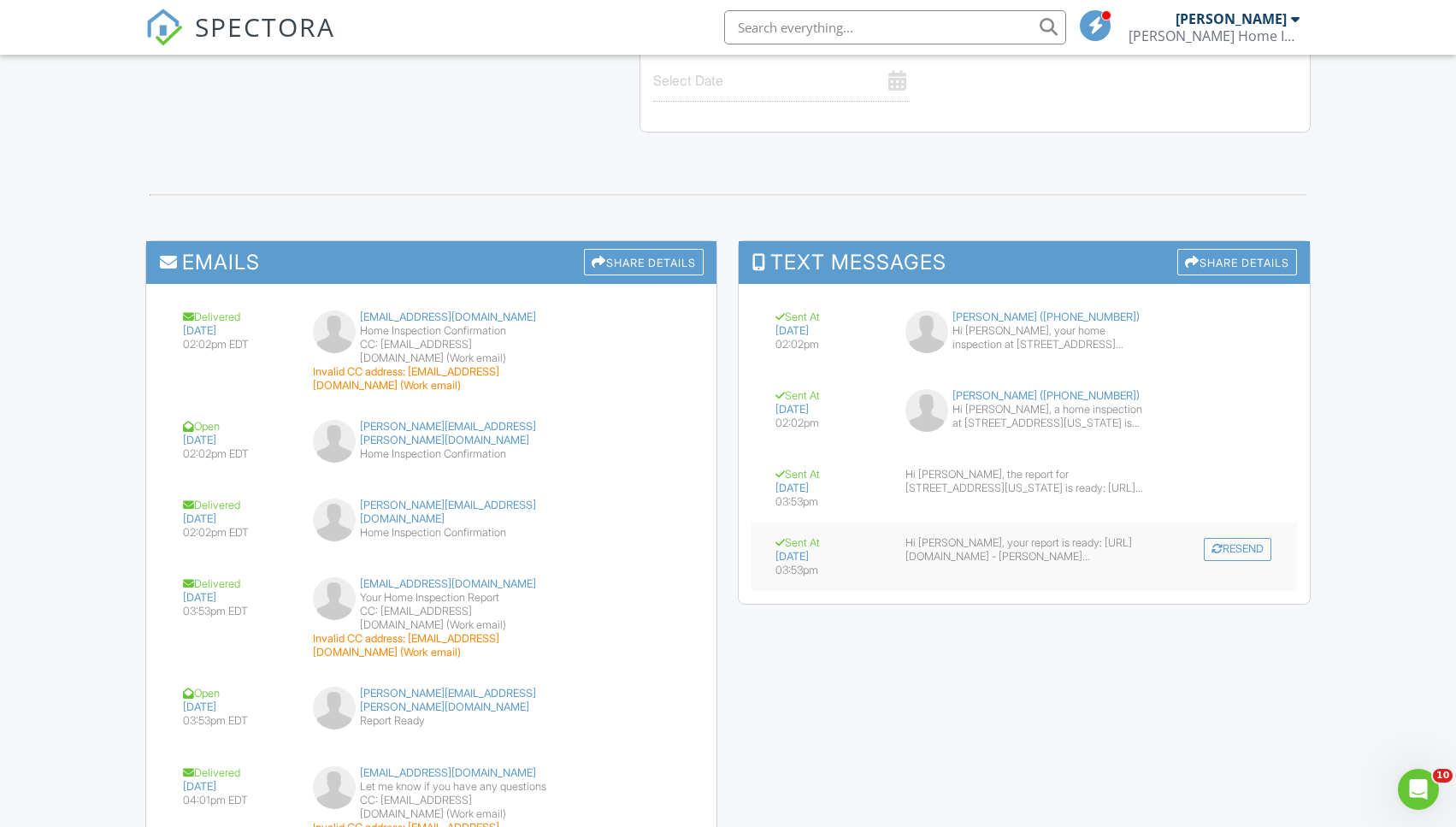
scroll to position [1824, 1]
click at [1047, 536] on div "Hi [PERSON_NAME], your report is ready: [URL][DOMAIN_NAME] - [PERSON_NAME] 423.…" at bounding box center [1025, 550] width 239 height 28
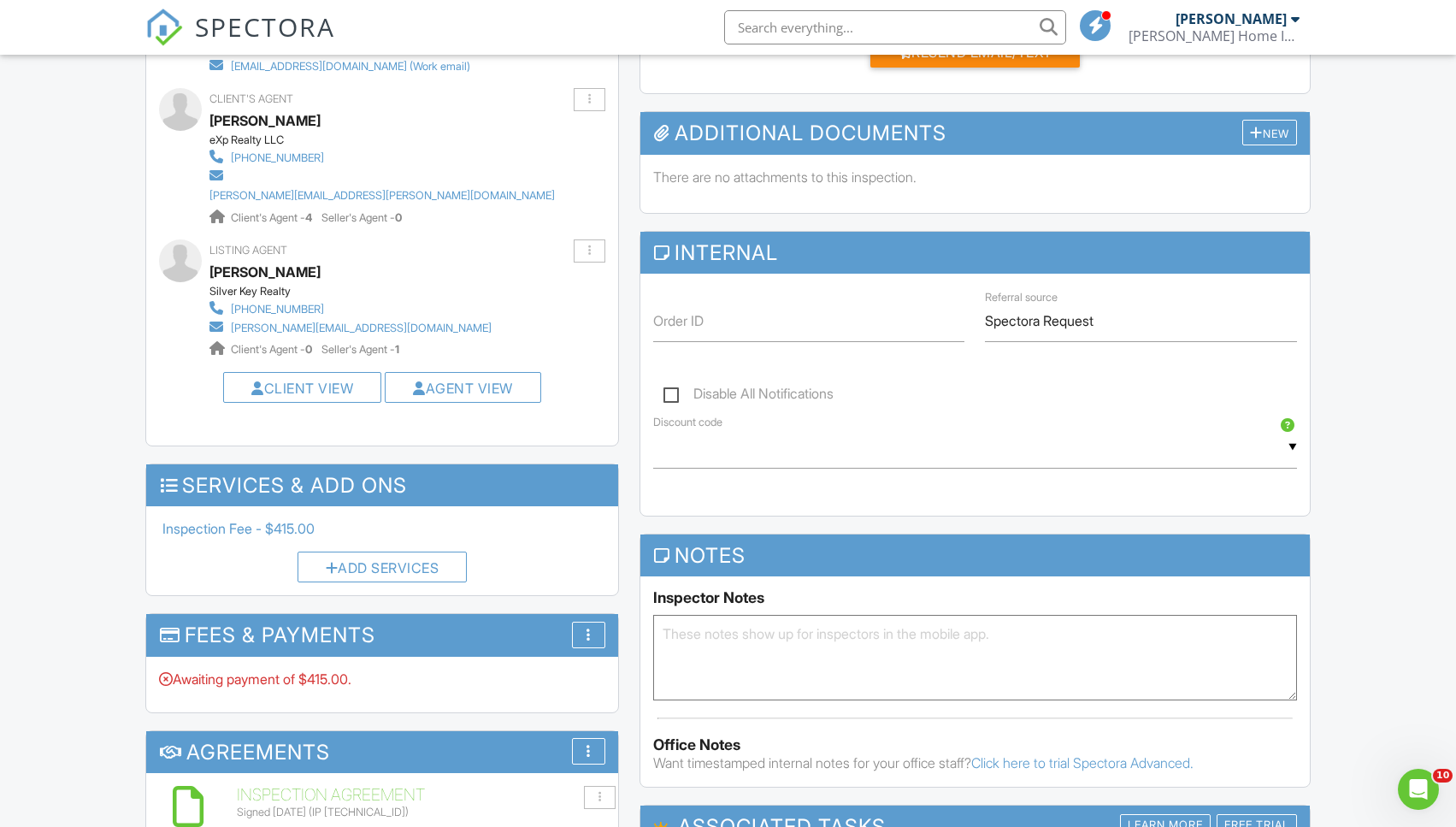
scroll to position [682, 0]
click at [302, 380] on link "Client View" at bounding box center [302, 388] width 102 height 17
click at [447, 380] on link "Agent View" at bounding box center [463, 388] width 100 height 17
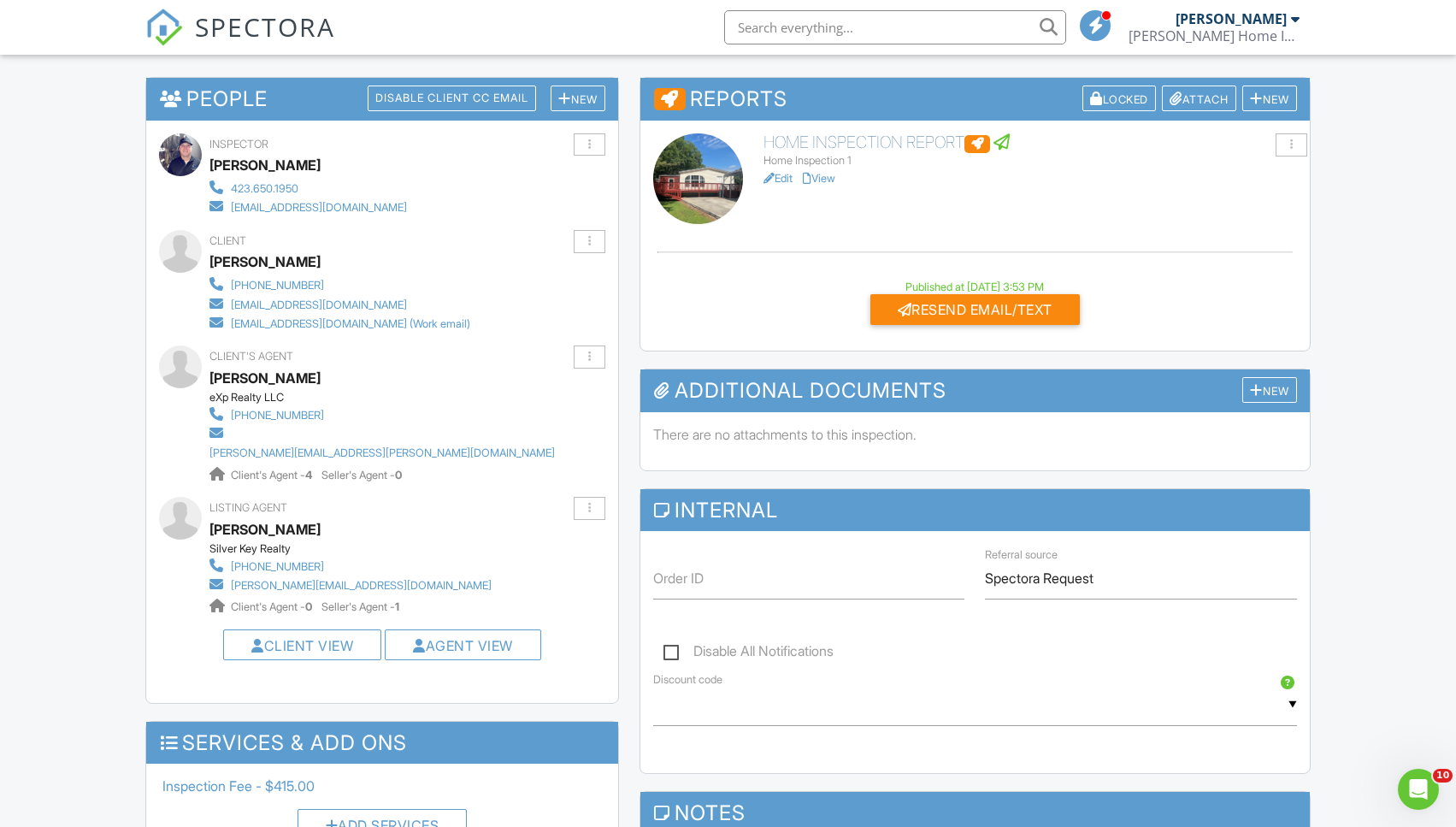
scroll to position [426, 0]
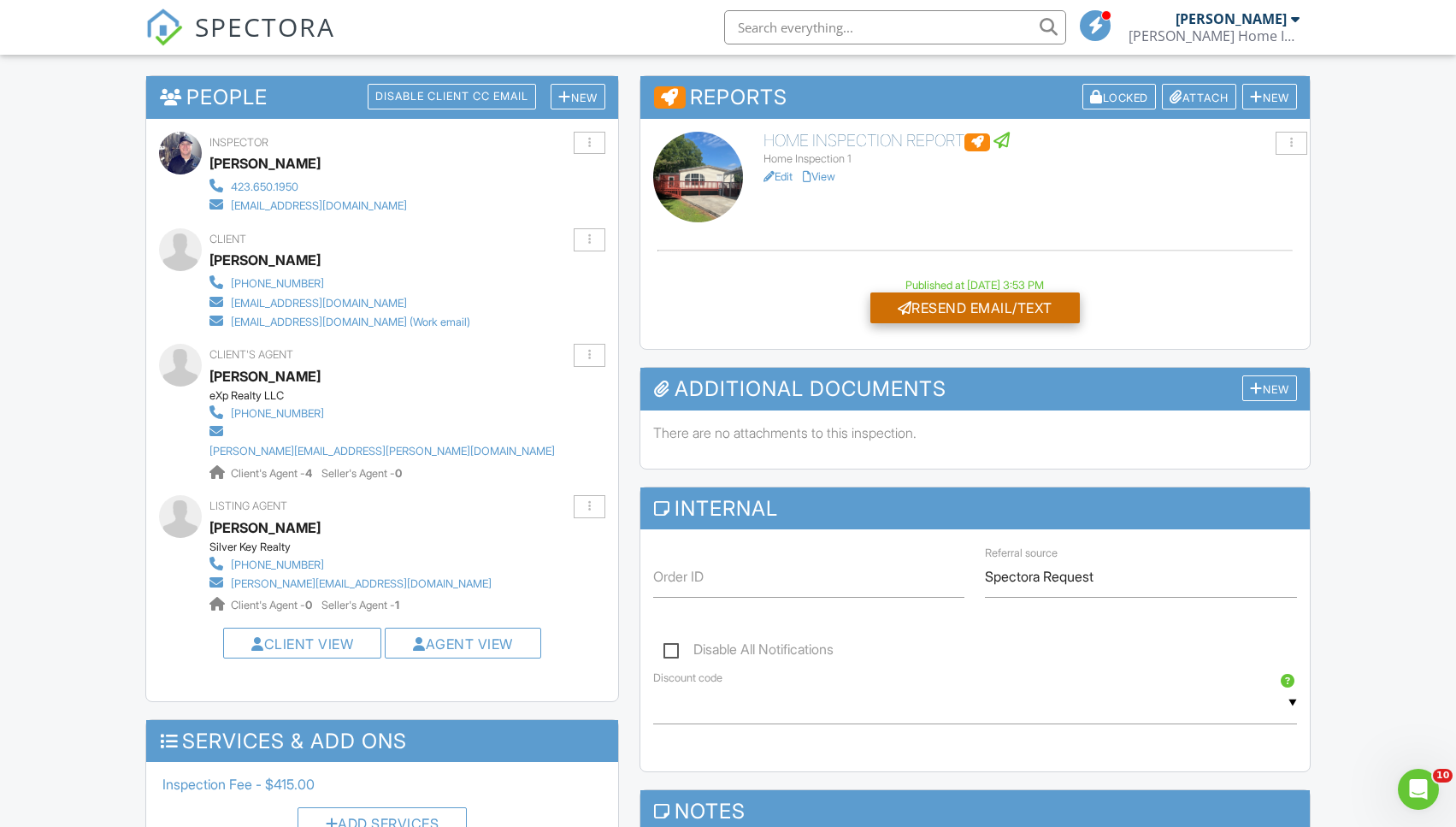
click at [985, 301] on div "Resend Email/Text" at bounding box center [975, 308] width 210 height 31
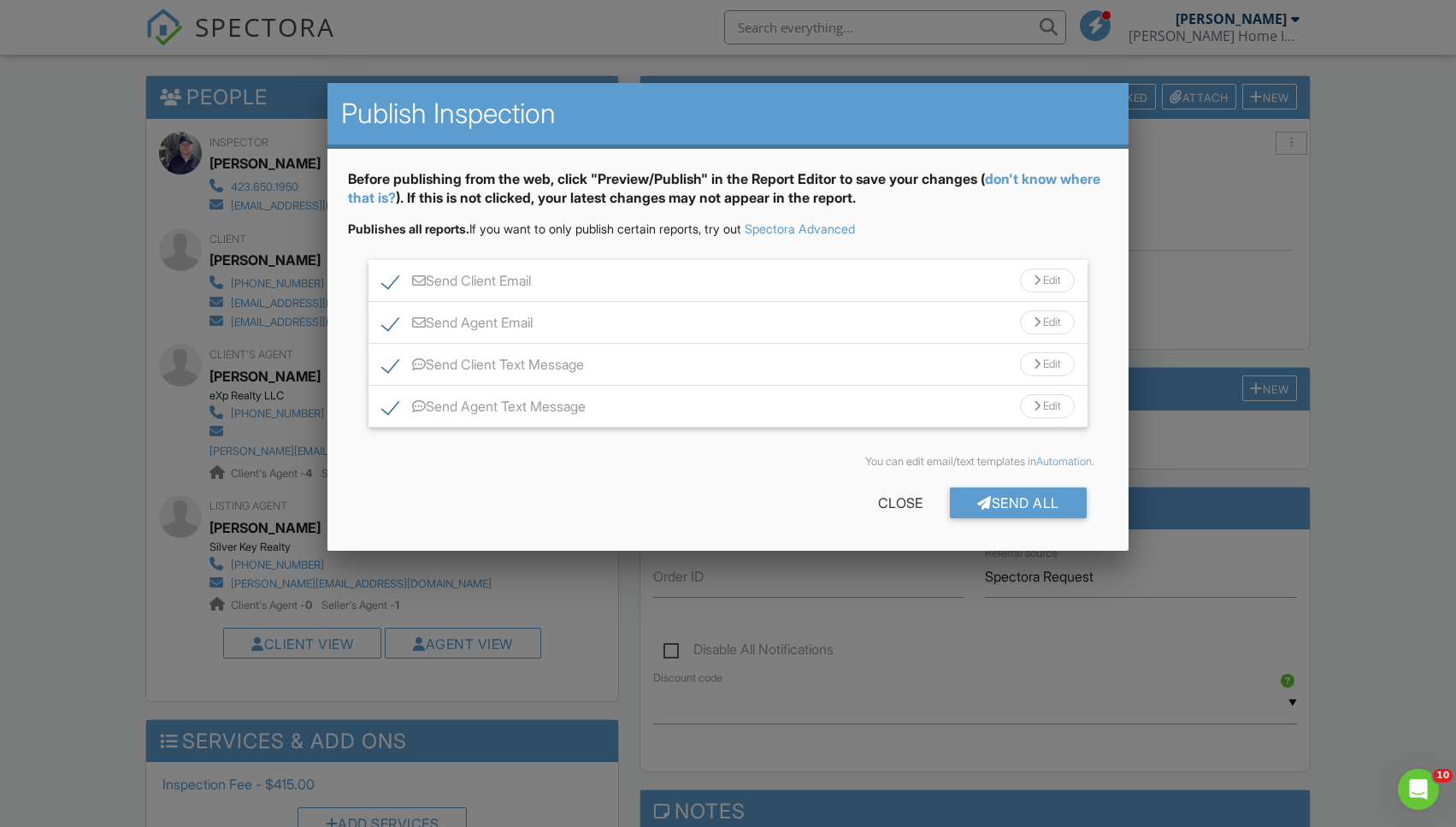
drag, startPoint x: 392, startPoint y: 320, endPoint x: 394, endPoint y: 289, distance: 31.1
click at [393, 315] on label "Send Agent Email" at bounding box center [457, 326] width 151 height 21
checkbox input "false"
click at [395, 279] on label "Send Client Email" at bounding box center [457, 284] width 149 height 21
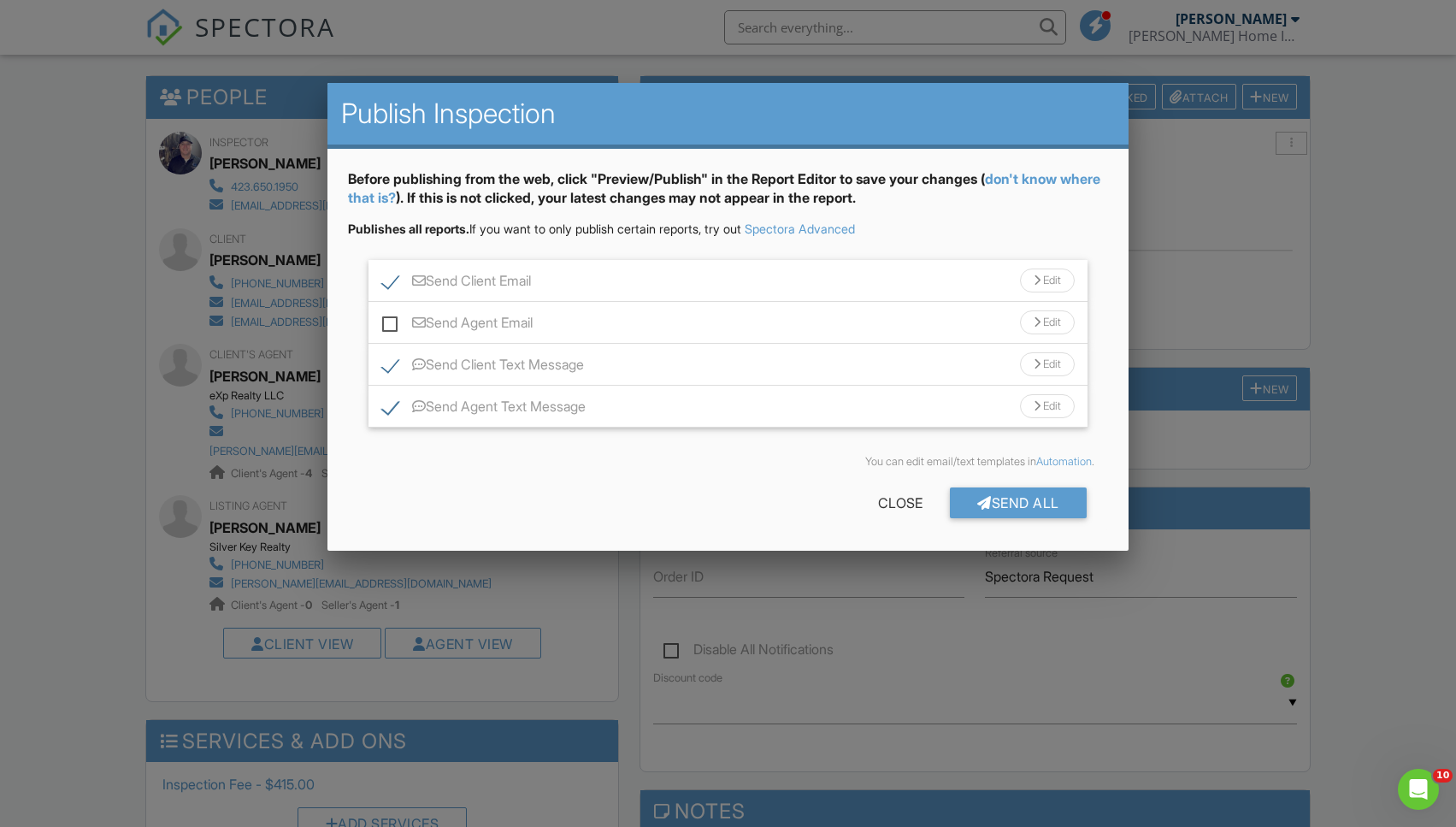
checkbox input "false"
click at [473, 357] on label "Send Client Text Message" at bounding box center [483, 368] width 202 height 21
click at [1033, 366] on div at bounding box center [1037, 365] width 7 height 11
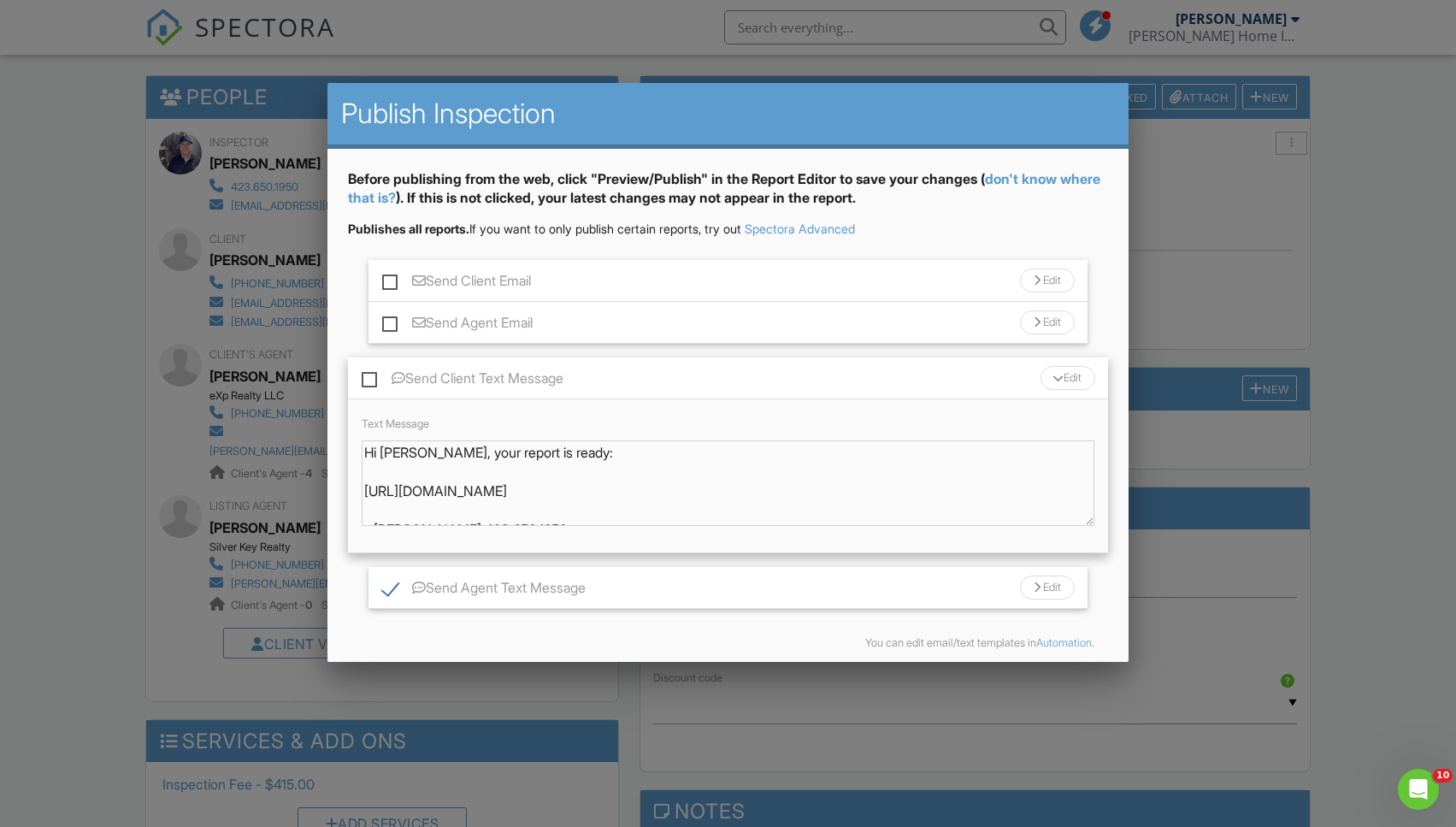
scroll to position [3, 0]
click at [572, 461] on textarea "Hi [PERSON_NAME], your report is ready: [URL][DOMAIN_NAME] - [PERSON_NAME] 423.…" at bounding box center [728, 484] width 733 height 86
click at [567, 453] on textarea "Hi [PERSON_NAME], your report is ready: [URL][DOMAIN_NAME] - [PERSON_NAME] 423.…" at bounding box center [728, 484] width 733 height 86
click at [540, 455] on textarea "Hi [PERSON_NAME], your report is ready: [URL][DOMAIN_NAME] - [PERSON_NAME] 423.…" at bounding box center [728, 484] width 733 height 86
drag, startPoint x: 572, startPoint y: 447, endPoint x: 560, endPoint y: 449, distance: 12.2
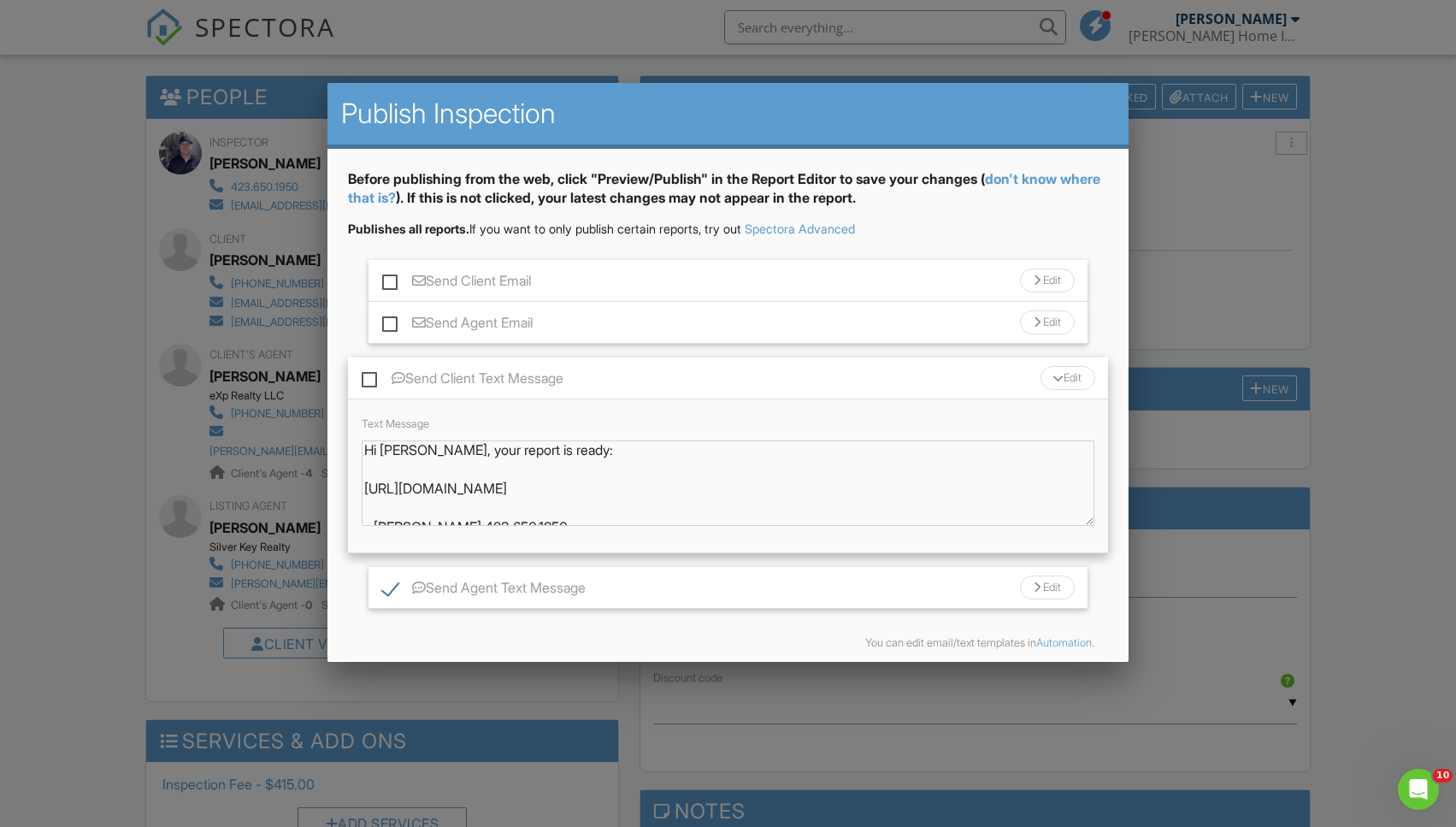
click at [569, 447] on textarea "Hi [PERSON_NAME], your report is ready: [URL][DOMAIN_NAME] - [PERSON_NAME] 423.…" at bounding box center [728, 484] width 733 height 86
click at [547, 452] on textarea "Hi [PERSON_NAME], your report is ready: [URL][DOMAIN_NAME] - [PERSON_NAME] 423.…" at bounding box center [728, 484] width 733 height 86
click at [561, 451] on textarea "Hi [PERSON_NAME], your report is ready: [URL][DOMAIN_NAME] - [PERSON_NAME] 423.…" at bounding box center [728, 484] width 733 height 86
click at [654, 469] on textarea "Hi [PERSON_NAME], your report is ready: [URL][DOMAIN_NAME] - [PERSON_NAME] 423.…" at bounding box center [728, 484] width 733 height 86
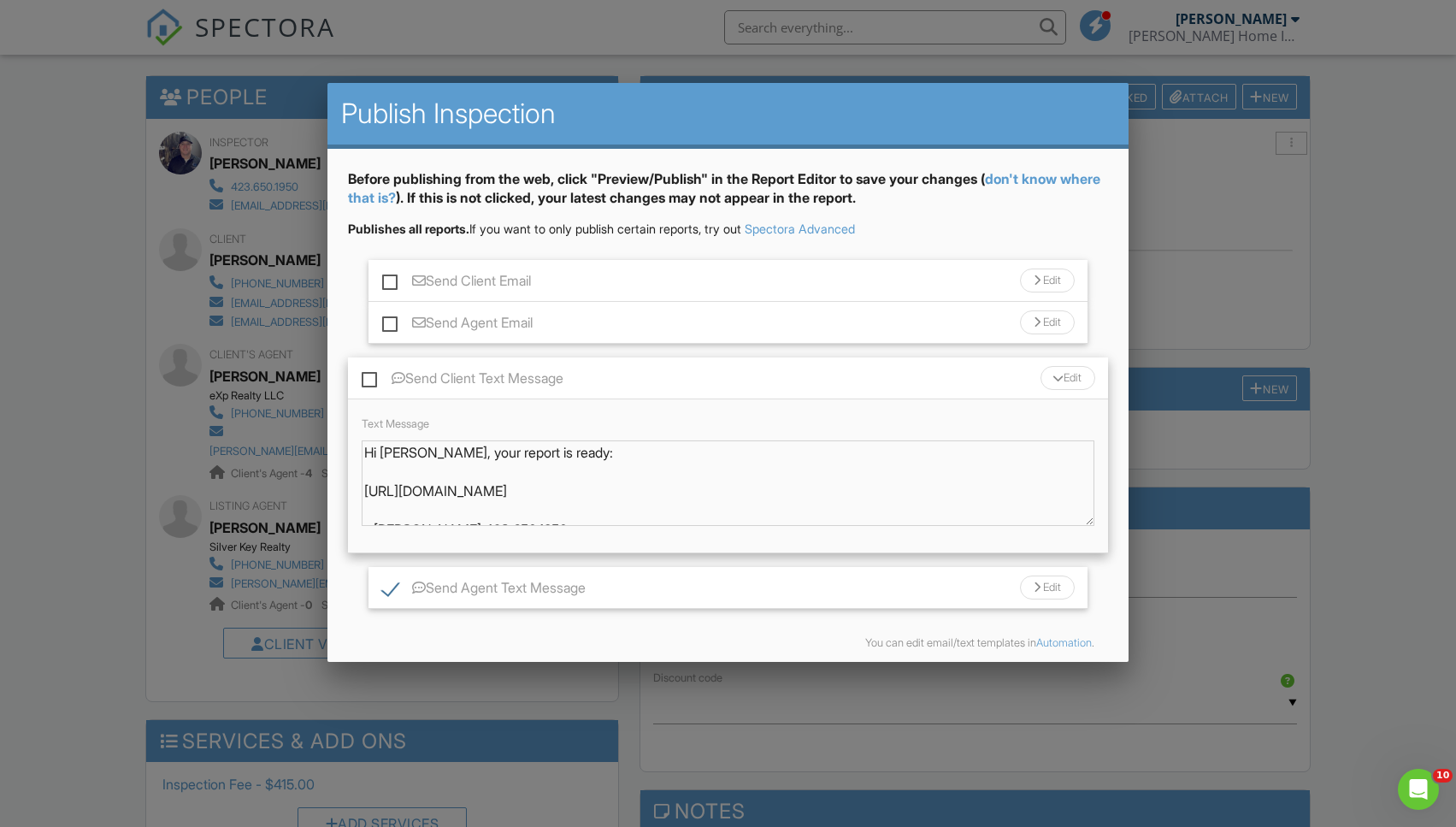
scroll to position [0, 0]
click at [370, 374] on label "Send Client Text Message" at bounding box center [463, 381] width 202 height 21
click at [370, 374] on input "Send Client Text Message" at bounding box center [367, 370] width 11 height 11
checkbox input "true"
click at [563, 451] on textarea "Hi [PERSON_NAME], your report is ready: [URL][DOMAIN_NAME] - [PERSON_NAME] 423.…" at bounding box center [728, 484] width 733 height 86
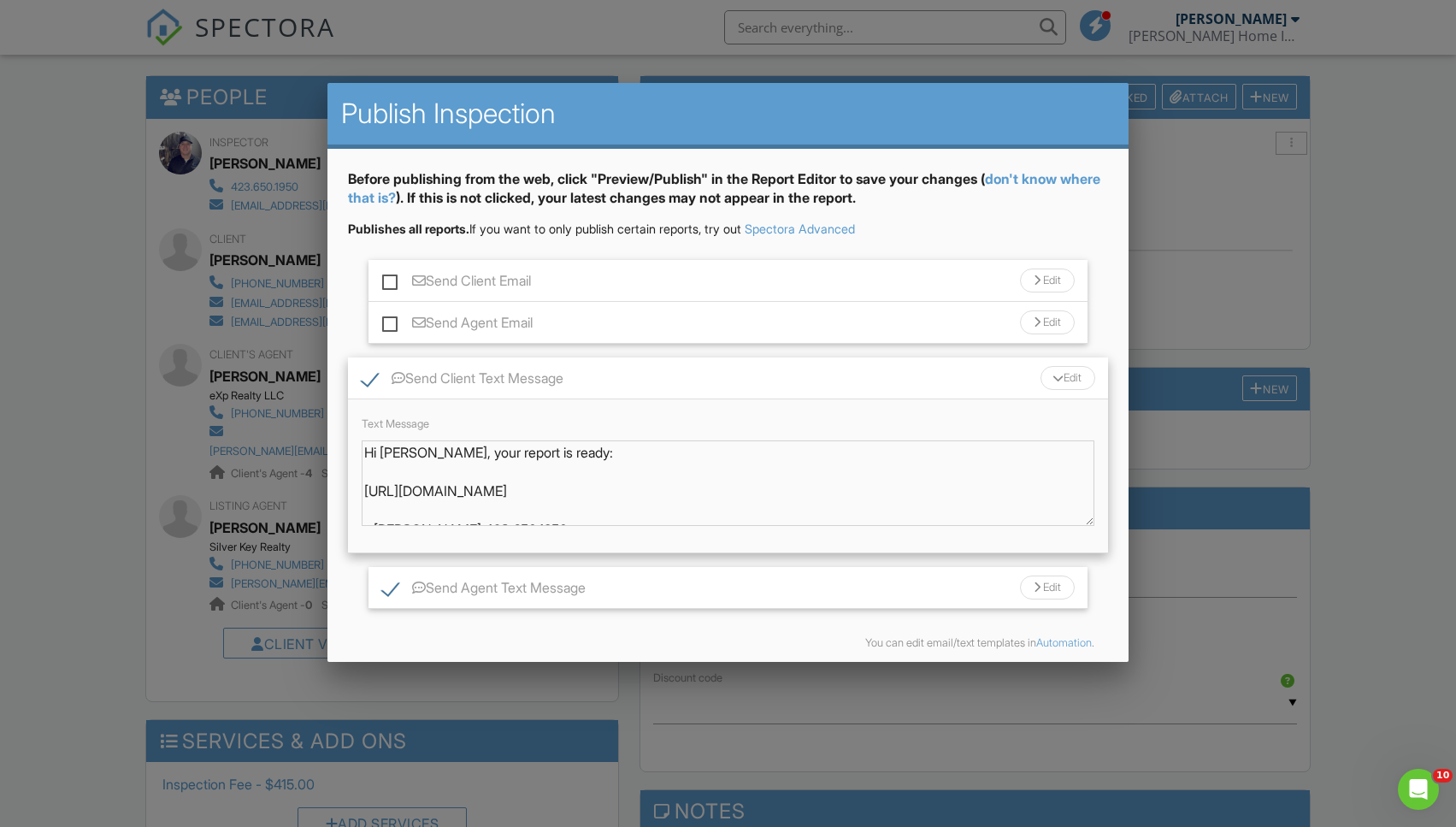
click at [525, 453] on textarea "Hi [PERSON_NAME], your report is ready: [URL][DOMAIN_NAME] - [PERSON_NAME] 423.…" at bounding box center [728, 484] width 733 height 86
click at [524, 452] on textarea "Hi [PERSON_NAME], your report is ready: [URL][DOMAIN_NAME] - [PERSON_NAME] 423.…" at bounding box center [728, 484] width 733 height 86
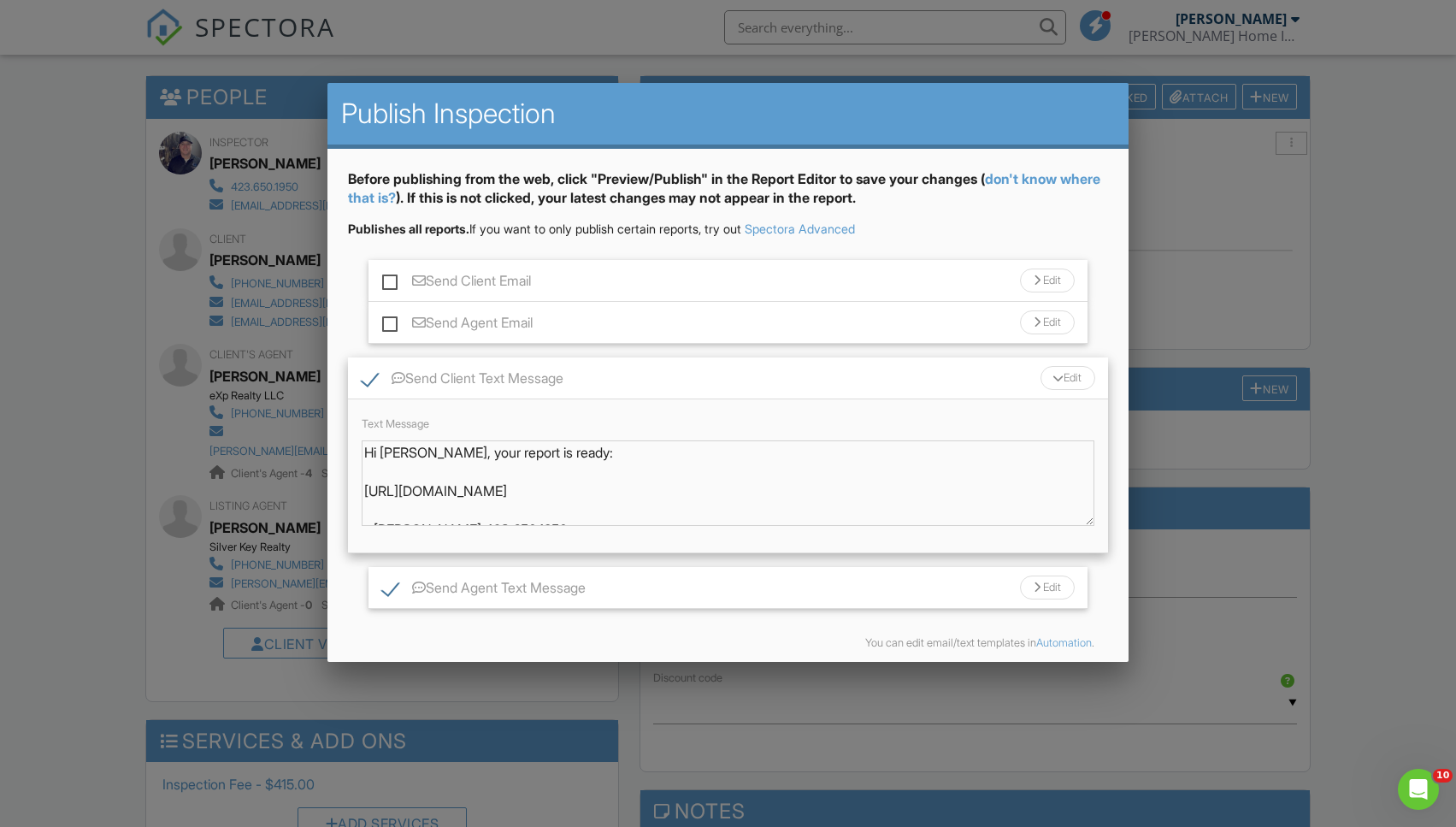
click at [639, 477] on textarea "Hi [PERSON_NAME], your report is ready: [URL][DOMAIN_NAME] - [PERSON_NAME] 423.…" at bounding box center [728, 484] width 733 height 86
click at [611, 462] on textarea "Hi [PERSON_NAME], your report is ready: [URL][DOMAIN_NAME] - [PERSON_NAME] 423.…" at bounding box center [728, 484] width 733 height 86
click at [531, 481] on textarea "Hi [PERSON_NAME], your report is ready: [URL][DOMAIN_NAME] - [PERSON_NAME] 423.…" at bounding box center [728, 484] width 733 height 86
click at [795, 634] on div "You can edit email/text templates in Automation ." at bounding box center [728, 643] width 761 height 41
click at [1065, 642] on link "Automation" at bounding box center [1064, 642] width 55 height 12
